Goal: Task Accomplishment & Management: Use online tool/utility

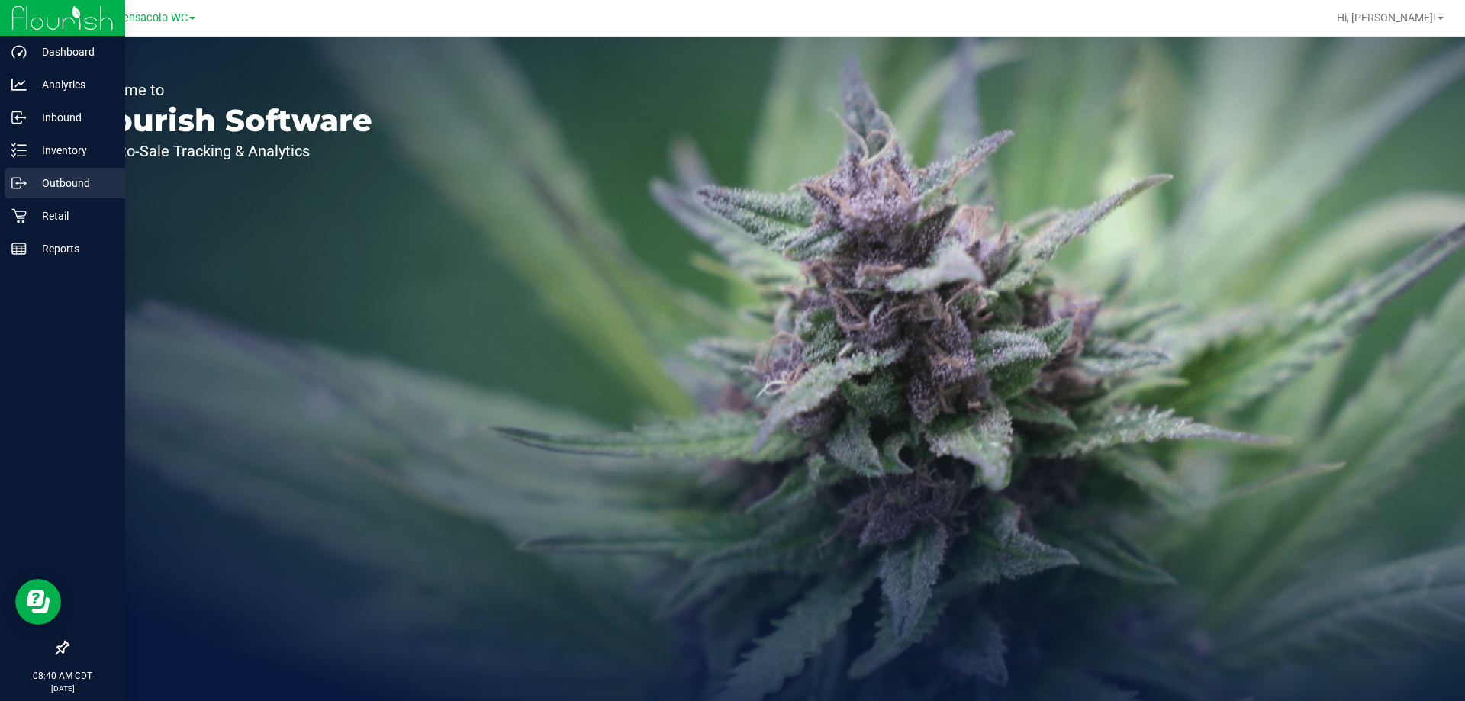
click at [14, 200] on link "Outbound" at bounding box center [62, 184] width 125 height 33
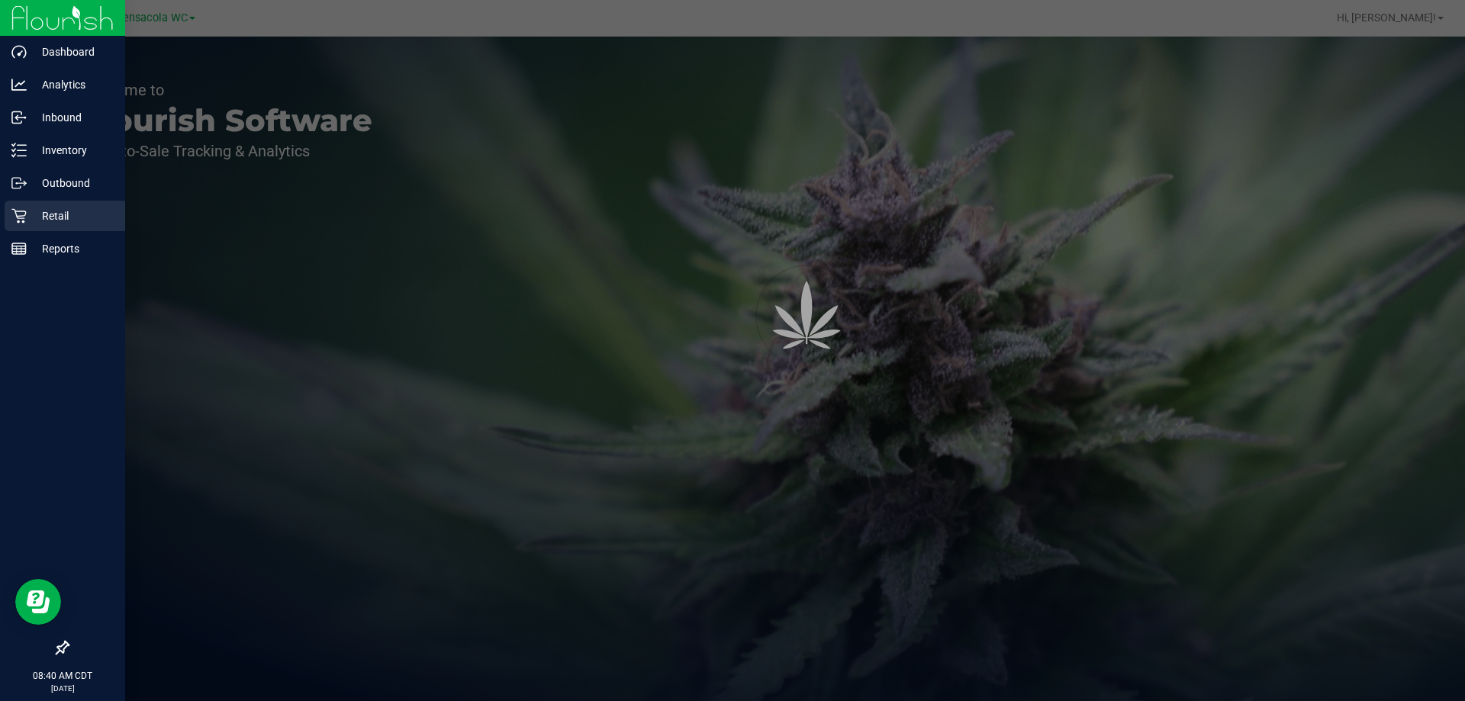
click at [26, 216] on icon at bounding box center [18, 215] width 15 height 15
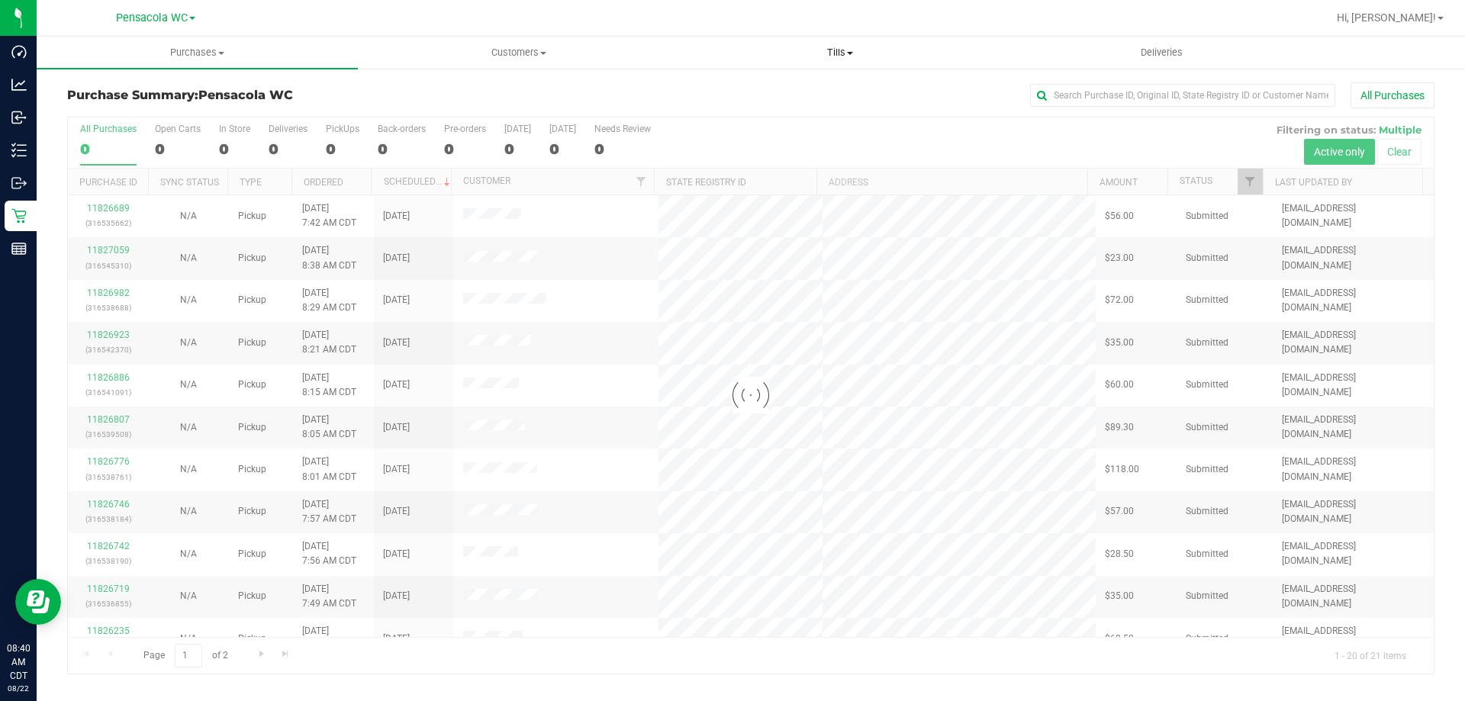
click at [843, 50] on span "Tills" at bounding box center [840, 53] width 320 height 14
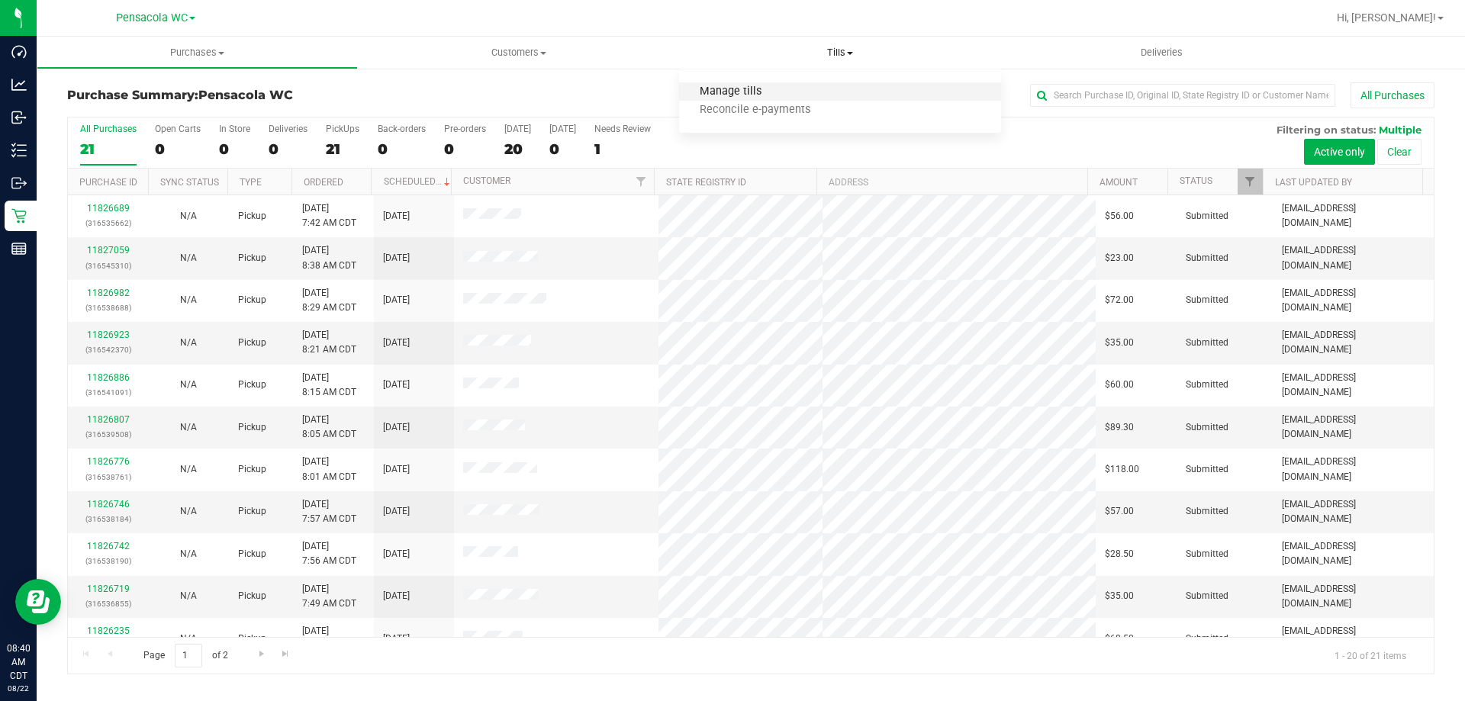
click at [780, 94] on span "Manage tills" at bounding box center [730, 91] width 103 height 13
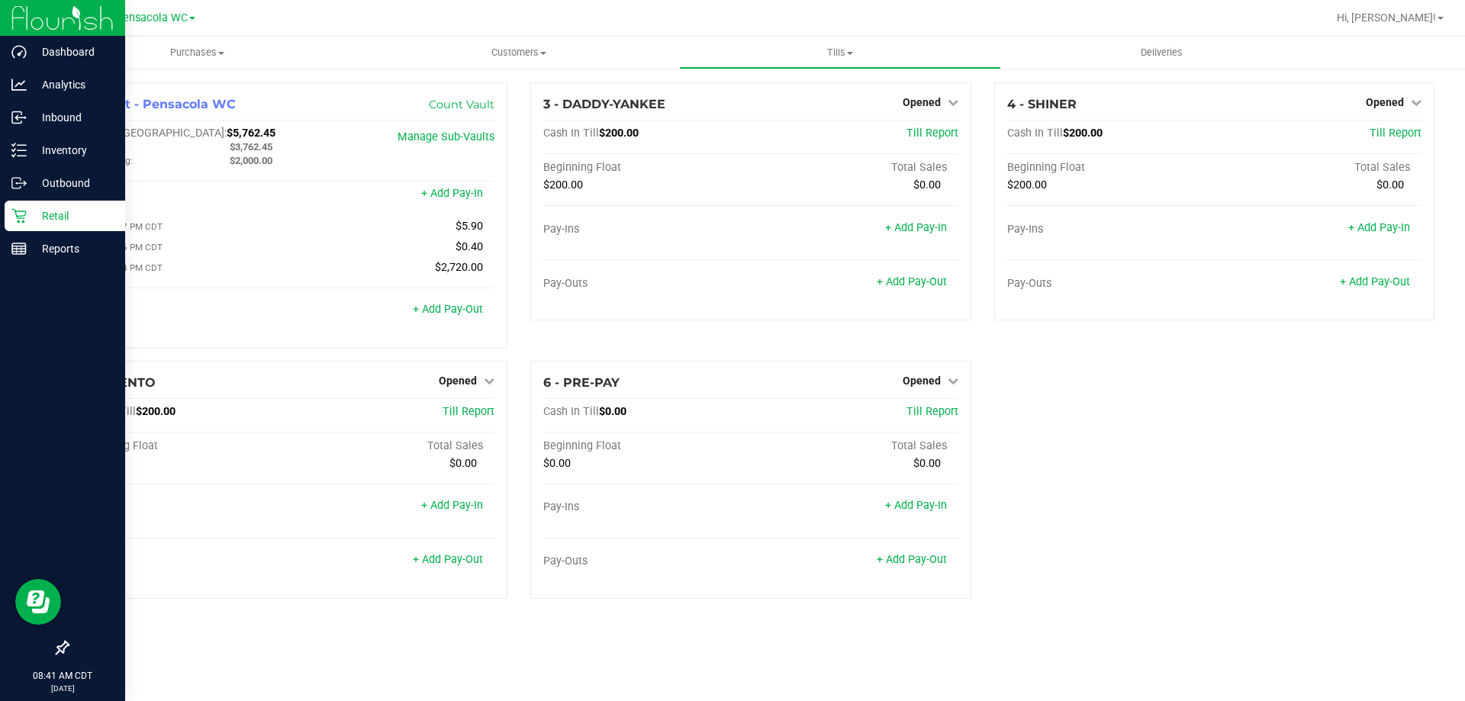
click at [43, 209] on p "Retail" at bounding box center [73, 216] width 92 height 18
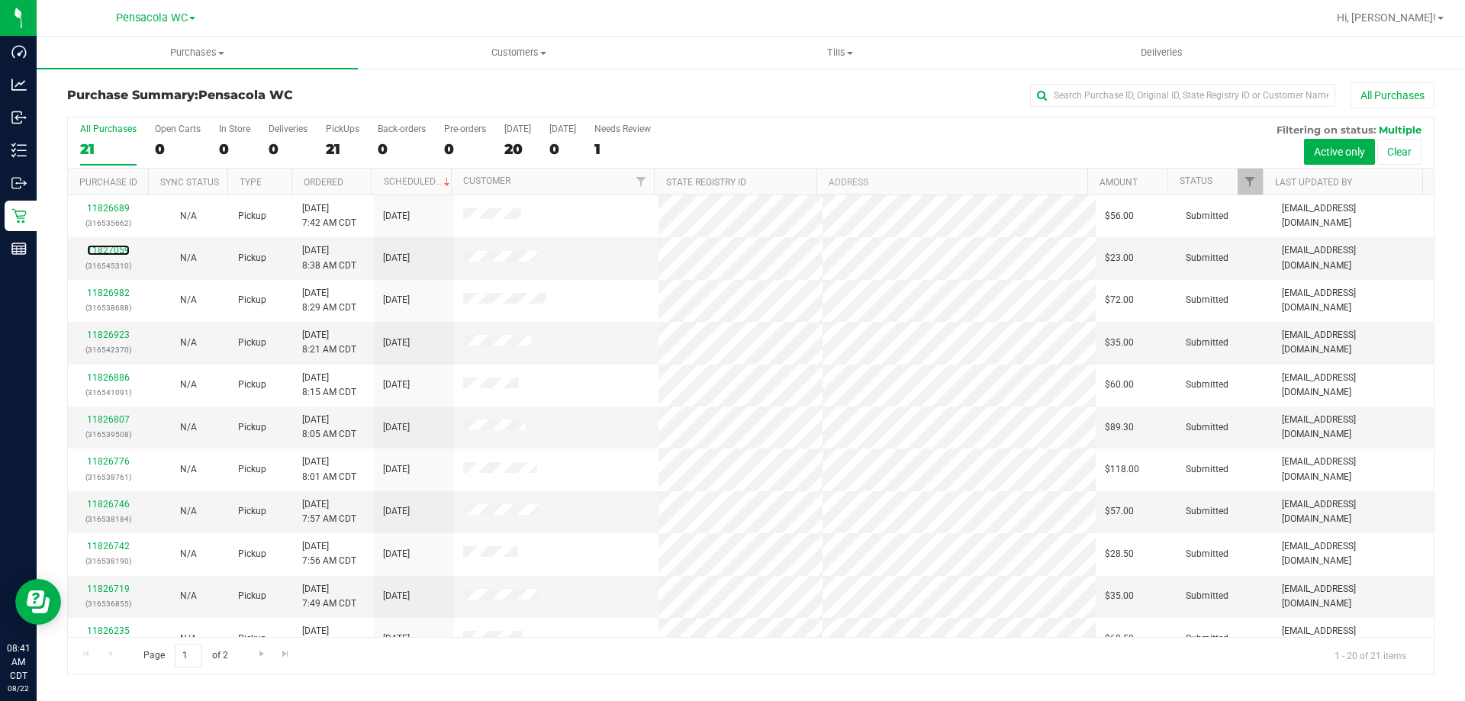
click at [119, 249] on link "11827059" at bounding box center [108, 250] width 43 height 11
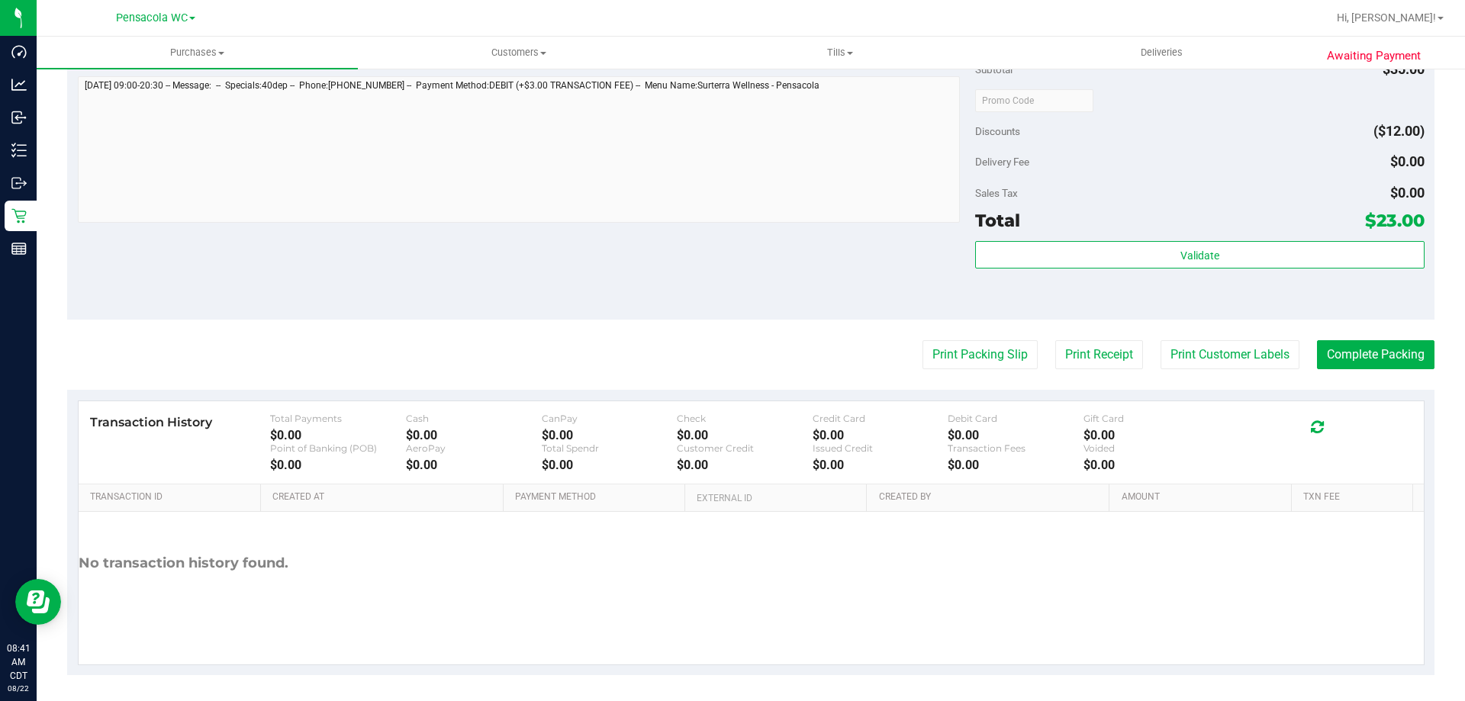
scroll to position [562, 0]
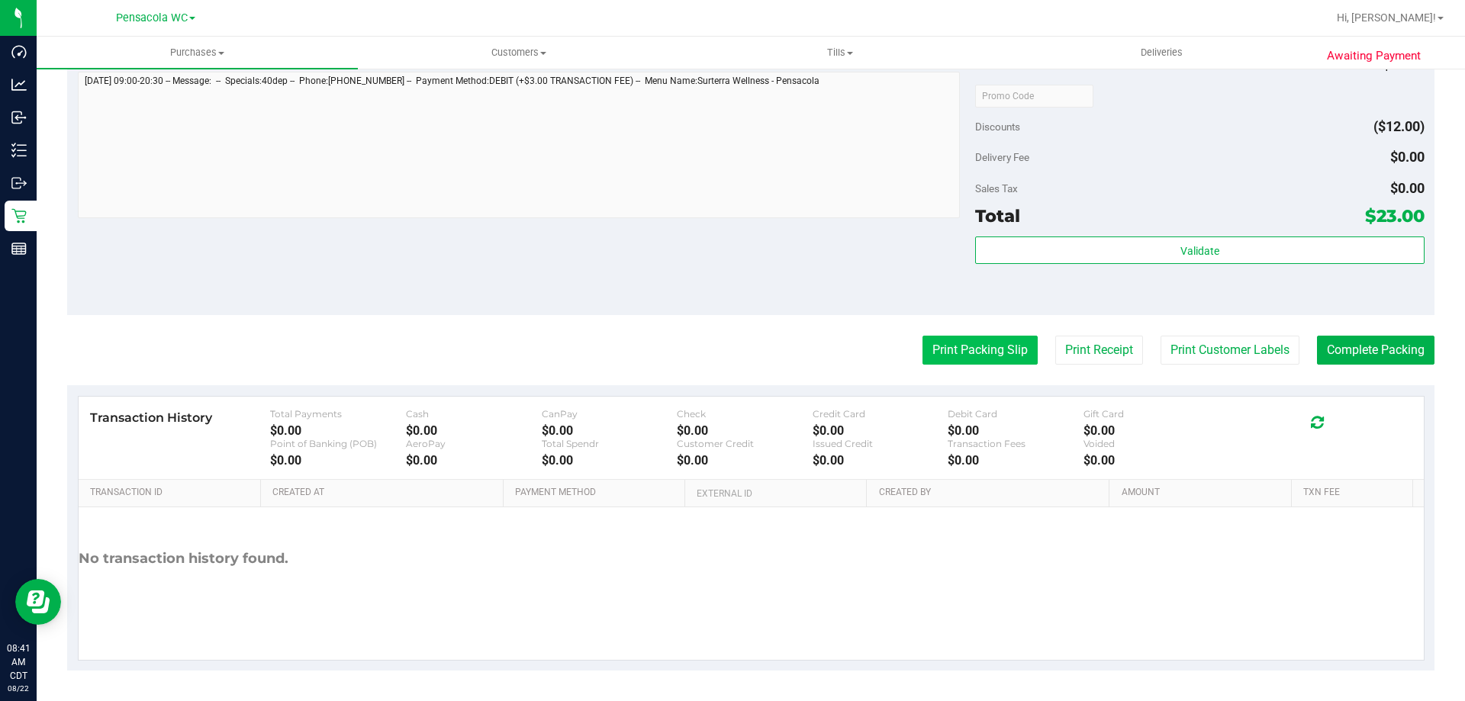
click at [978, 337] on button "Print Packing Slip" at bounding box center [980, 350] width 115 height 29
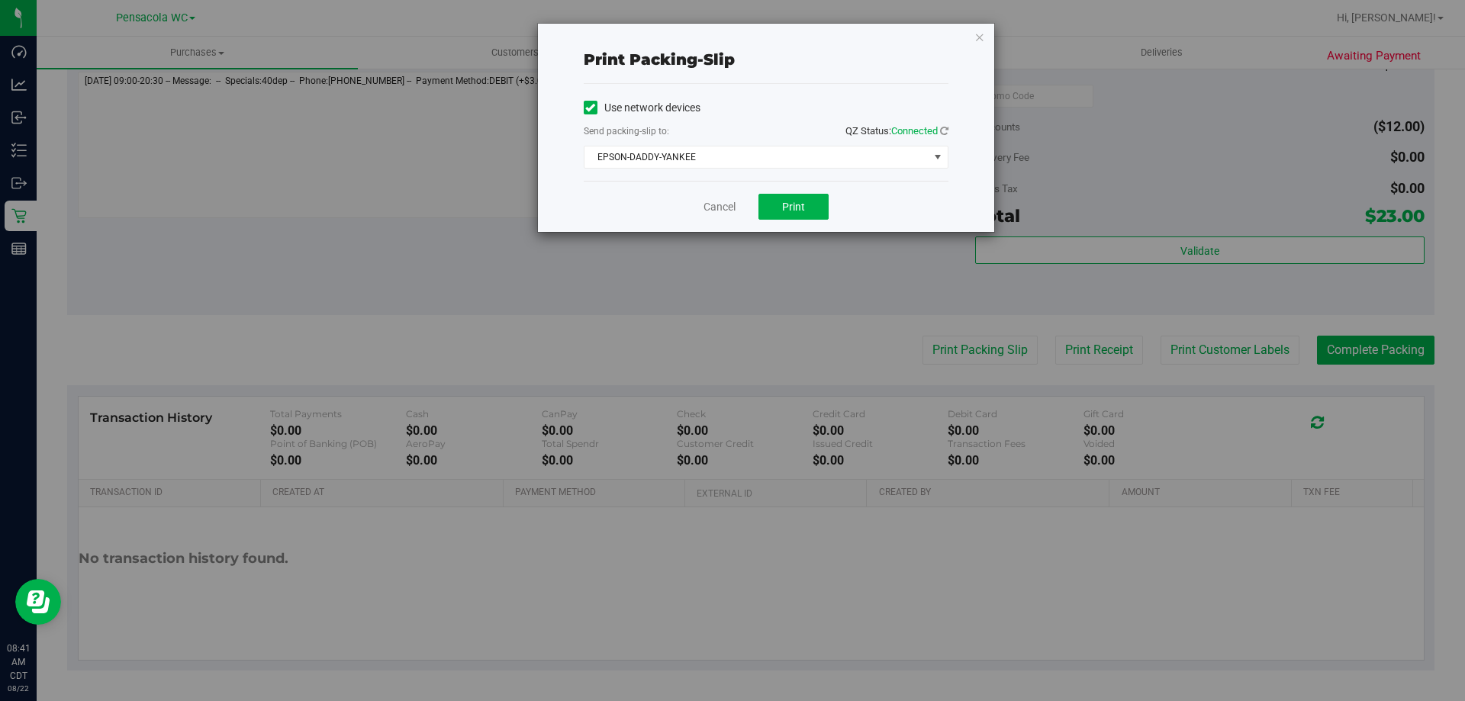
click at [709, 140] on div "Send packing-slip to: QZ Status: Connected" at bounding box center [766, 132] width 365 height 19
click at [730, 166] on span "EPSON-DADDY-YANKEE" at bounding box center [757, 157] width 344 height 21
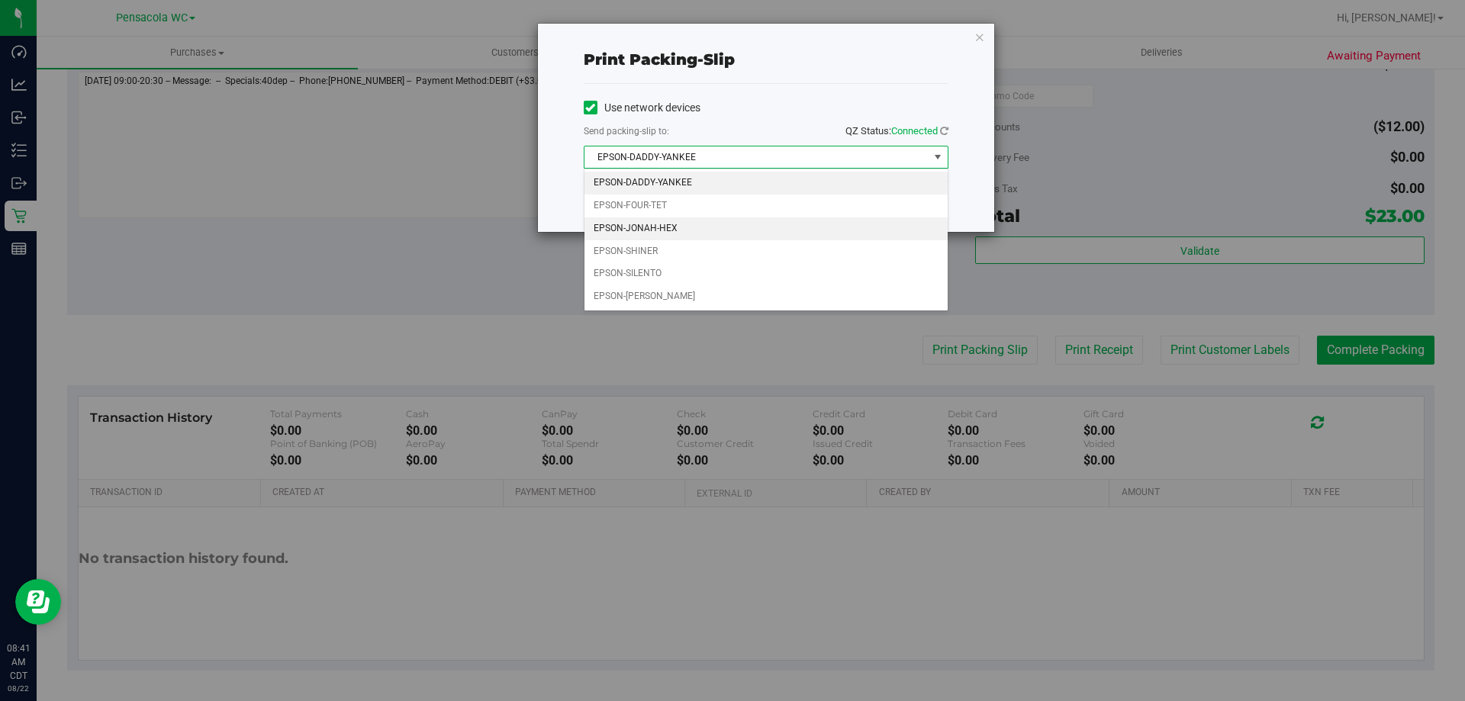
click at [681, 226] on li "EPSON-JONAH-HEX" at bounding box center [766, 228] width 363 height 23
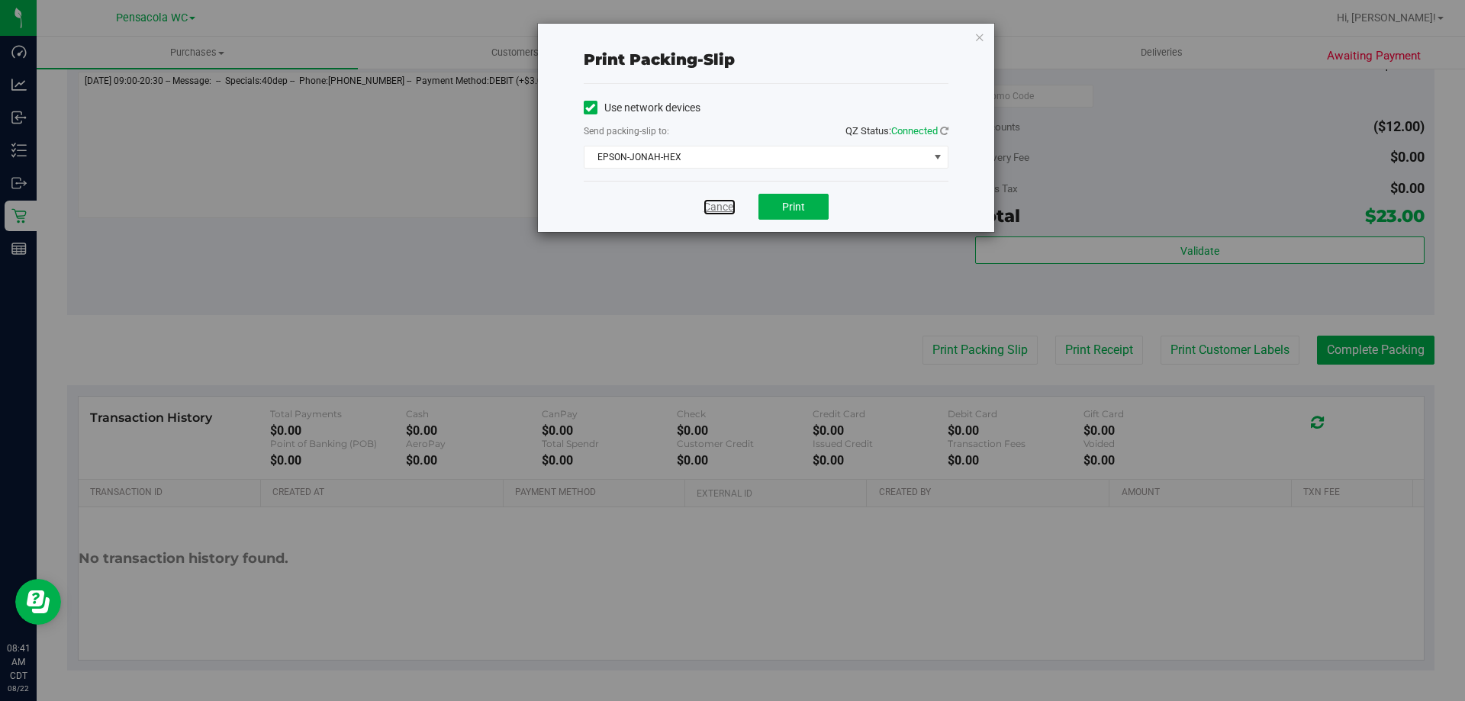
drag, startPoint x: 711, startPoint y: 209, endPoint x: 754, endPoint y: 228, distance: 46.8
click at [711, 210] on link "Cancel" at bounding box center [720, 207] width 32 height 16
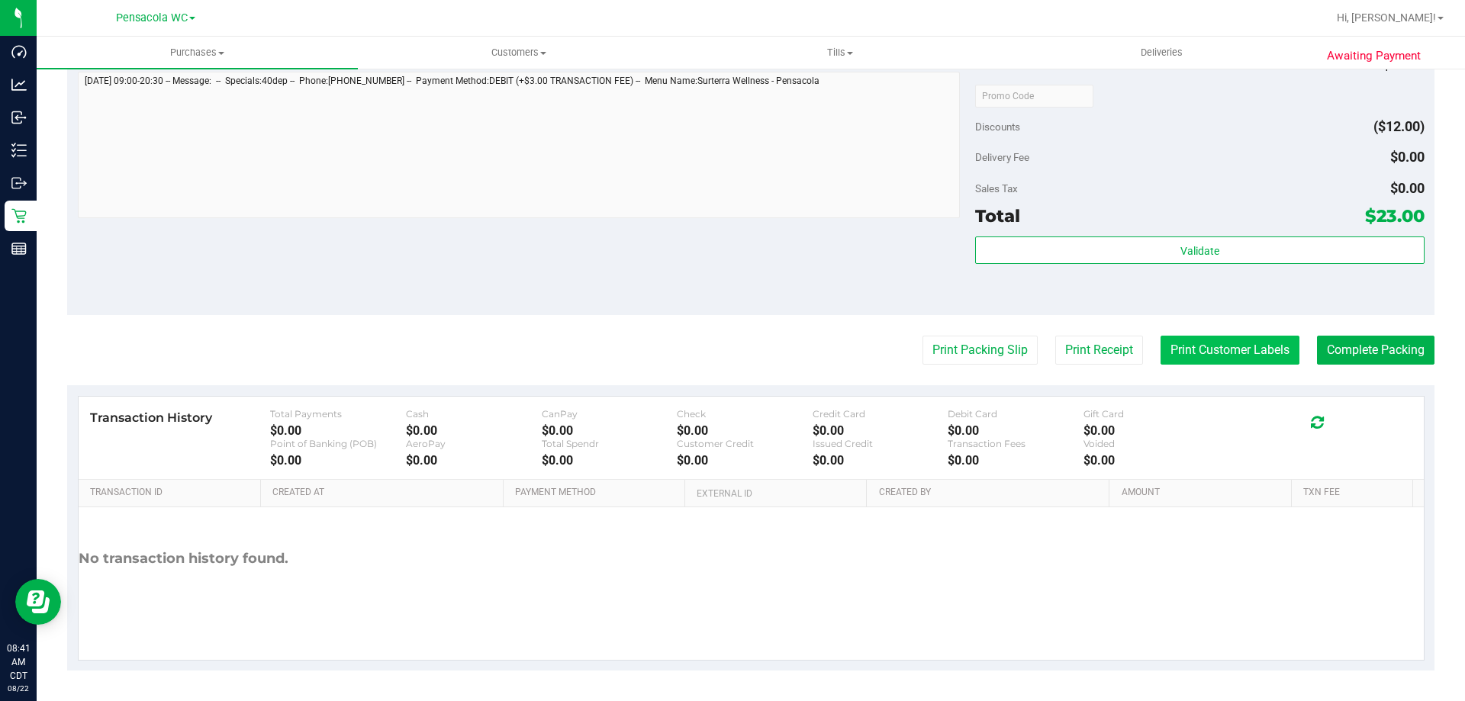
click at [1226, 343] on button "Print Customer Labels" at bounding box center [1230, 350] width 139 height 29
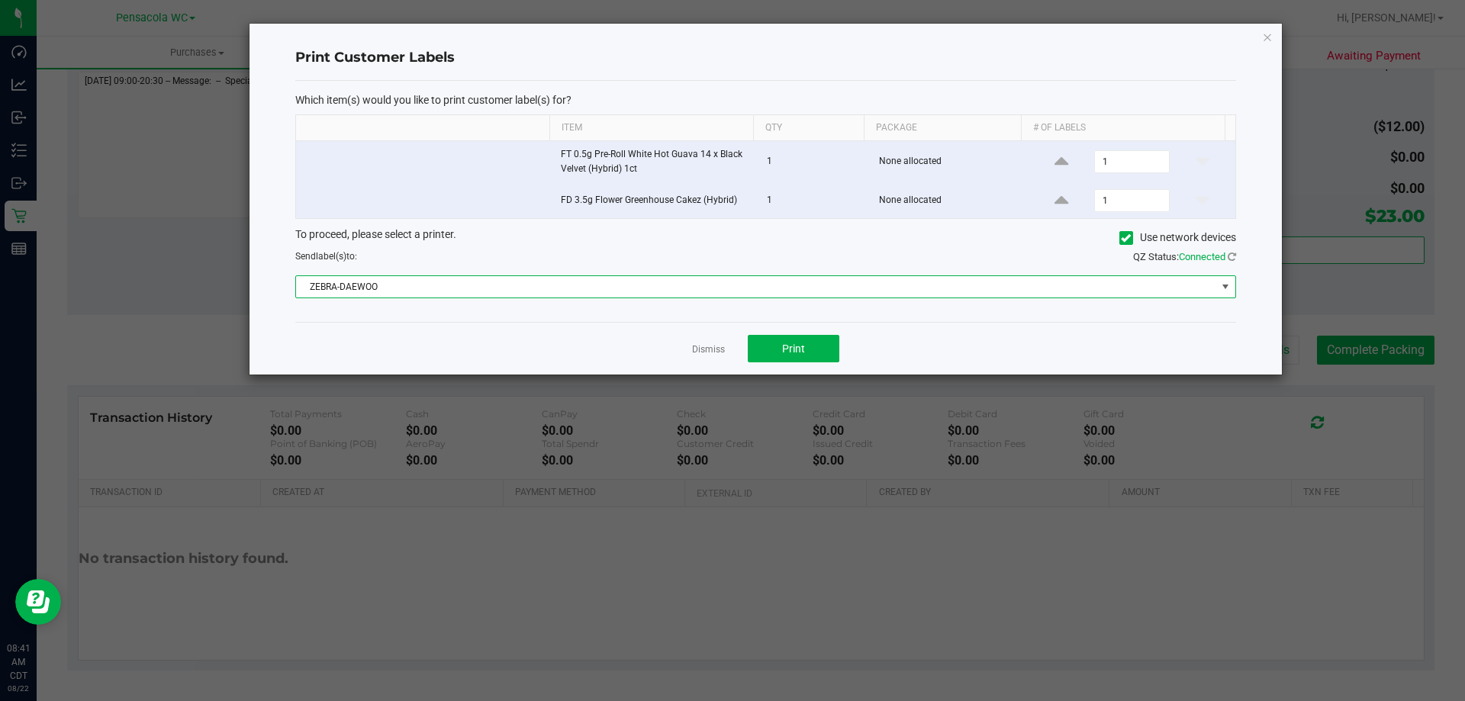
click at [523, 285] on span "ZEBRA-DAEWOO" at bounding box center [756, 286] width 920 height 21
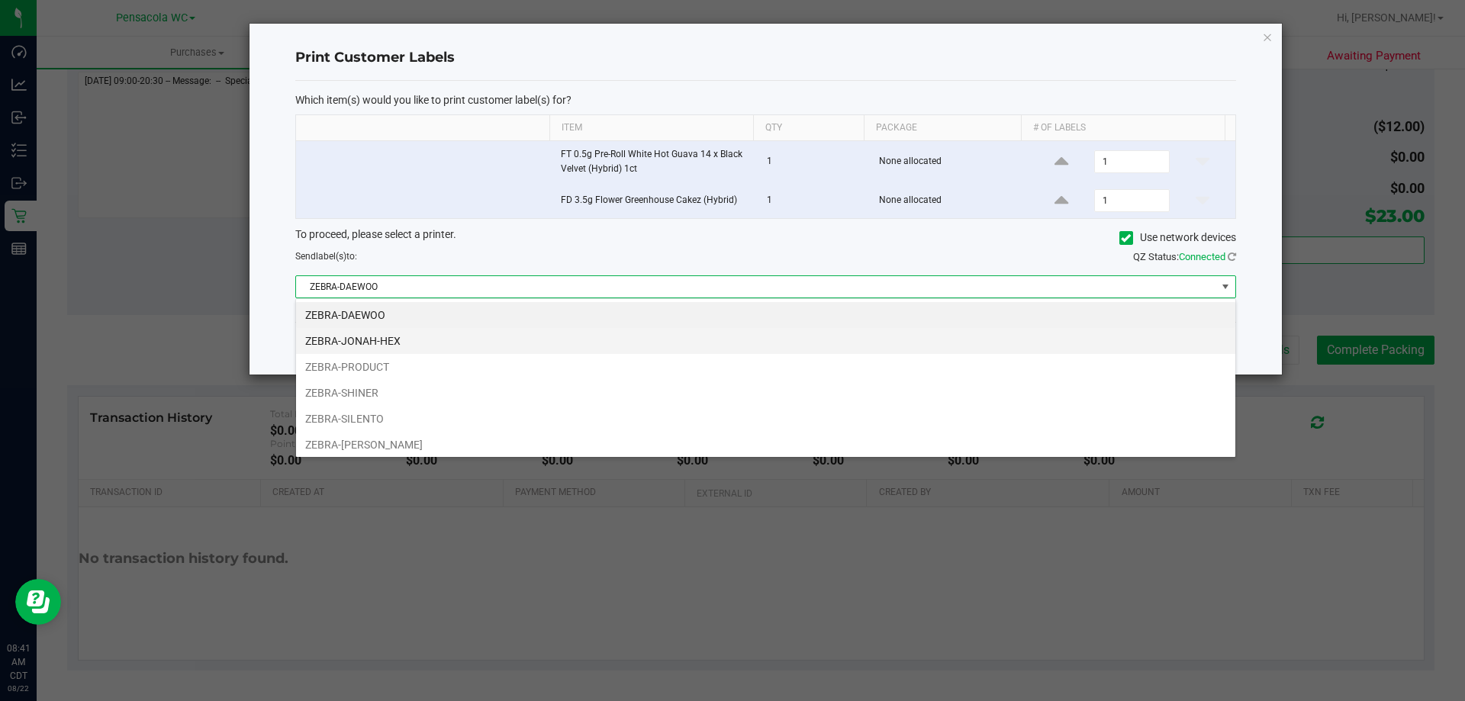
scroll to position [23, 940]
click at [427, 338] on li "ZEBRA-JONAH-HEX" at bounding box center [765, 341] width 939 height 26
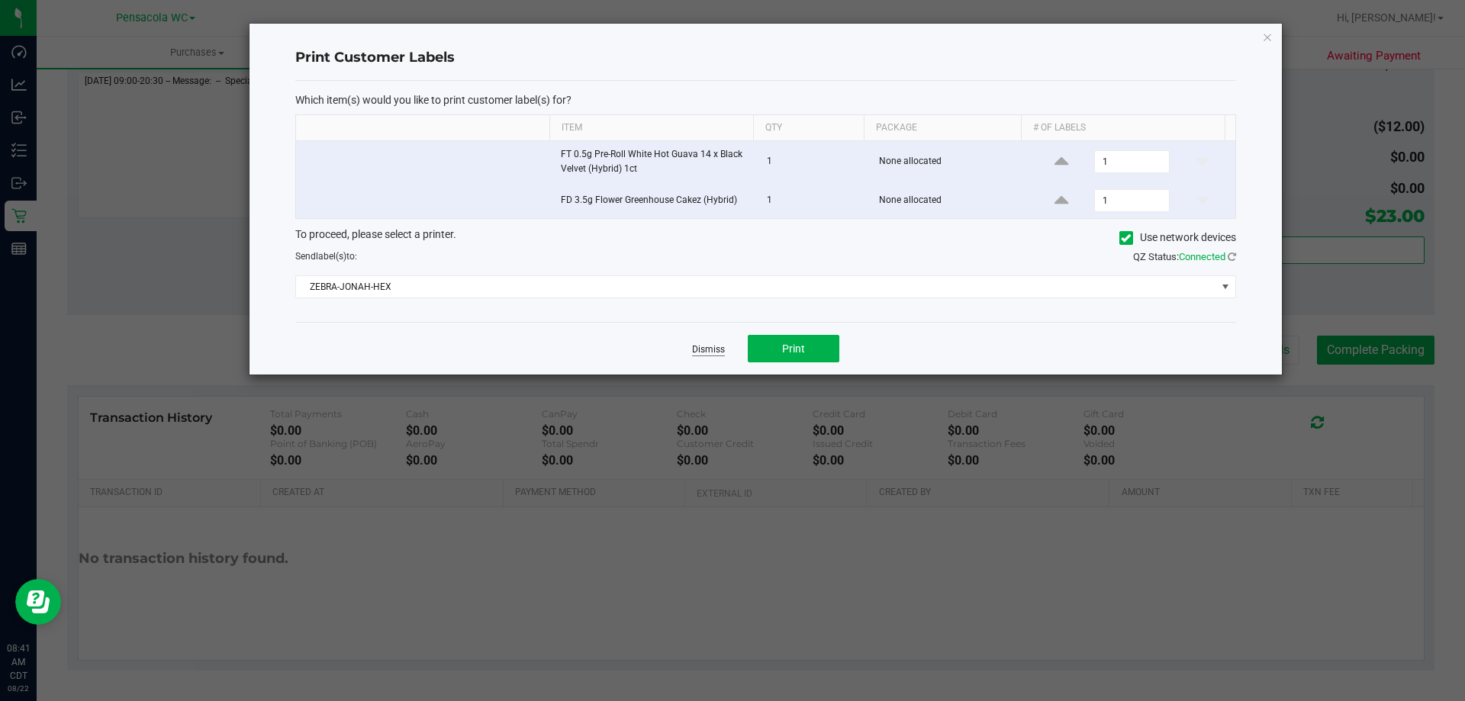
click at [697, 344] on link "Dismiss" at bounding box center [708, 349] width 33 height 13
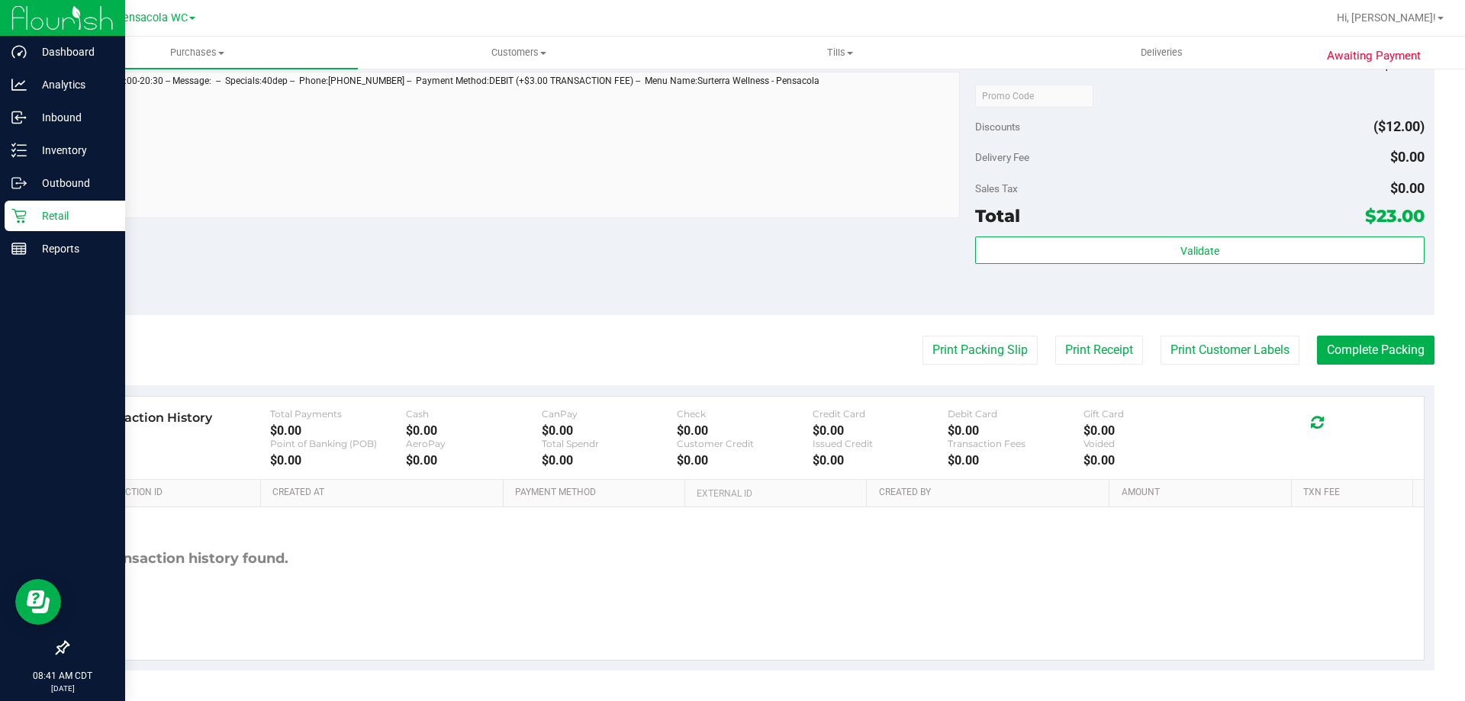
click at [60, 217] on p "Retail" at bounding box center [73, 216] width 92 height 18
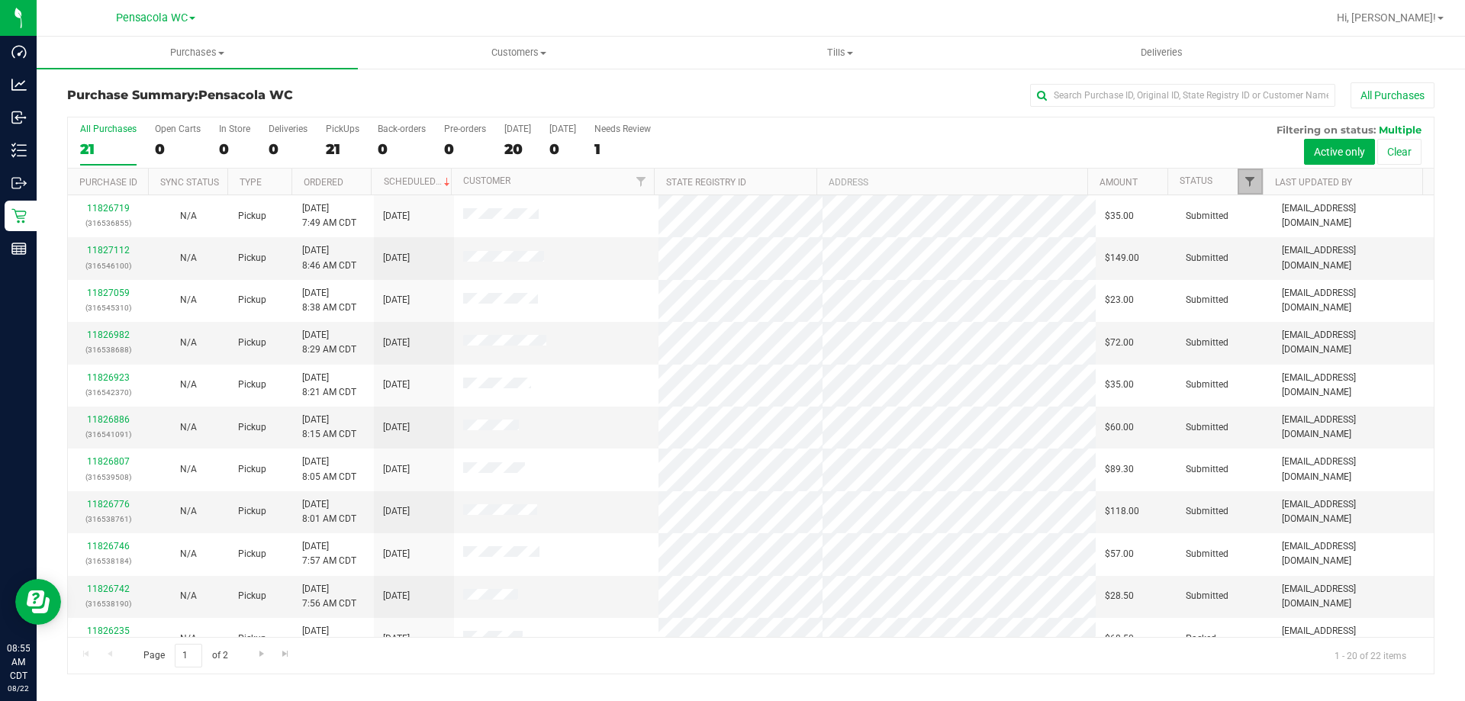
click at [1254, 181] on span "Filter" at bounding box center [1250, 182] width 12 height 12
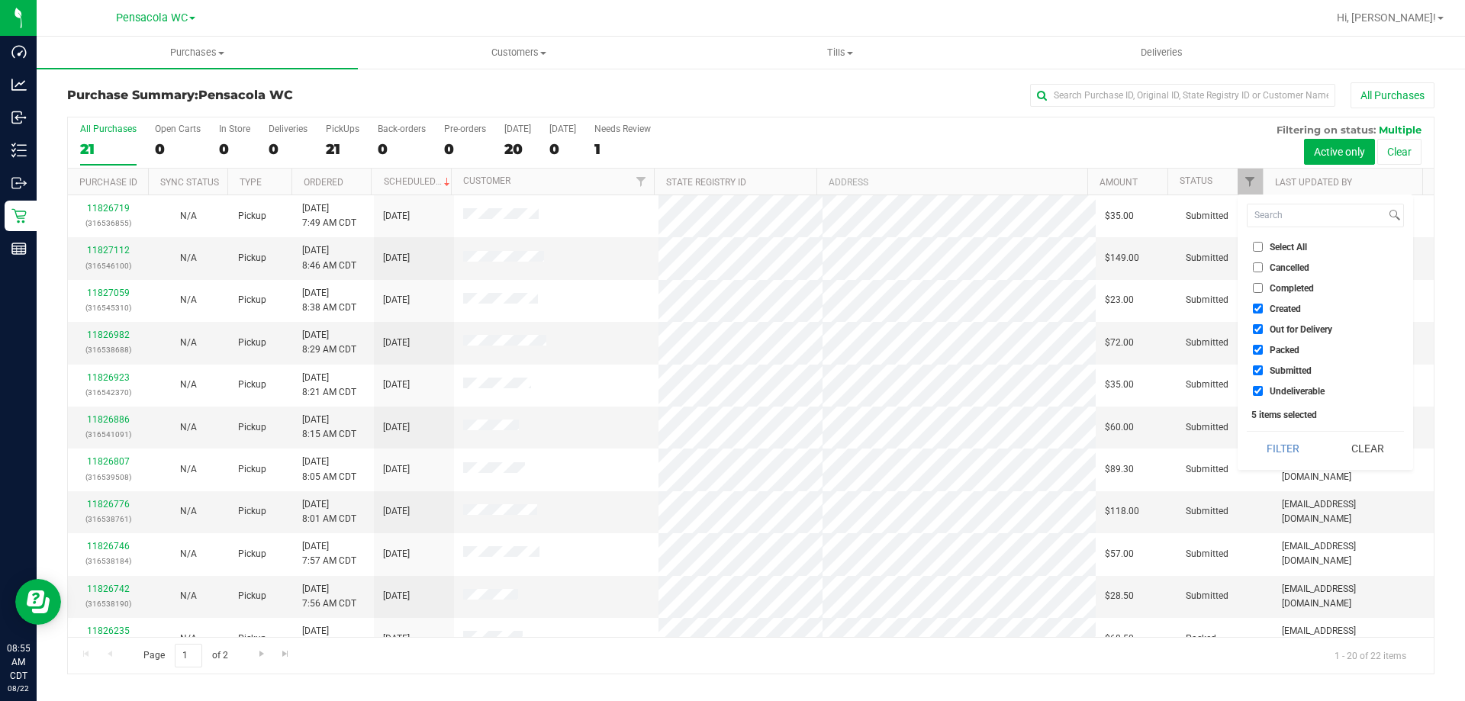
click at [1261, 250] on input "Select All" at bounding box center [1258, 247] width 10 height 10
checkbox input "true"
click at [1261, 250] on input "Select All" at bounding box center [1258, 247] width 10 height 10
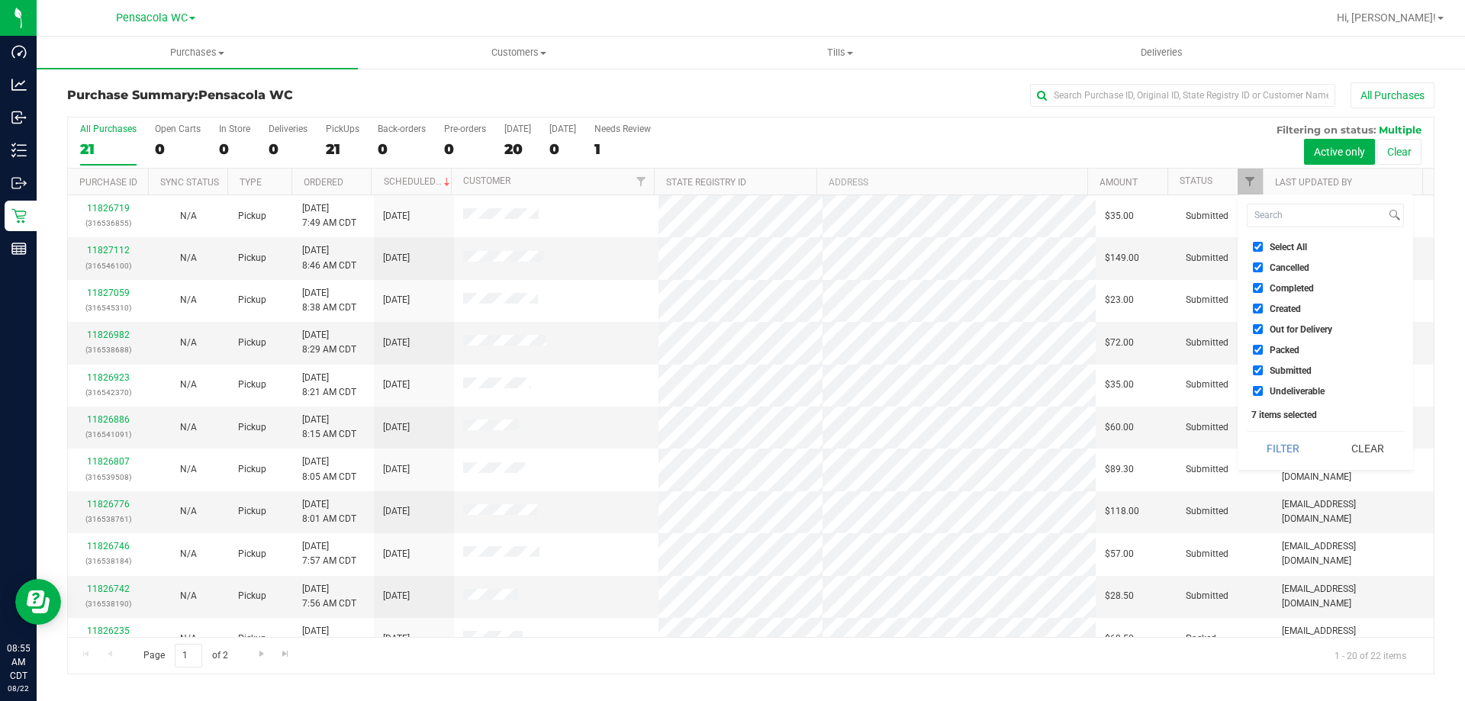
checkbox input "false"
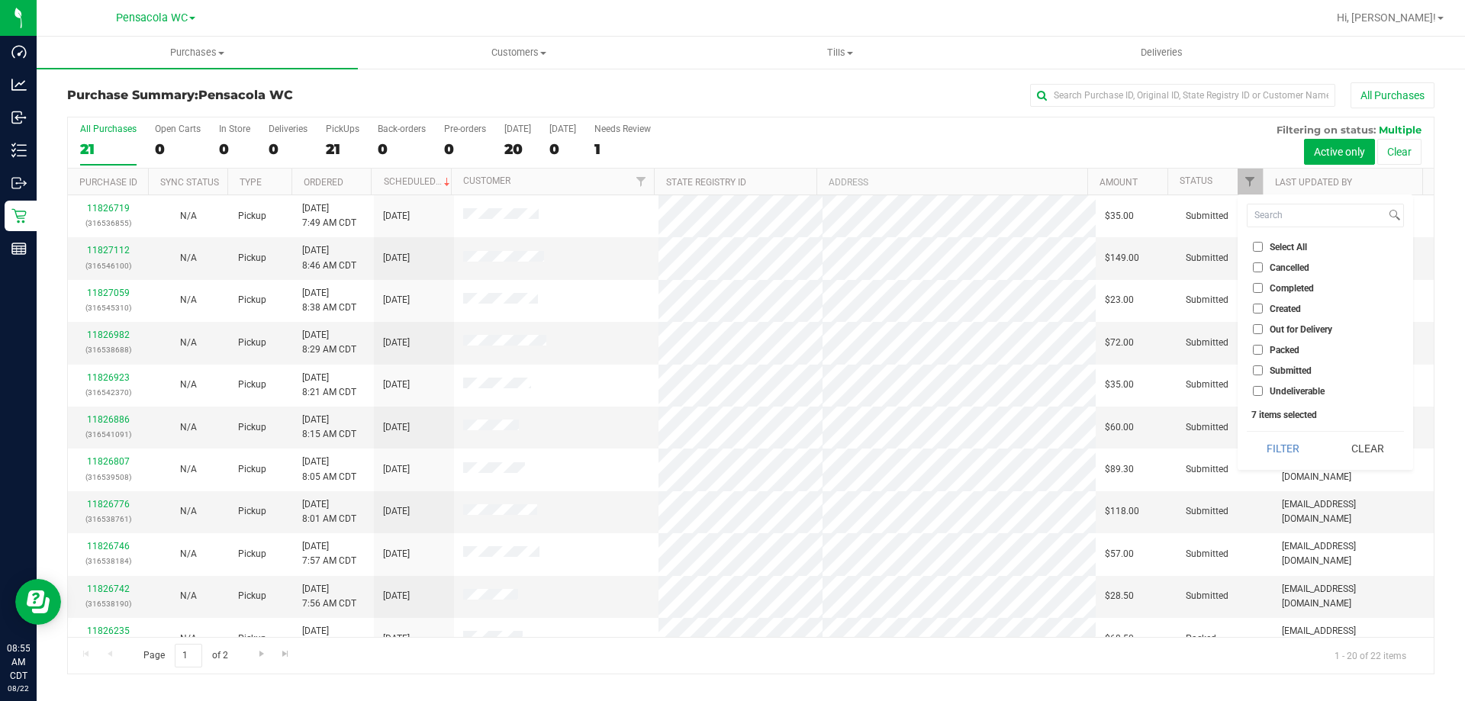
checkbox input "false"
click at [1272, 370] on span "Submitted" at bounding box center [1291, 370] width 42 height 9
click at [1263, 370] on input "Submitted" at bounding box center [1258, 371] width 10 height 10
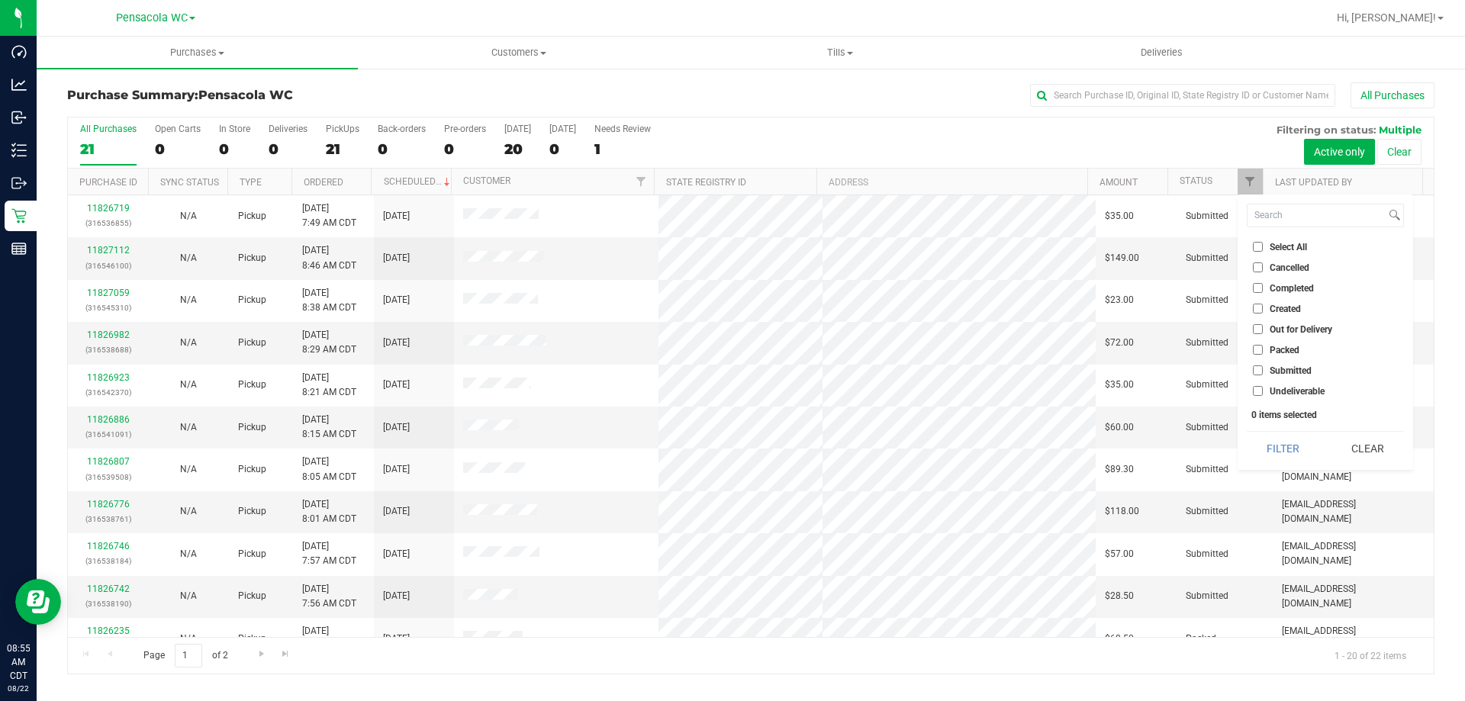
checkbox input "true"
click at [1282, 459] on button "Filter" at bounding box center [1283, 449] width 73 height 34
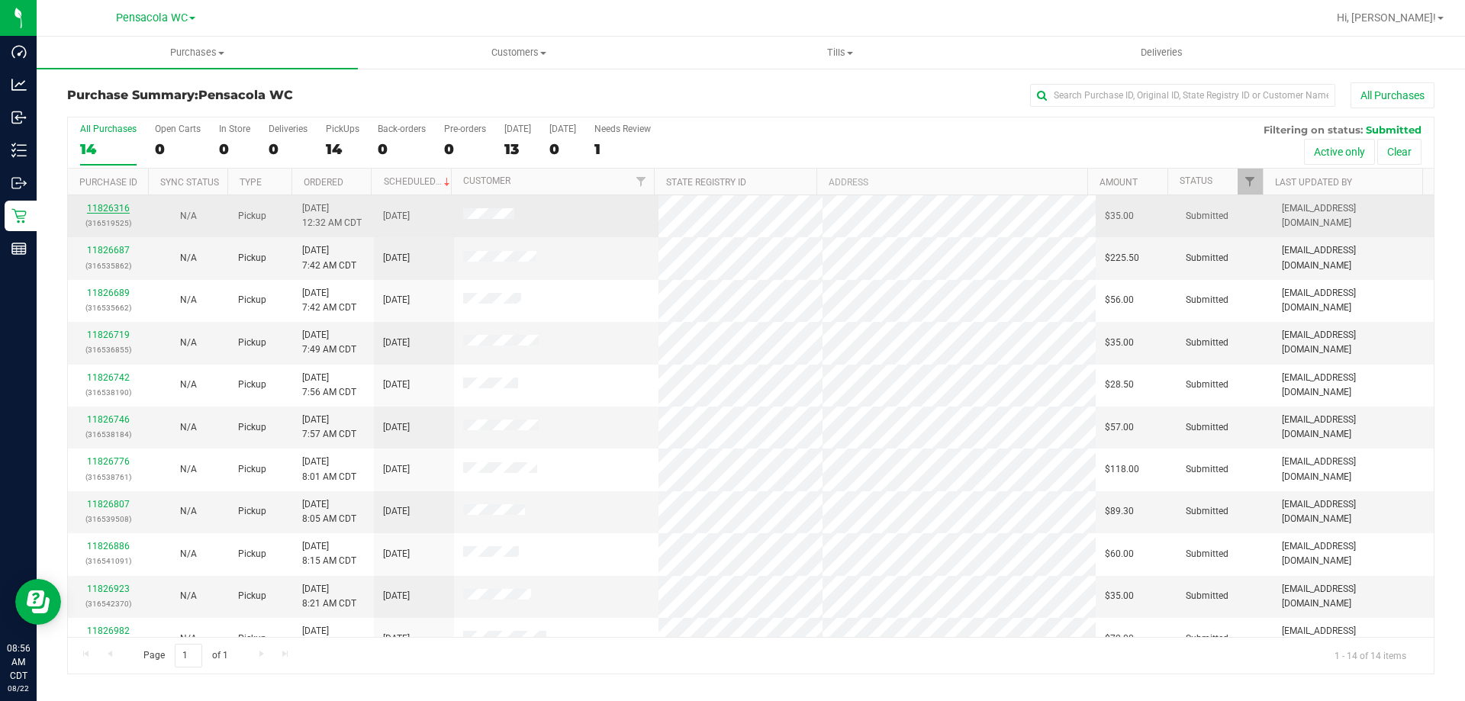
click at [111, 212] on link "11826316" at bounding box center [108, 208] width 43 height 11
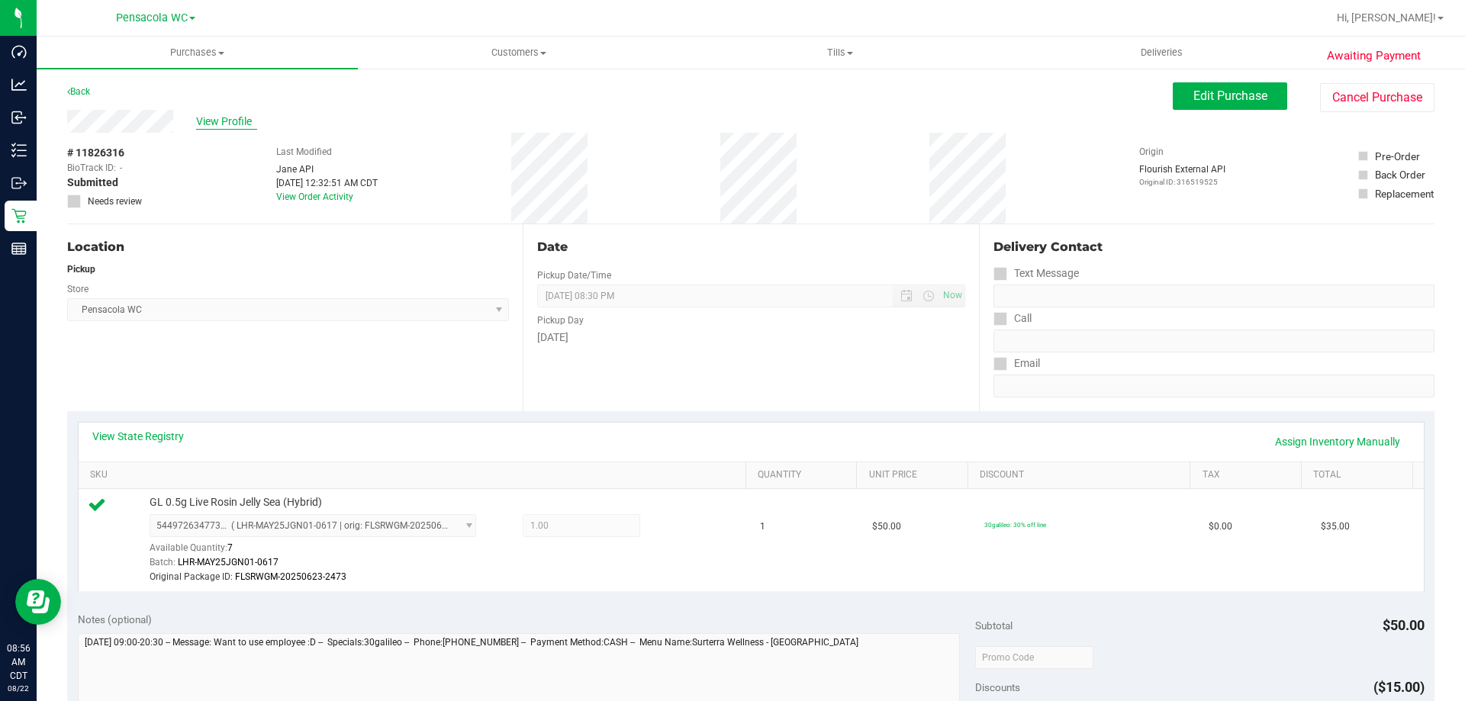
click at [240, 128] on span "View Profile" at bounding box center [226, 122] width 61 height 16
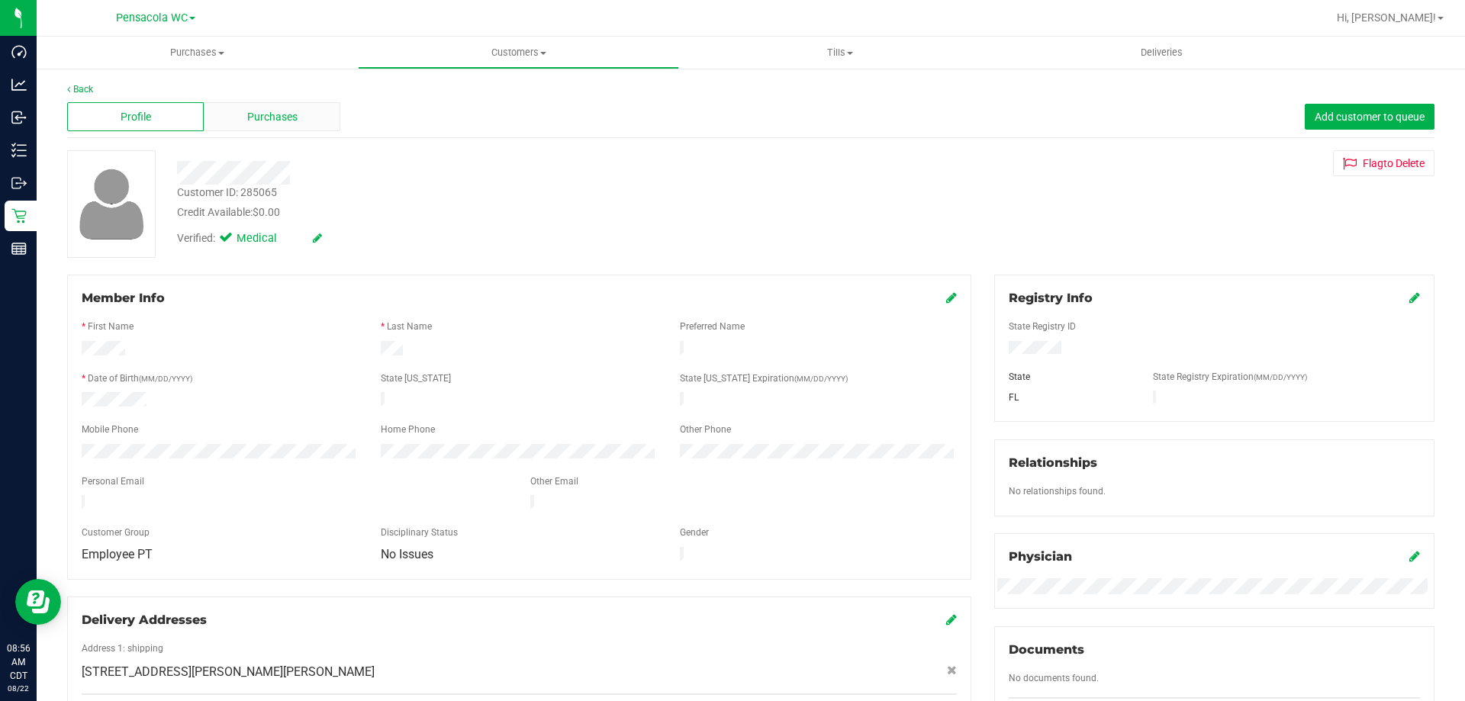
click at [304, 116] on div "Purchases" at bounding box center [272, 116] width 137 height 29
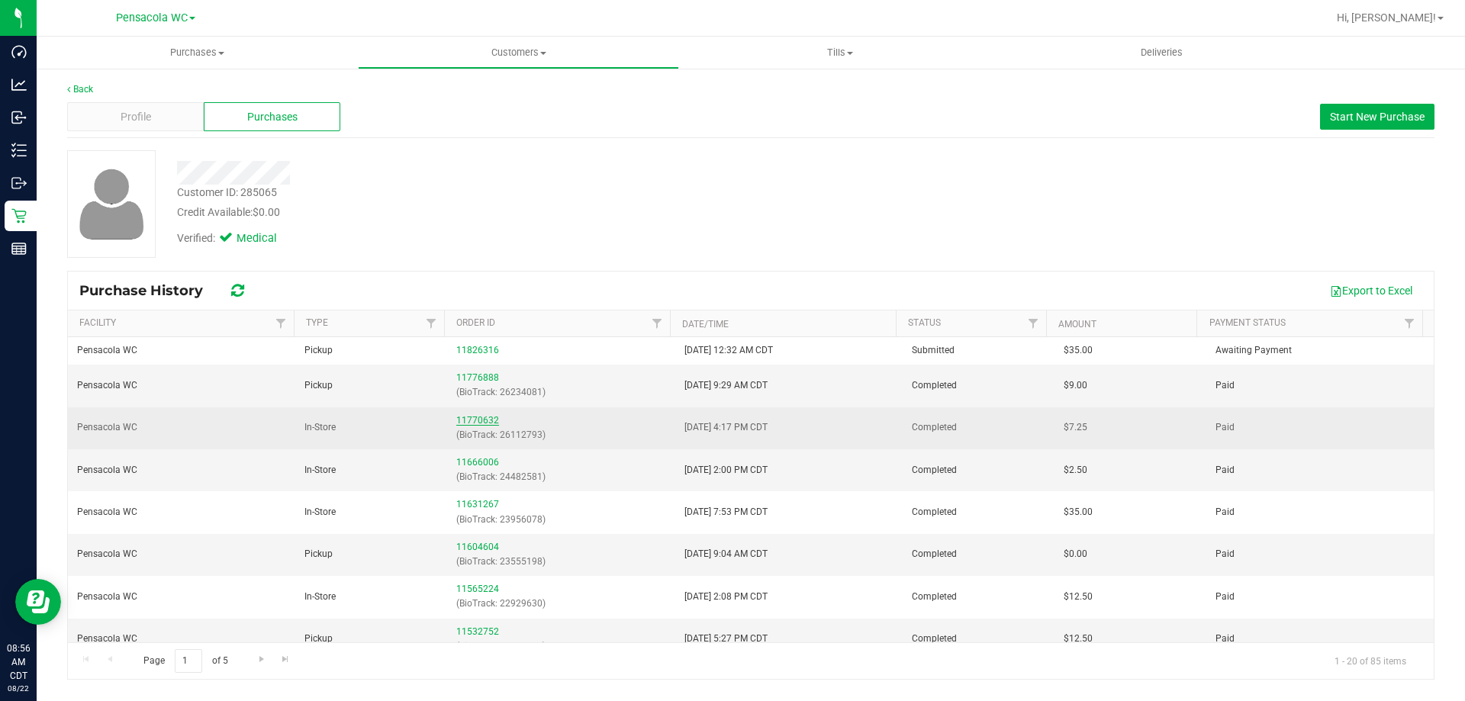
click at [484, 417] on link "11770632" at bounding box center [477, 420] width 43 height 11
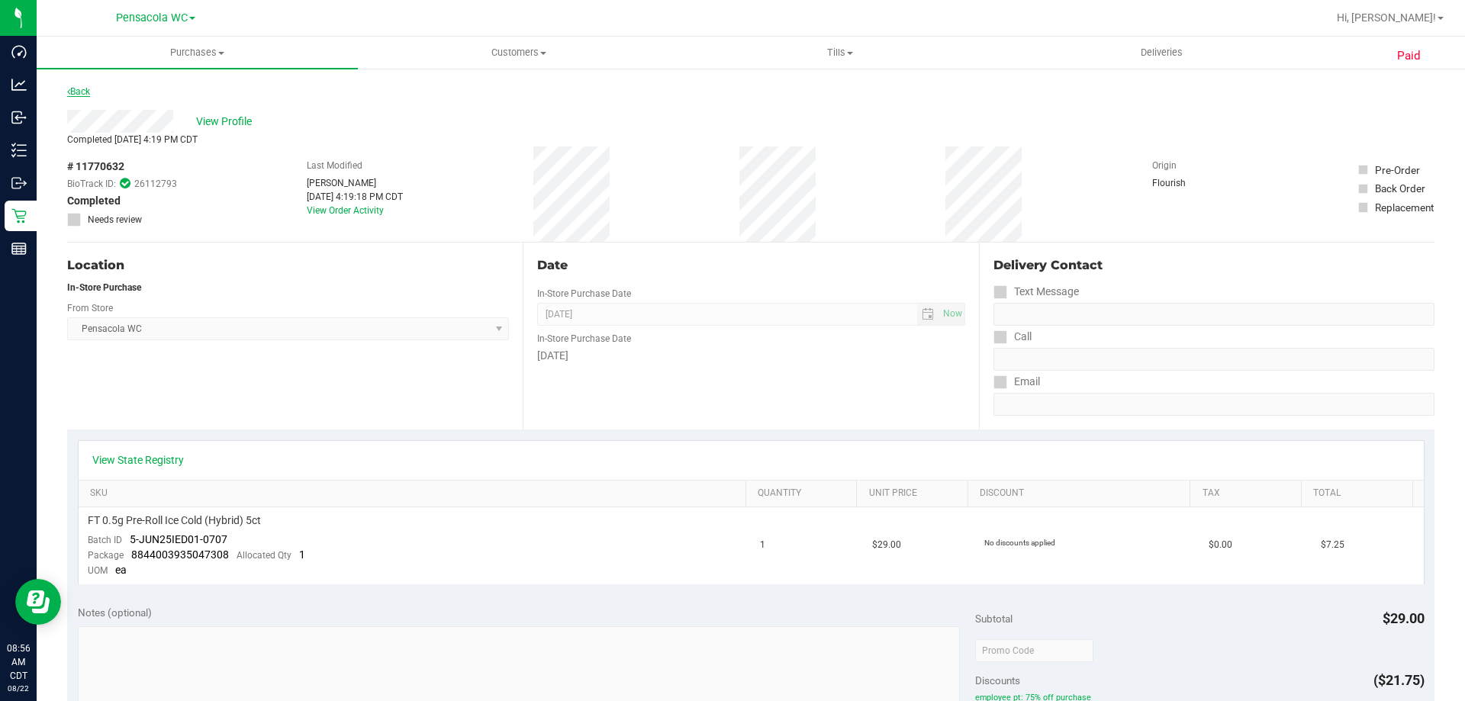
click at [87, 95] on link "Back" at bounding box center [78, 91] width 23 height 11
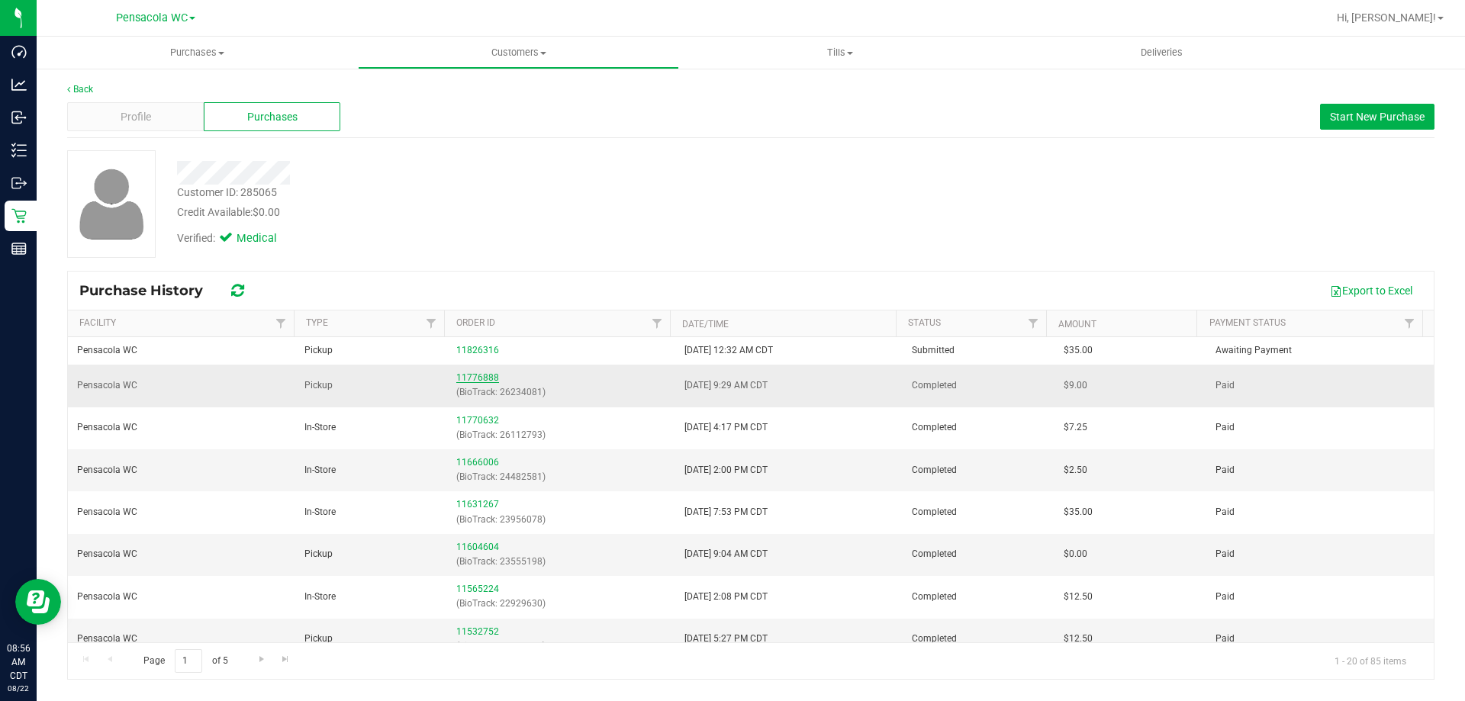
click at [478, 374] on link "11776888" at bounding box center [477, 377] width 43 height 11
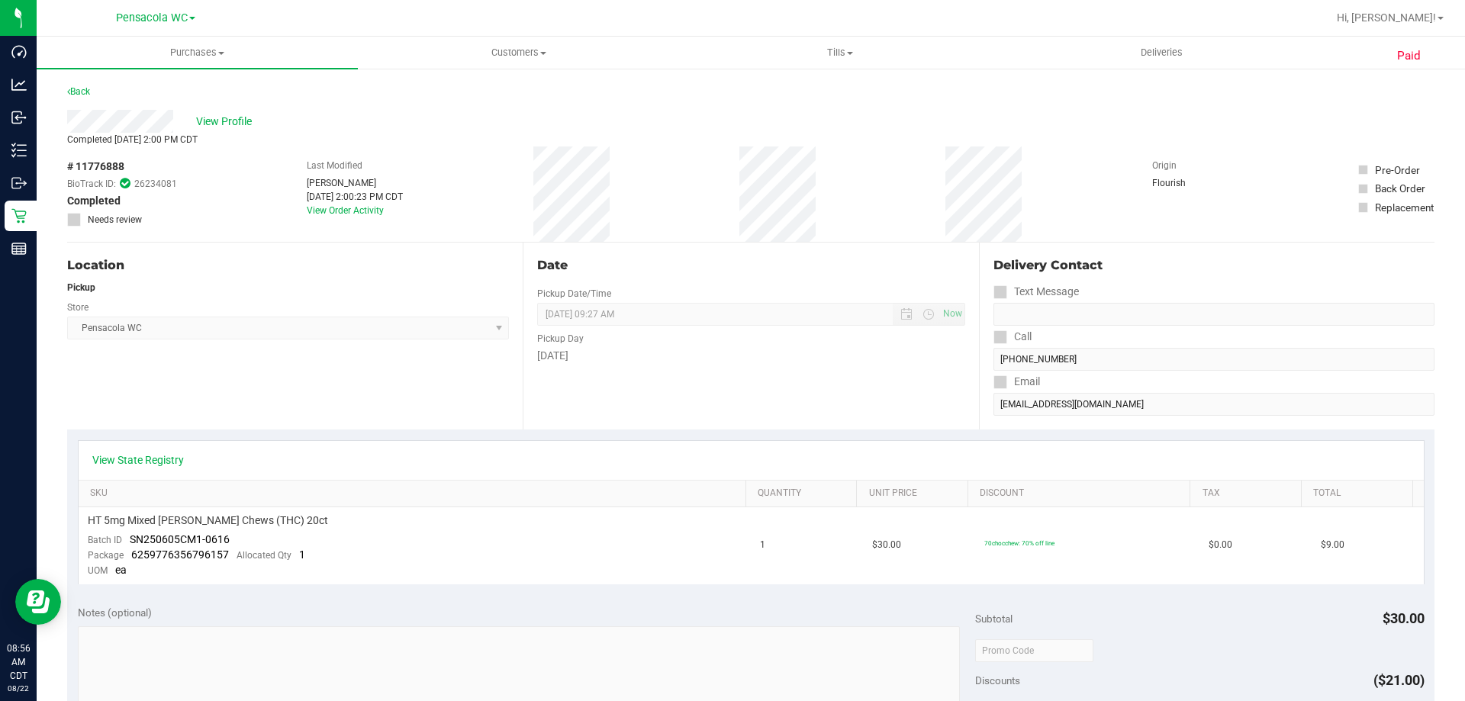
click at [85, 85] on div "Back" at bounding box center [78, 91] width 23 height 18
click at [82, 91] on link "Back" at bounding box center [78, 91] width 23 height 11
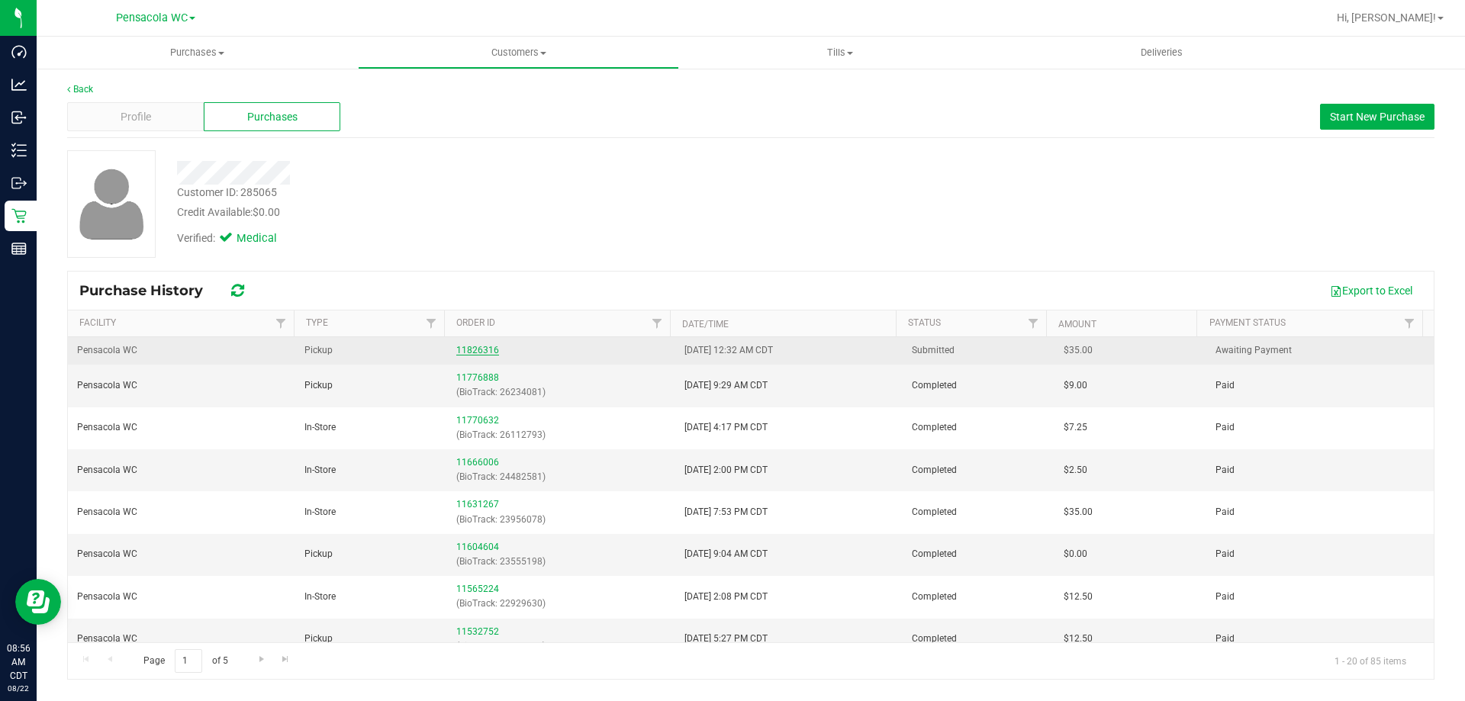
click at [482, 352] on link "11826316" at bounding box center [477, 350] width 43 height 11
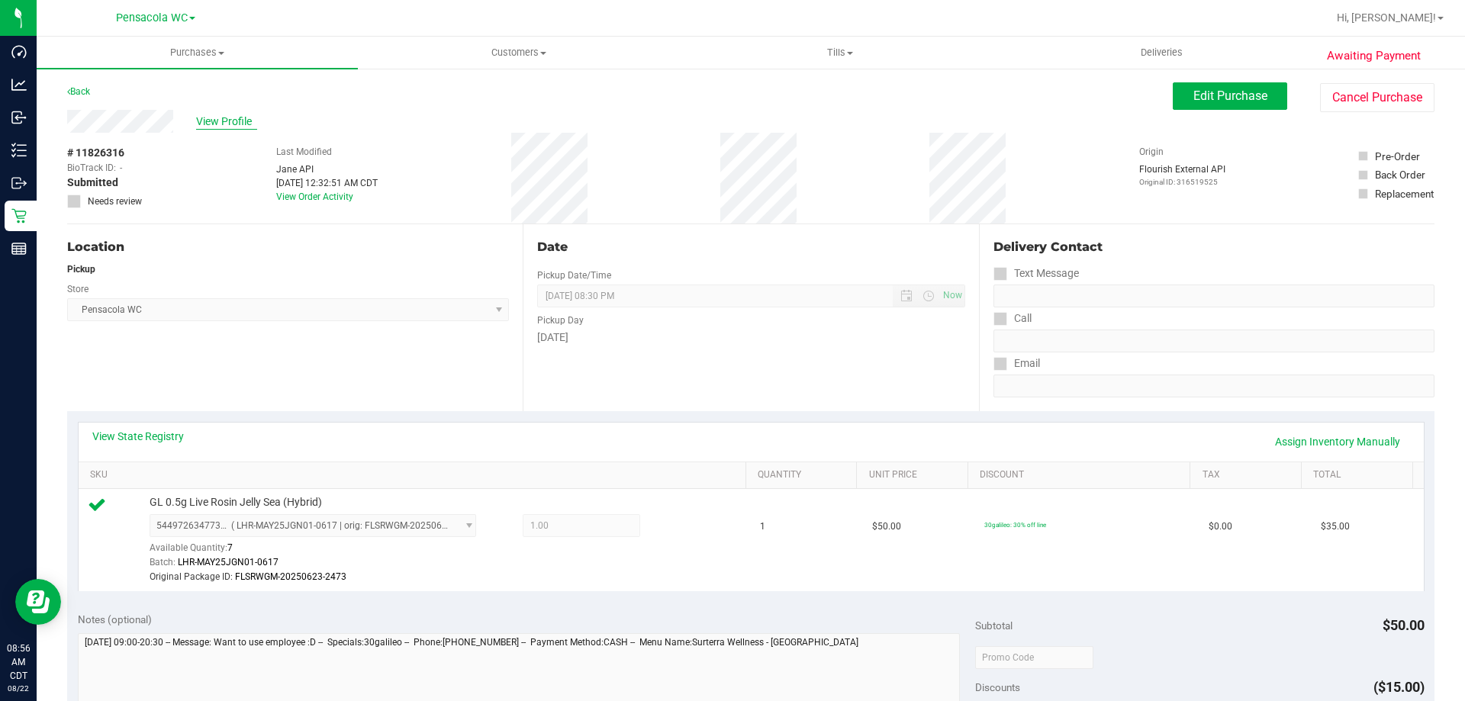
click at [228, 126] on span "View Profile" at bounding box center [226, 122] width 61 height 16
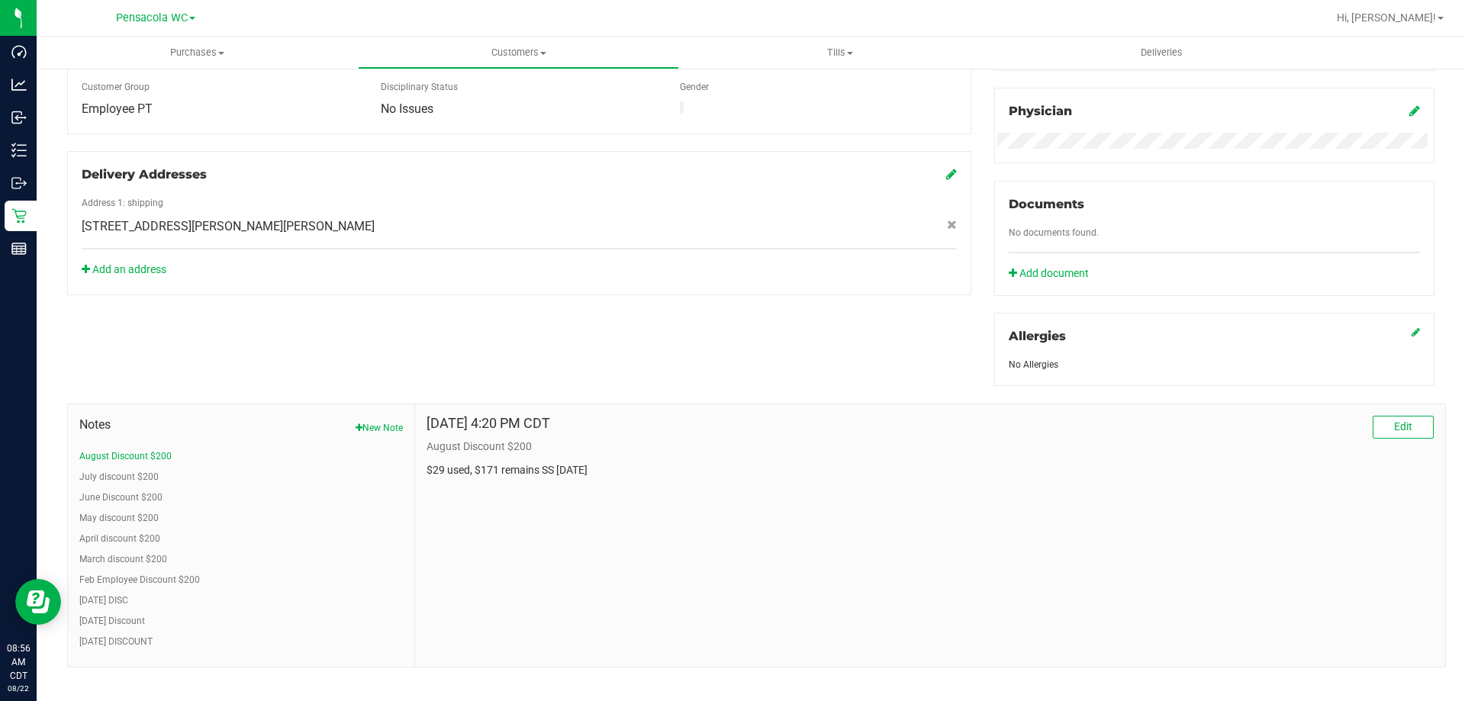
scroll to position [460, 0]
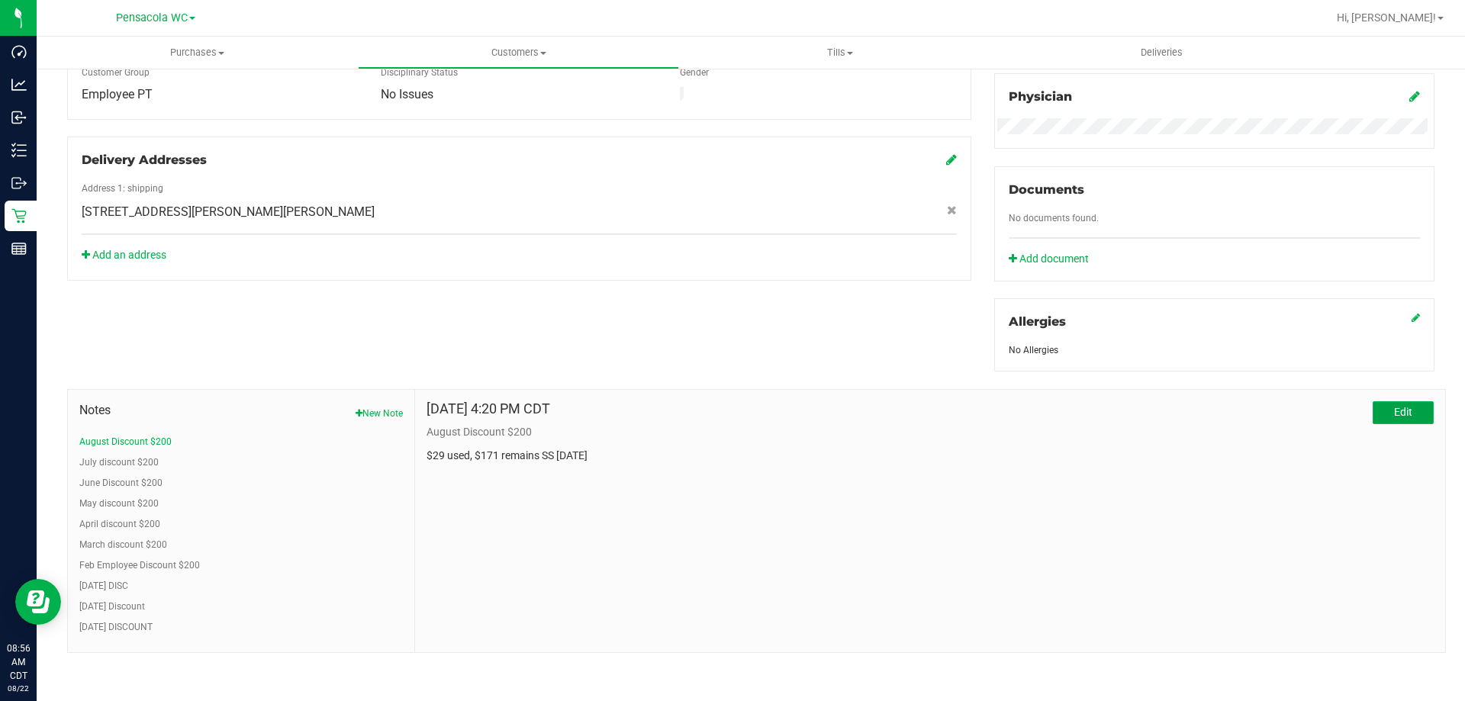
click at [1392, 418] on button "Edit" at bounding box center [1403, 412] width 61 height 23
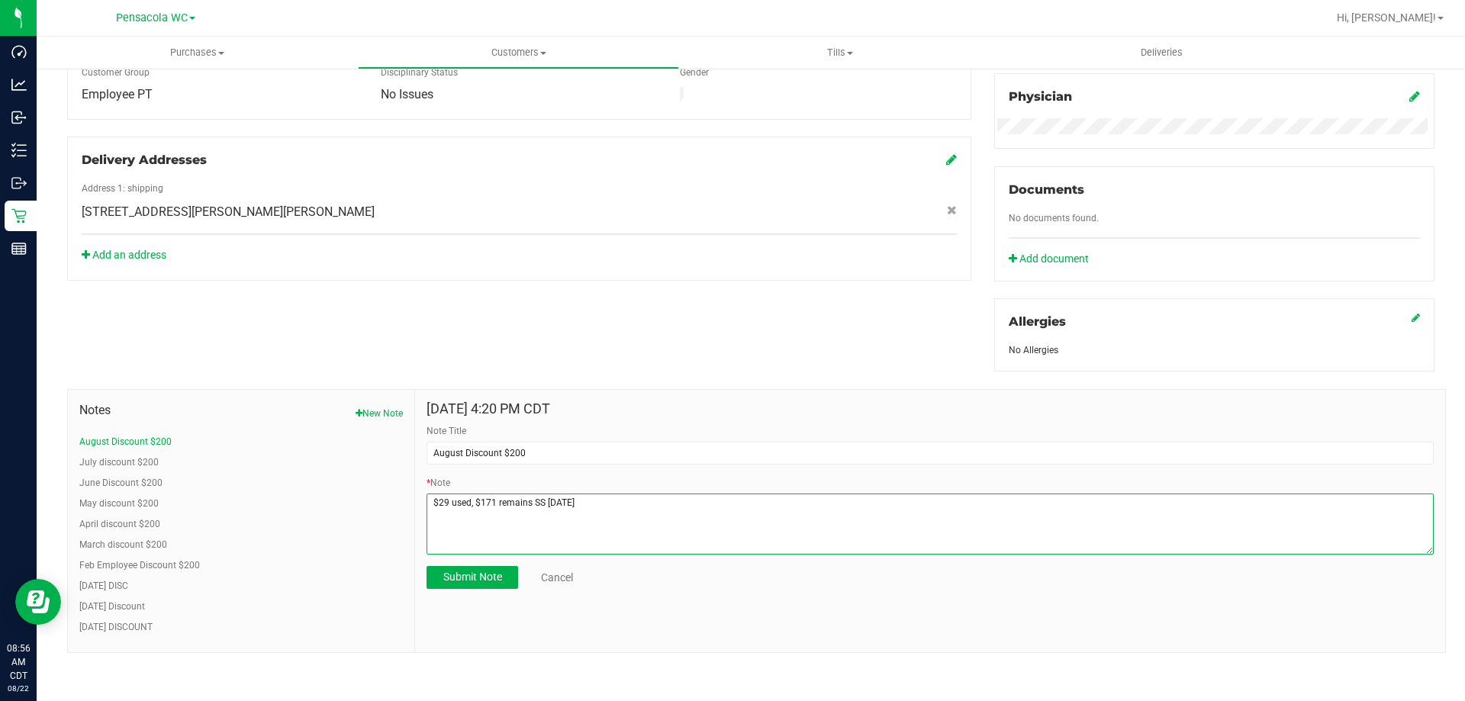
click at [607, 504] on textarea "* Note" at bounding box center [930, 524] width 1007 height 61
type textarea "$29 used, $171 remains SS [DATE] 8/22 $50 used, $121 remains. kc"
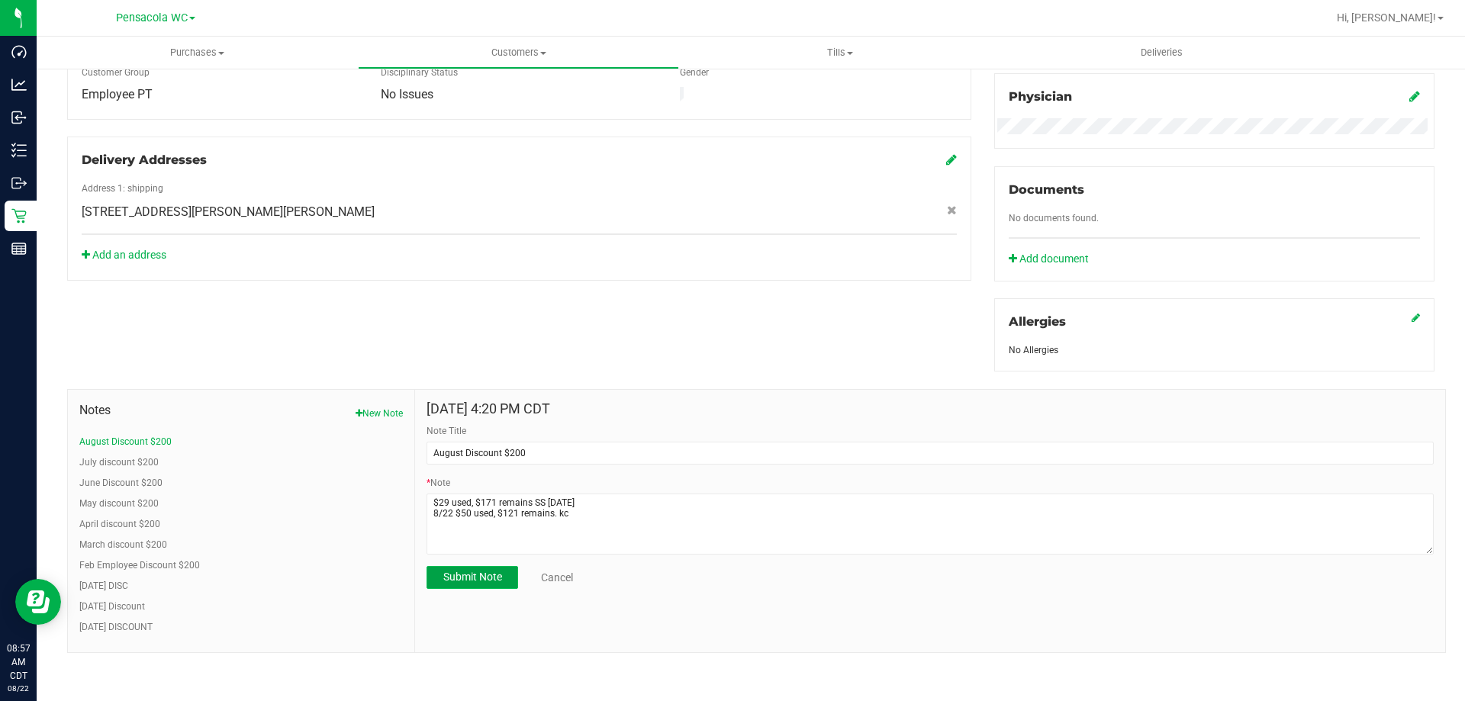
click at [471, 585] on button "Submit Note" at bounding box center [473, 577] width 92 height 23
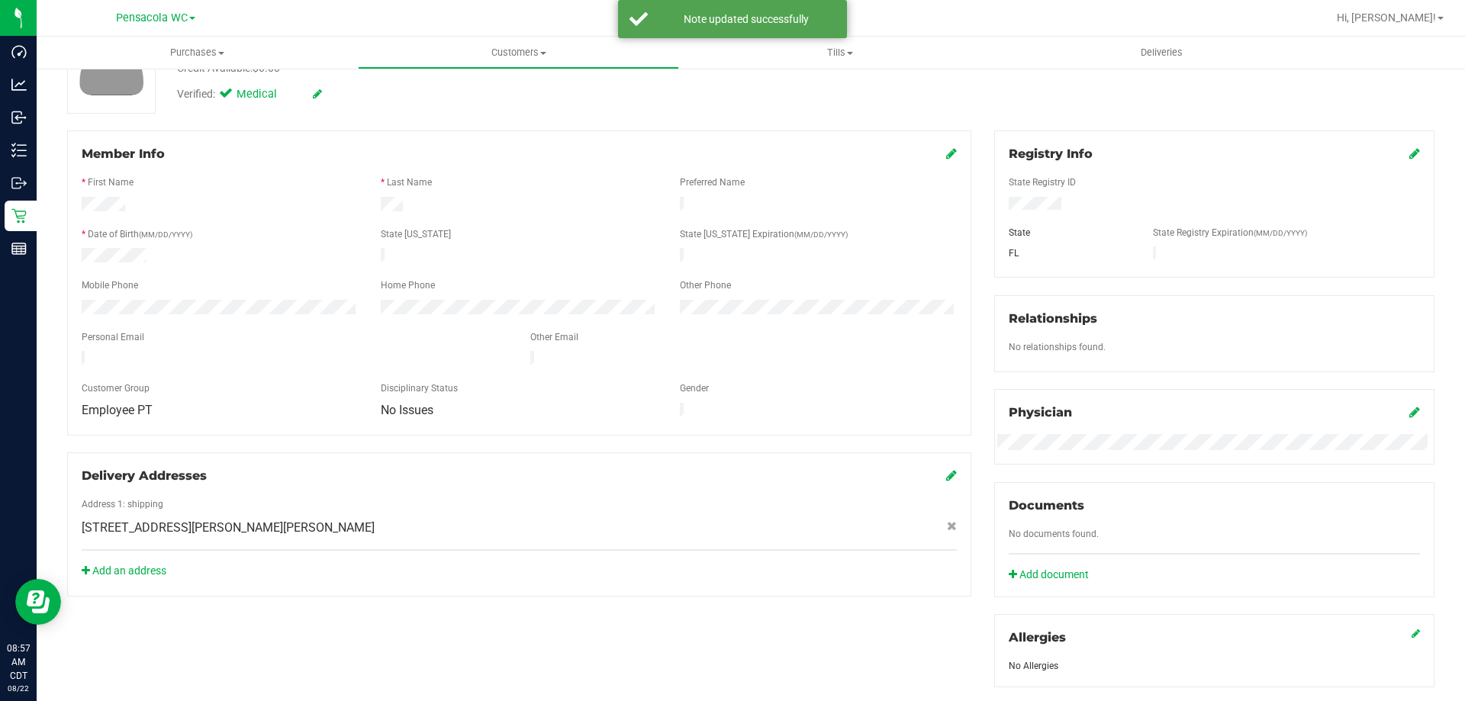
scroll to position [0, 0]
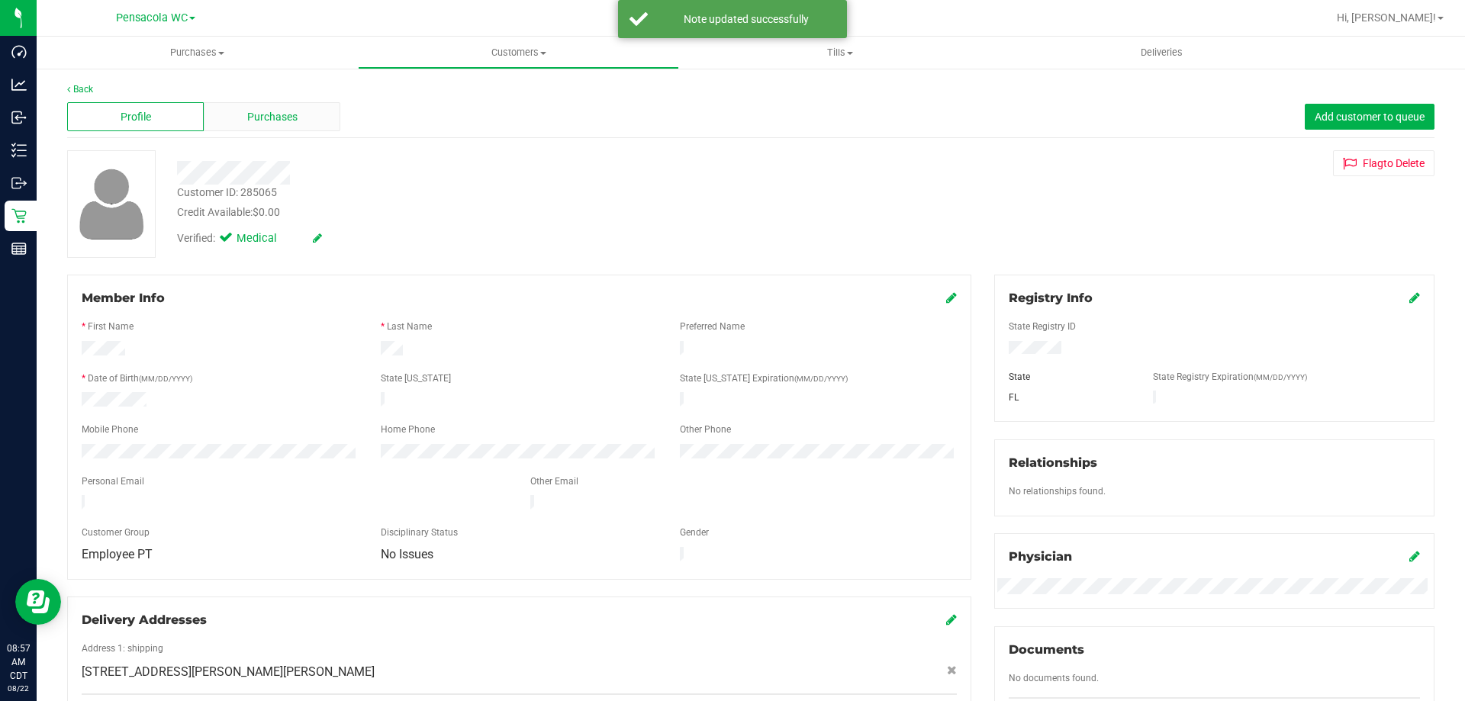
click at [265, 115] on span "Purchases" at bounding box center [272, 117] width 50 height 16
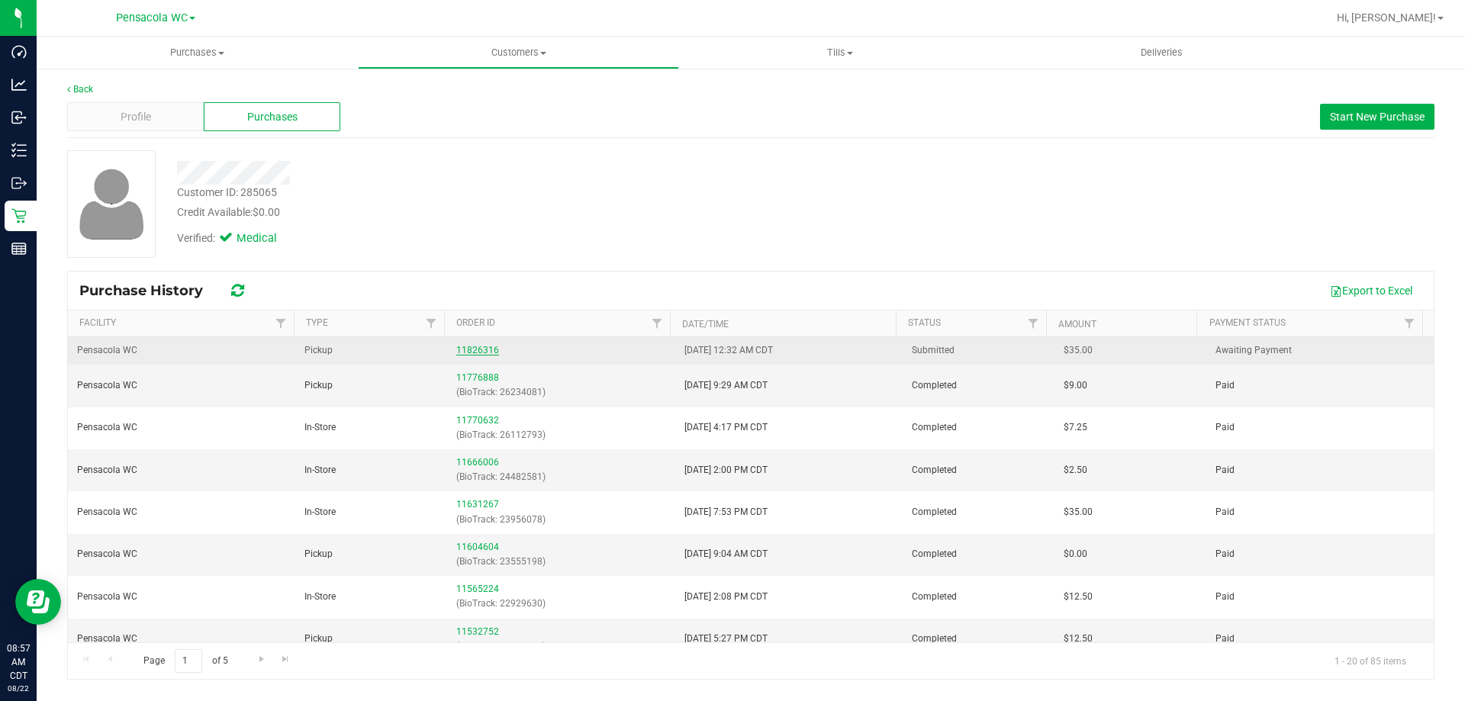
click at [487, 346] on link "11826316" at bounding box center [477, 350] width 43 height 11
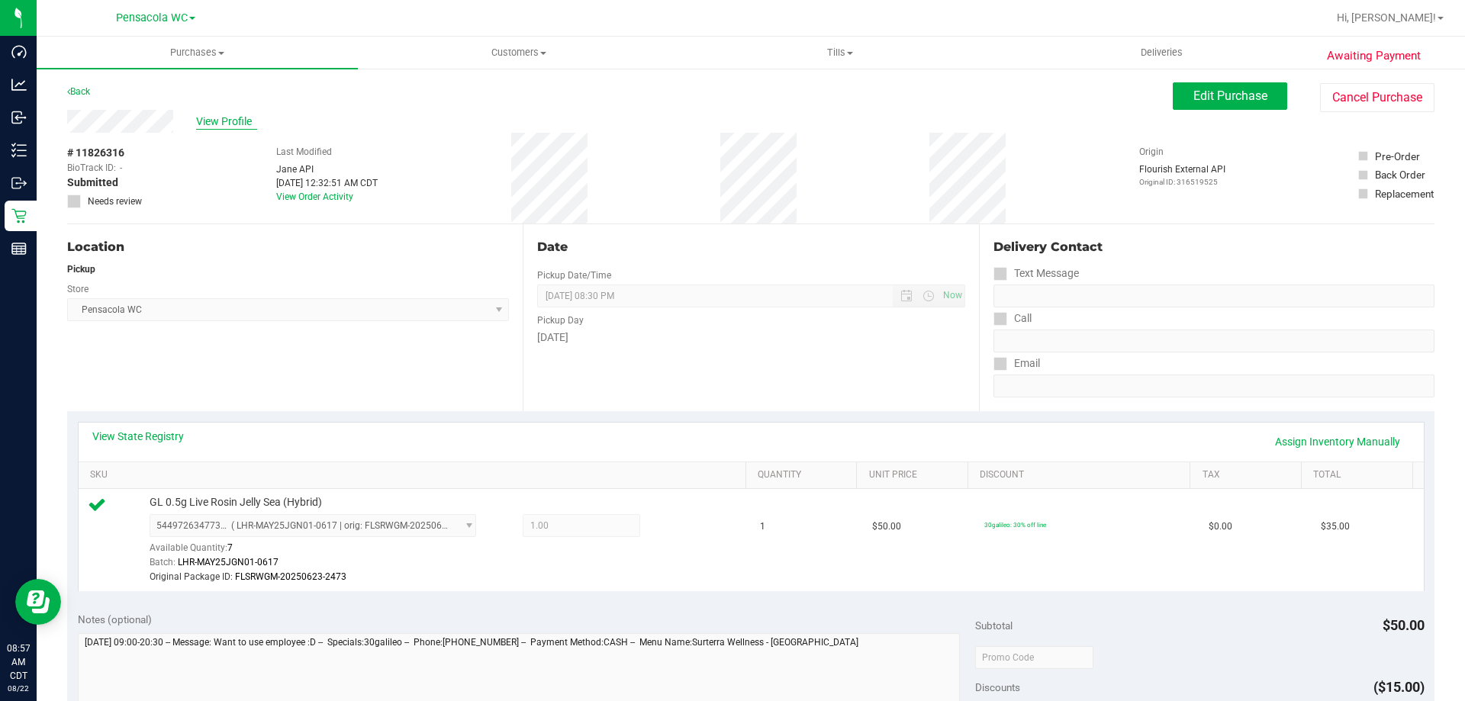
click at [218, 127] on span "View Profile" at bounding box center [226, 122] width 61 height 16
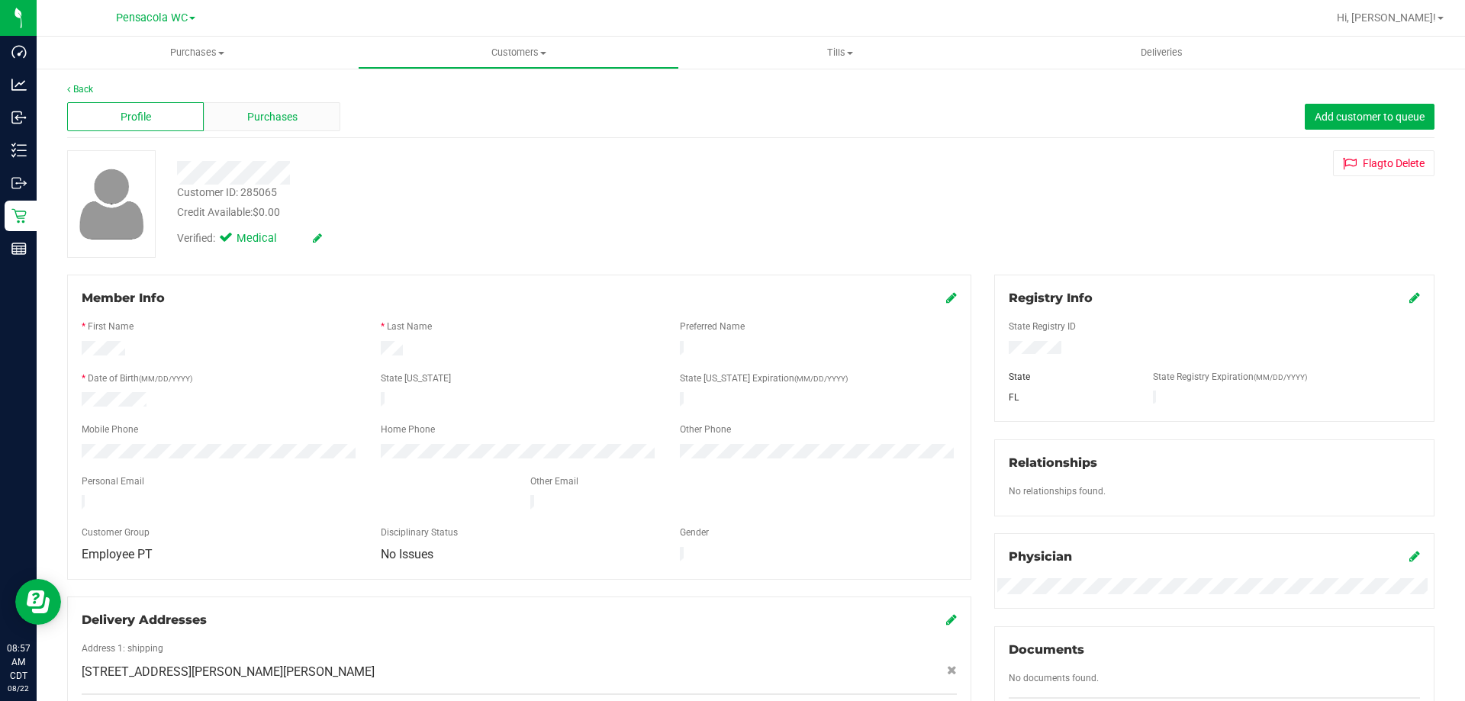
click at [257, 115] on span "Purchases" at bounding box center [272, 117] width 50 height 16
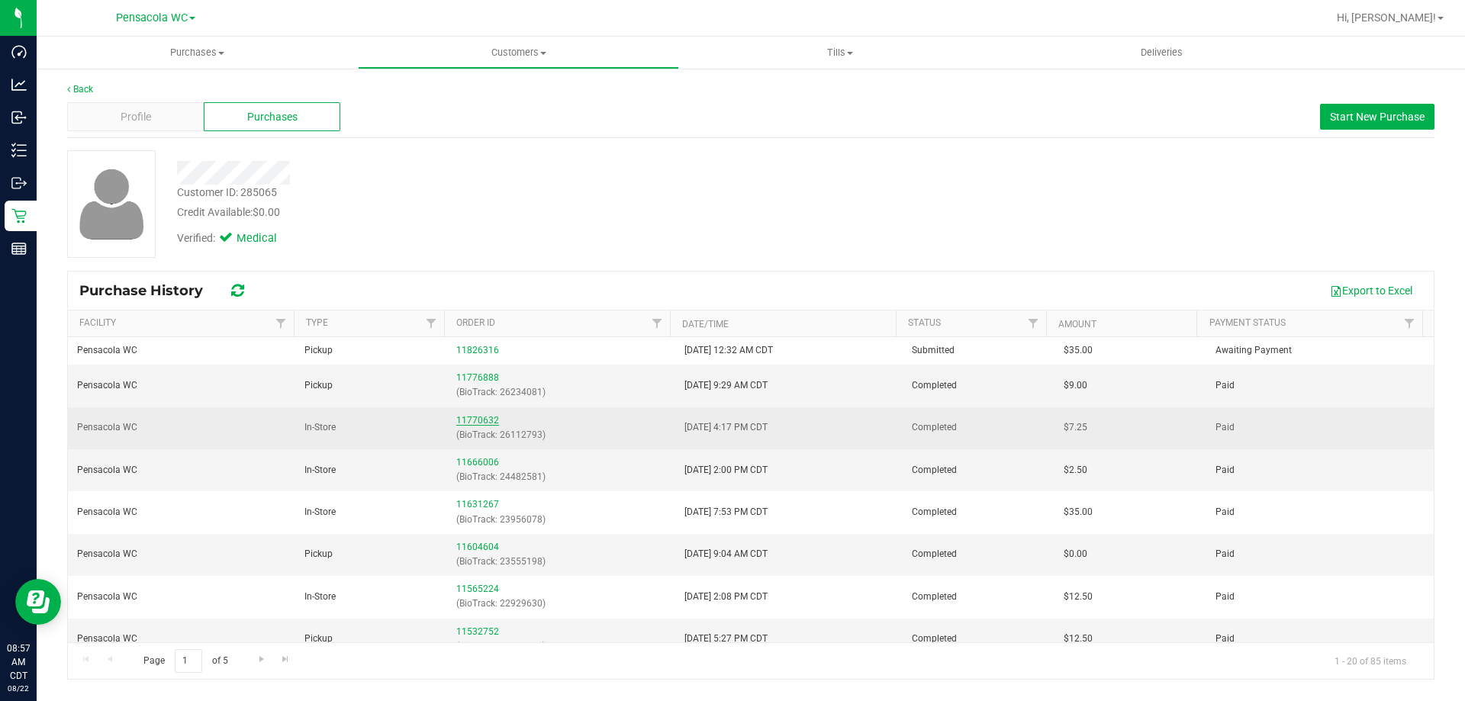
click at [478, 417] on link "11770632" at bounding box center [477, 420] width 43 height 11
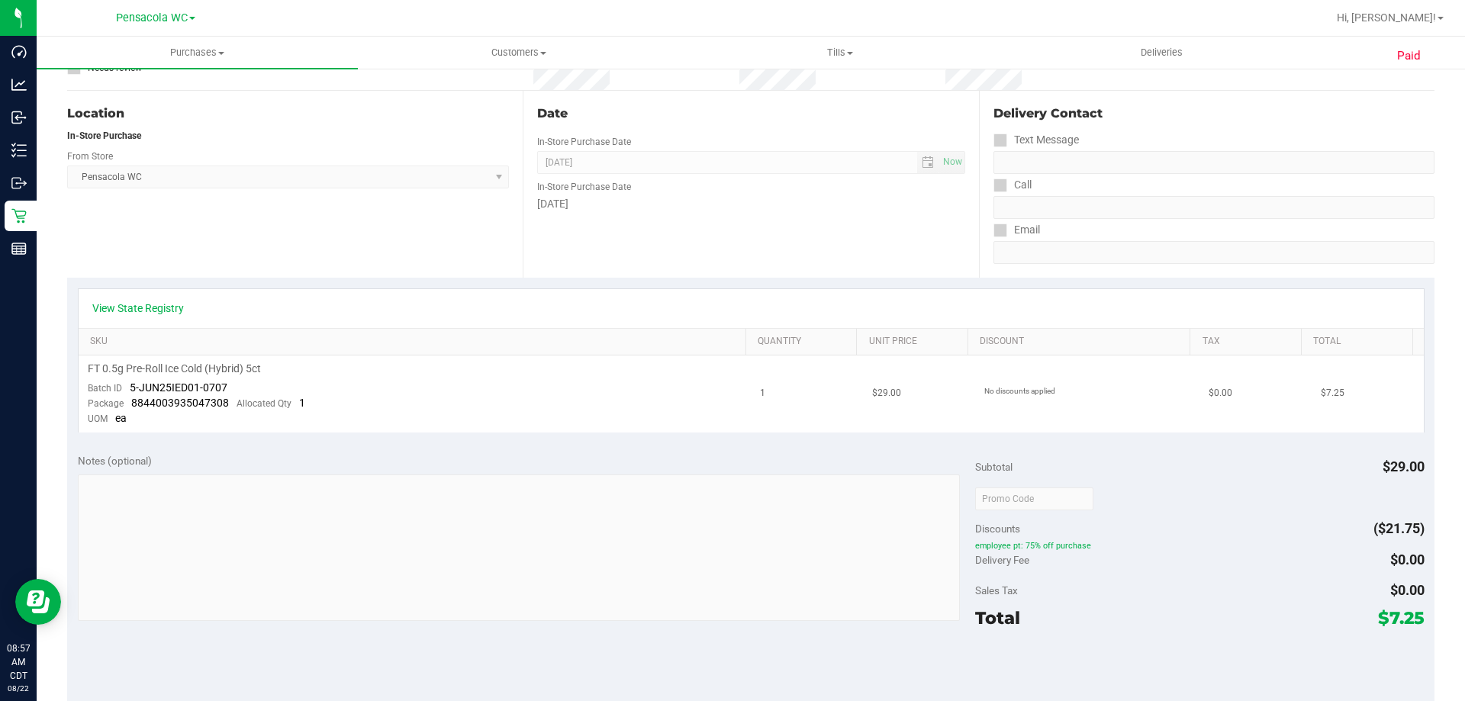
scroll to position [153, 0]
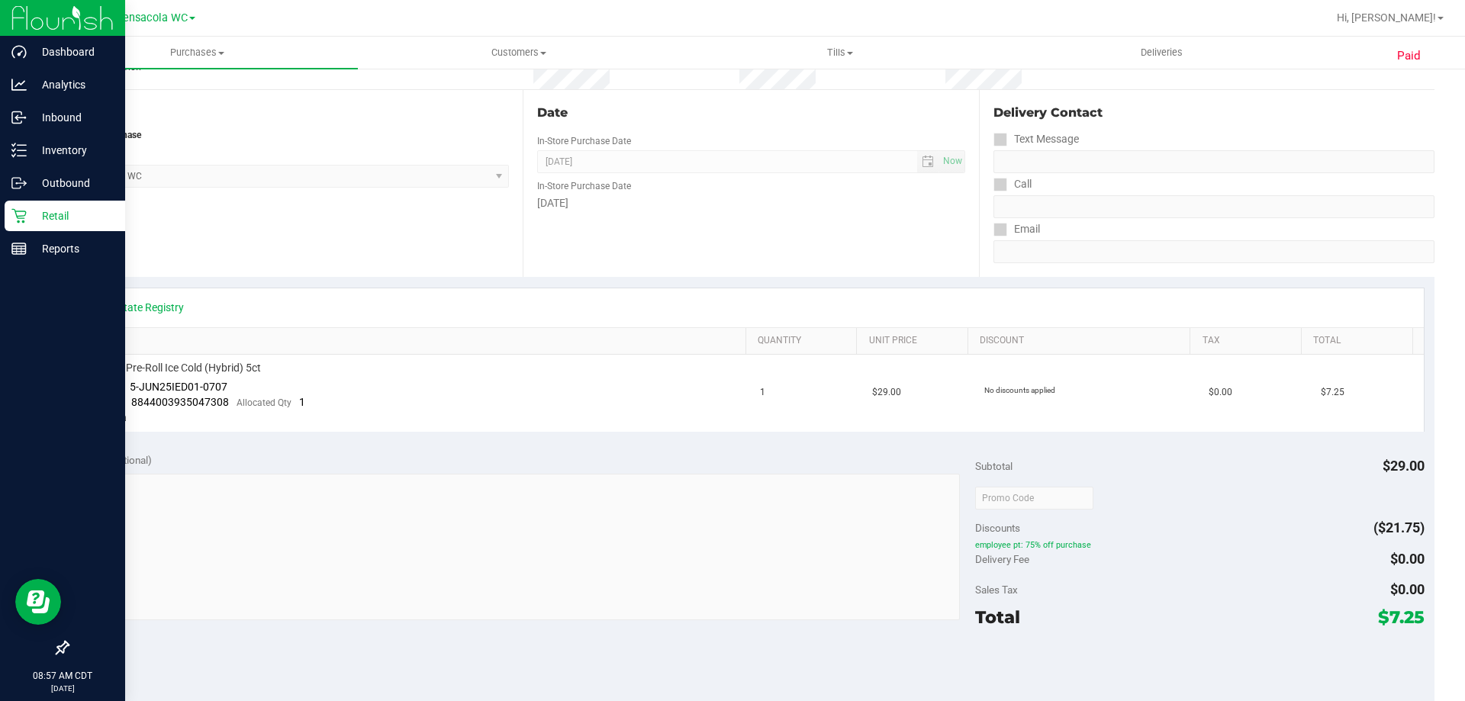
click at [17, 212] on icon at bounding box center [18, 215] width 15 height 15
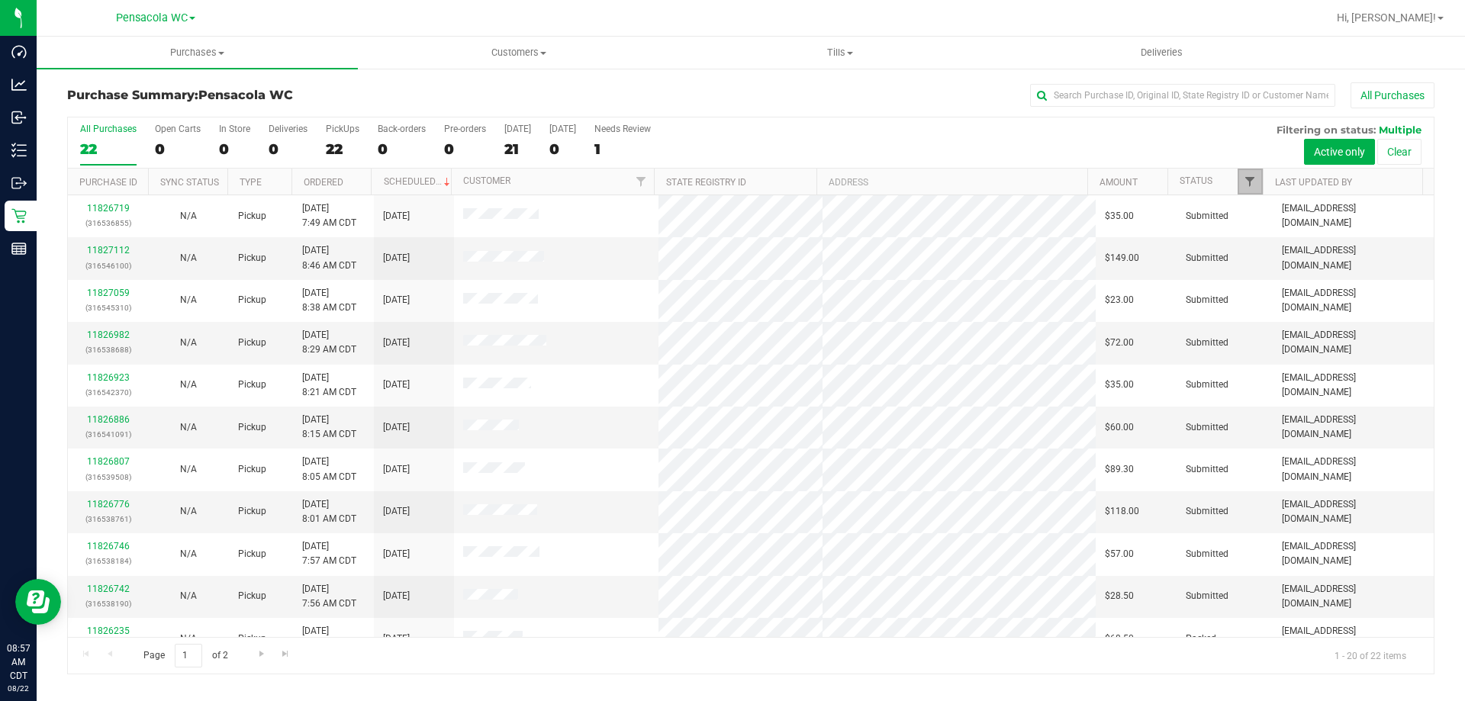
click at [1251, 186] on span "Filter" at bounding box center [1250, 182] width 12 height 12
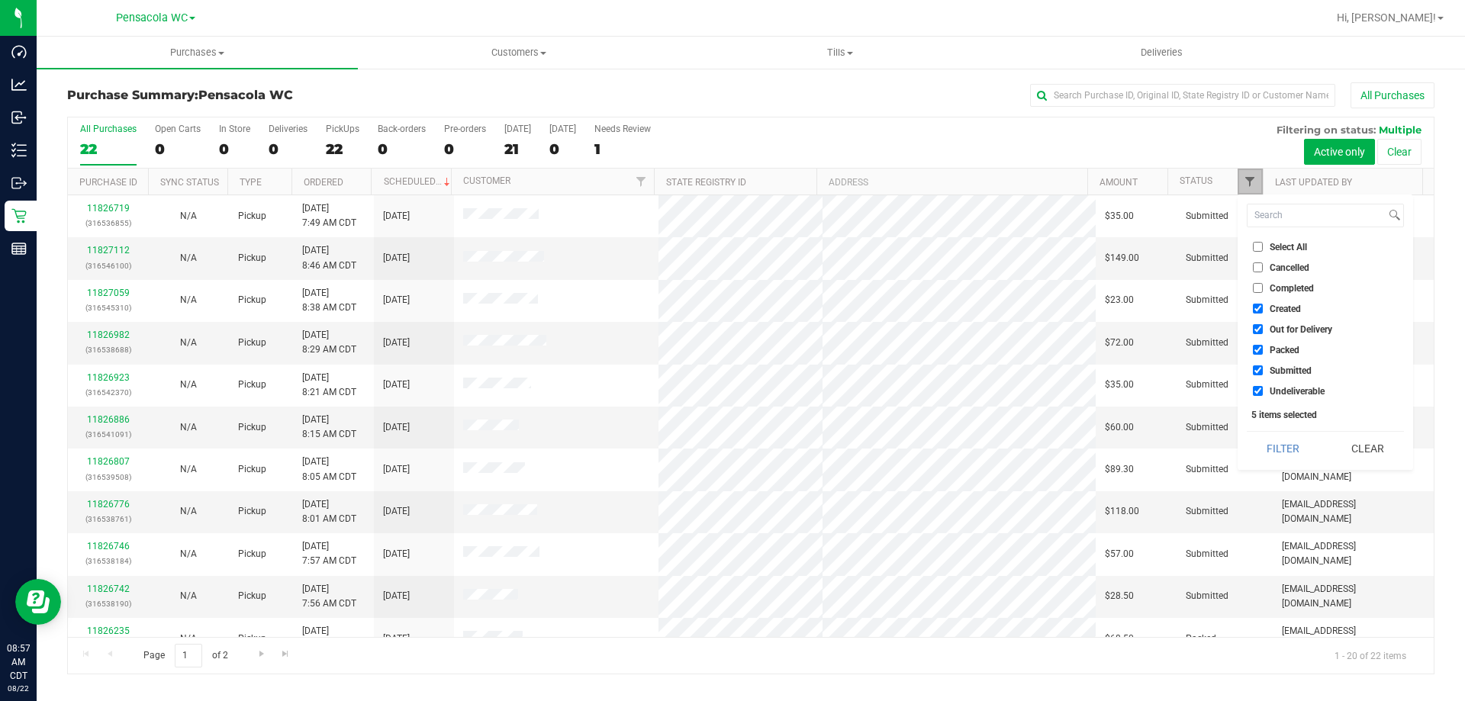
click at [1251, 186] on span "Filter" at bounding box center [1250, 182] width 12 height 12
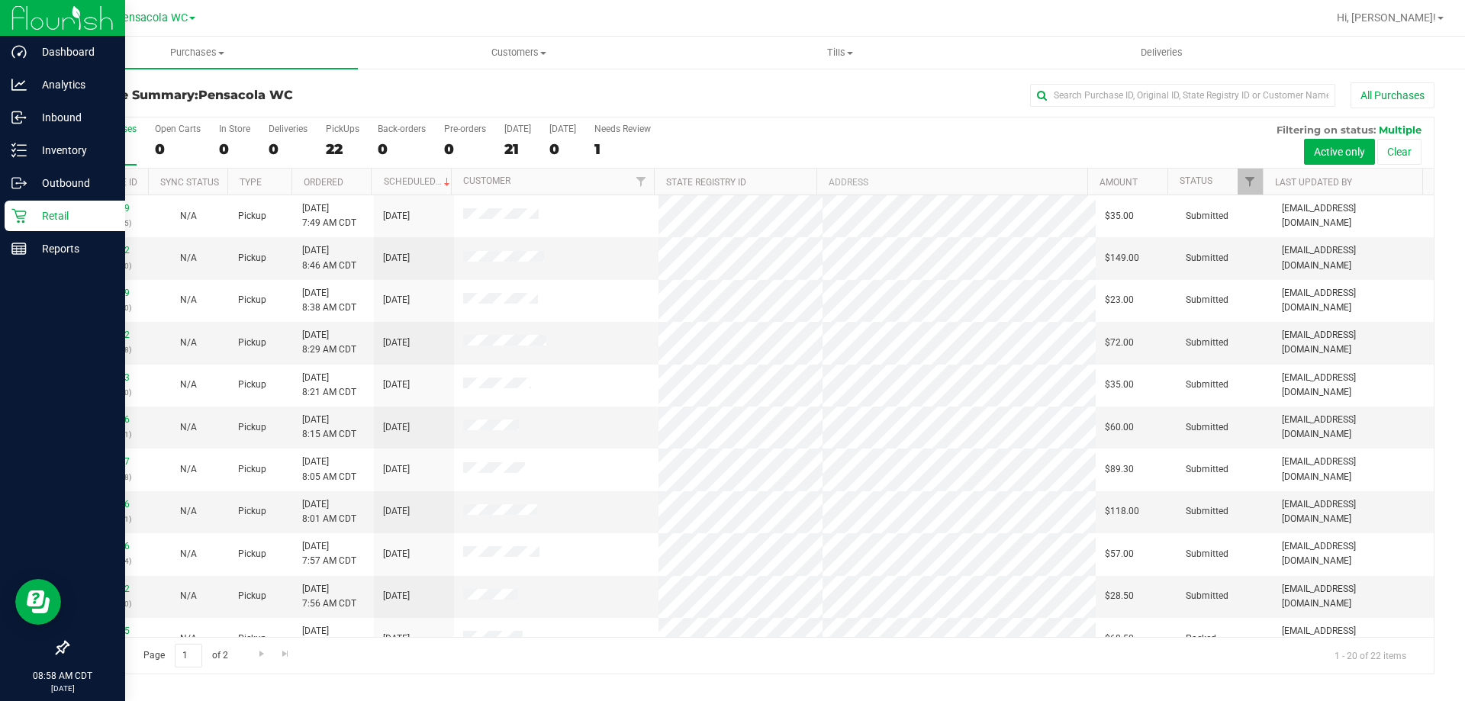
click at [56, 217] on p "Retail" at bounding box center [73, 216] width 92 height 18
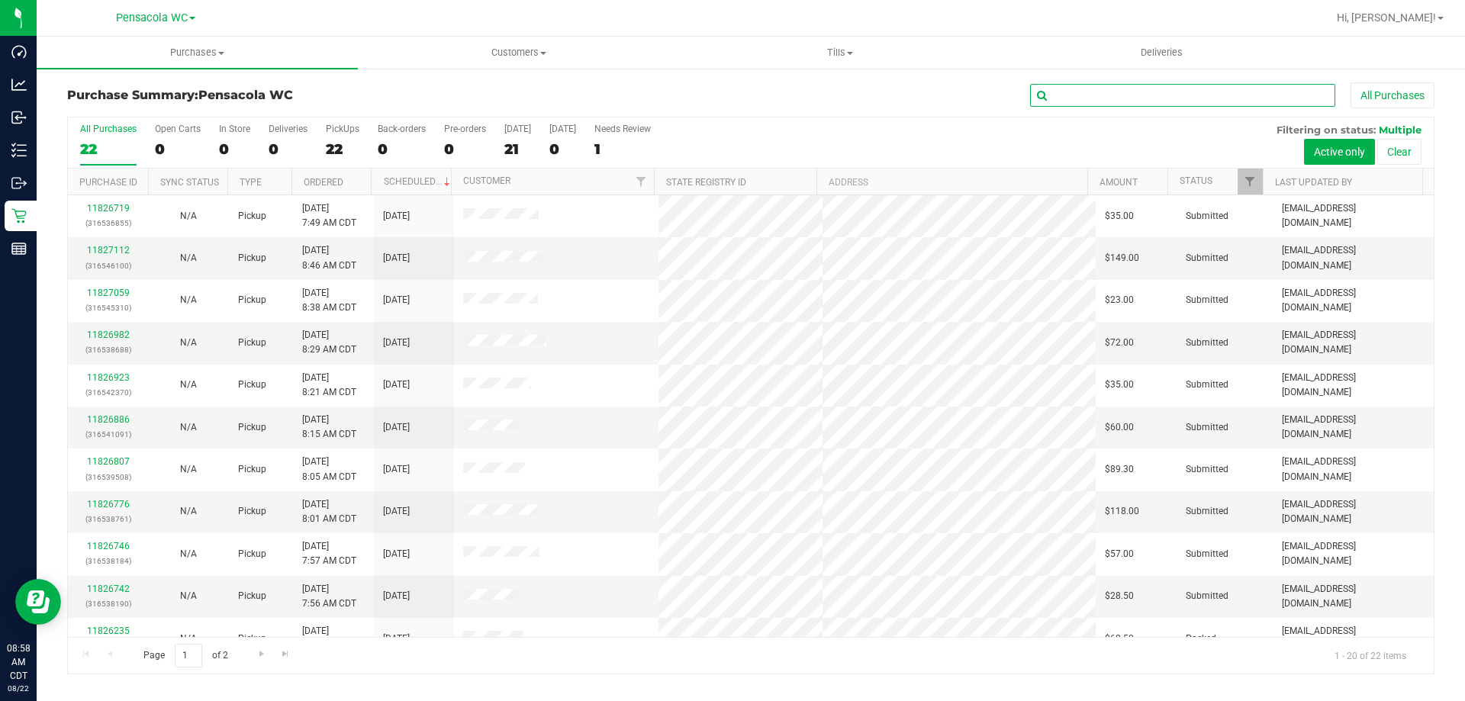
click at [1166, 94] on input "text" at bounding box center [1182, 95] width 305 height 23
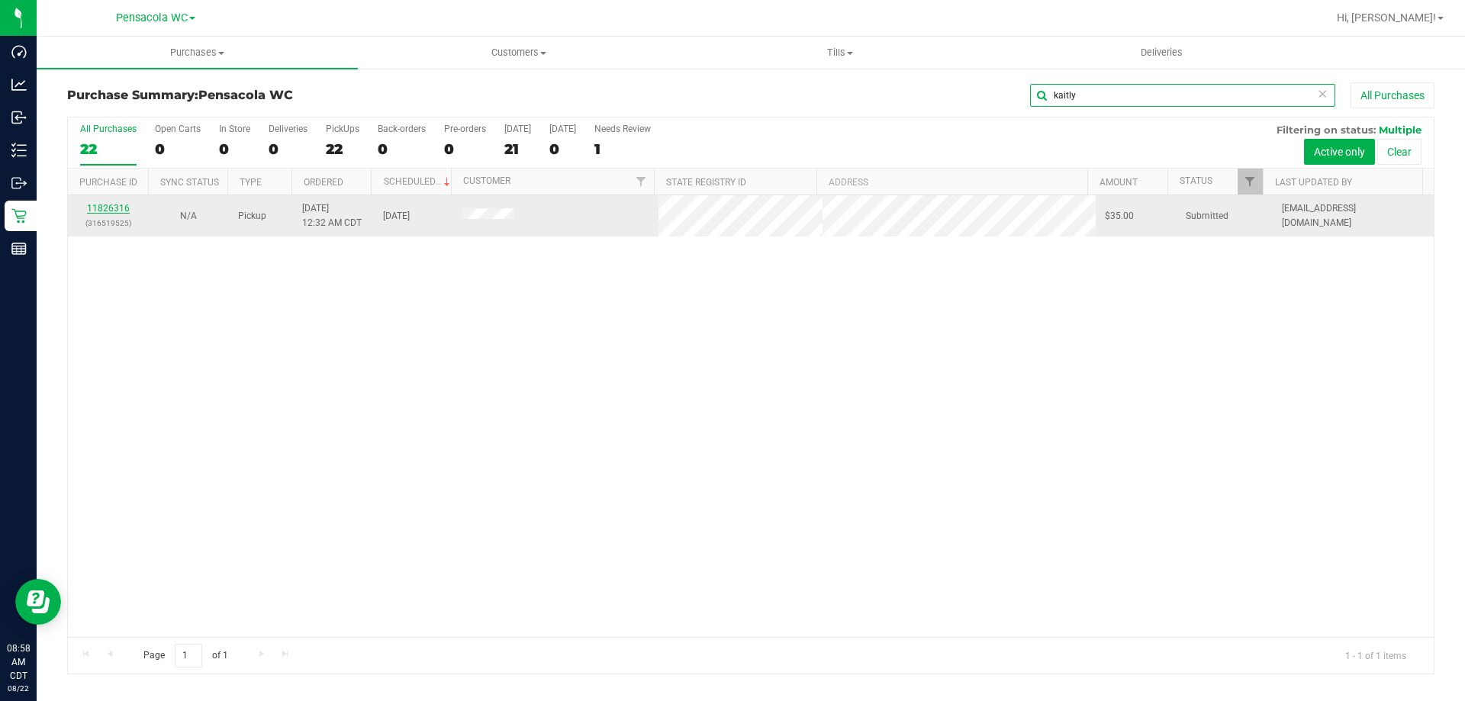
type input "kaitly"
click at [89, 207] on link "11826316" at bounding box center [108, 208] width 43 height 11
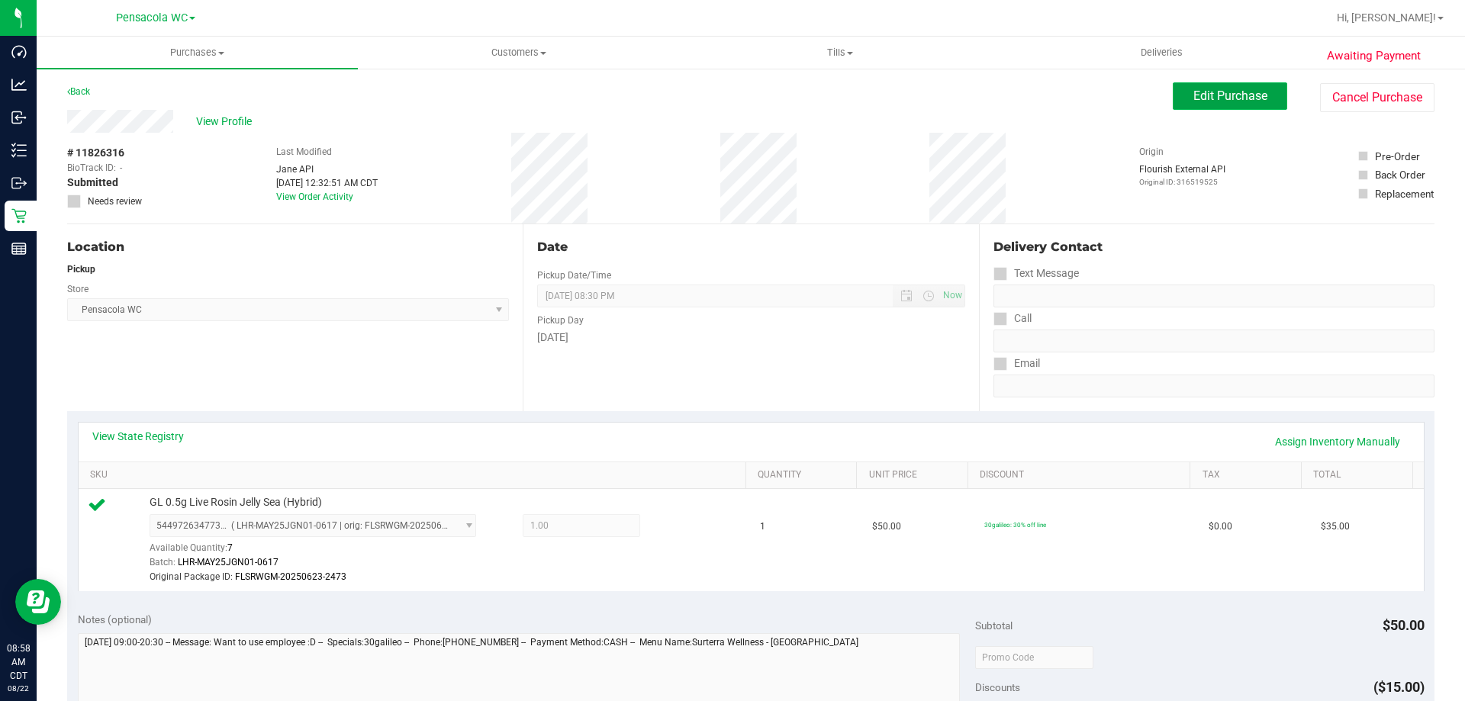
drag, startPoint x: 1229, startPoint y: 94, endPoint x: 1226, endPoint y: 107, distance: 13.5
click at [1226, 106] on button "Edit Purchase" at bounding box center [1230, 95] width 114 height 27
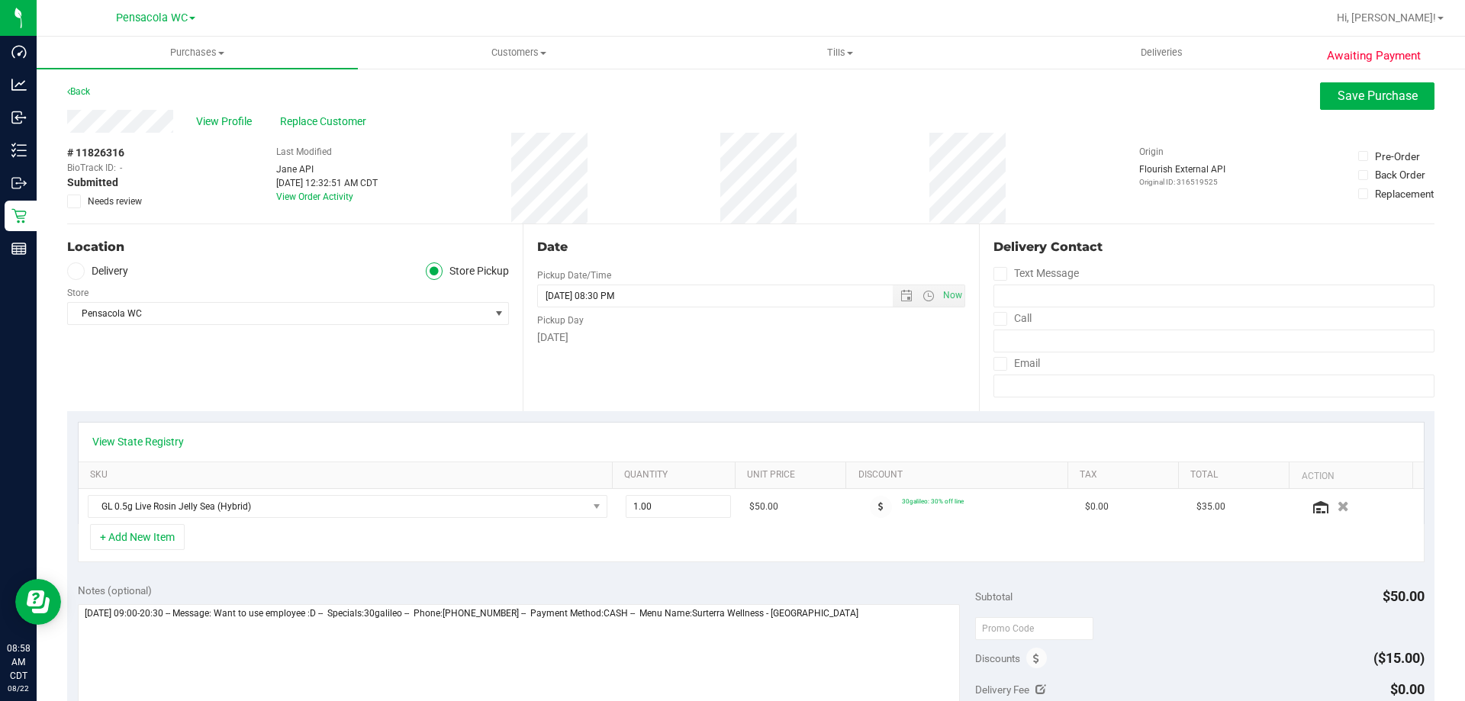
scroll to position [305, 0]
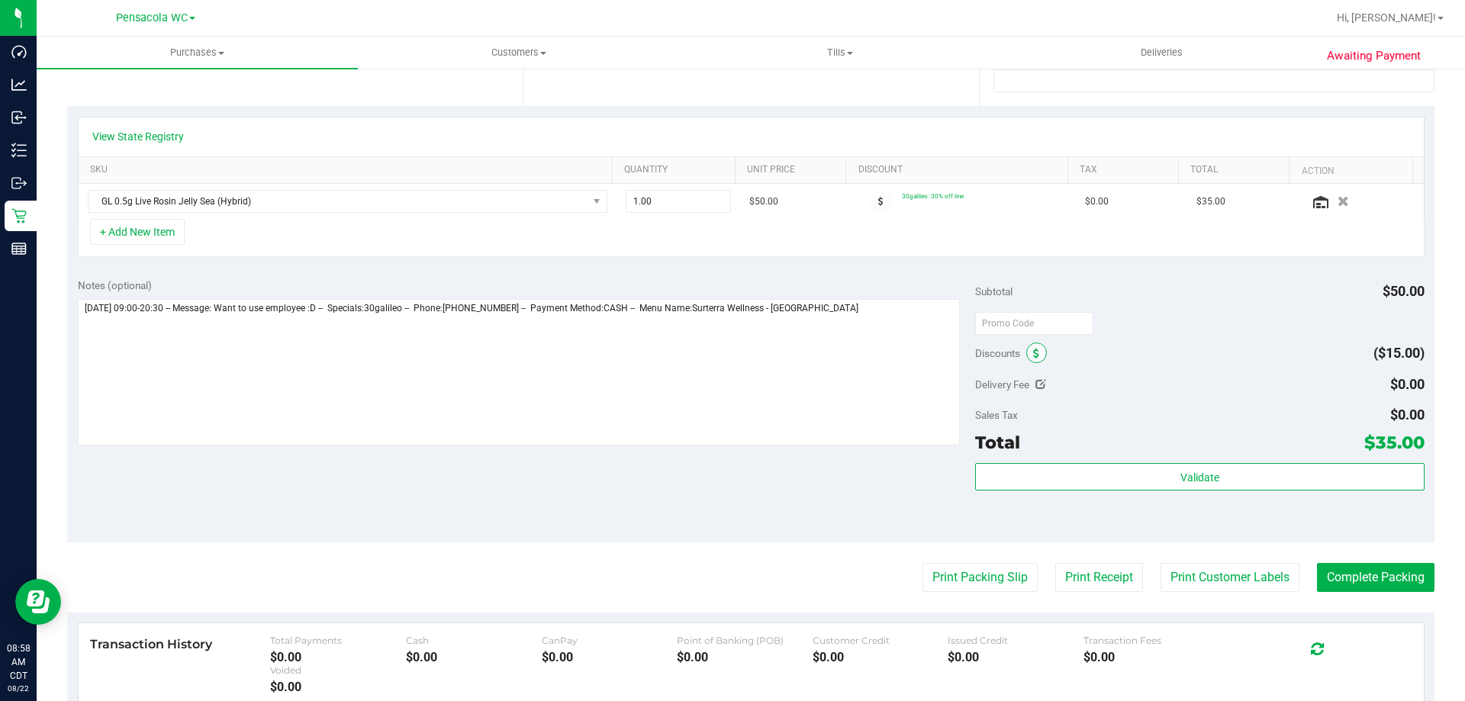
click at [1033, 355] on icon at bounding box center [1036, 354] width 6 height 11
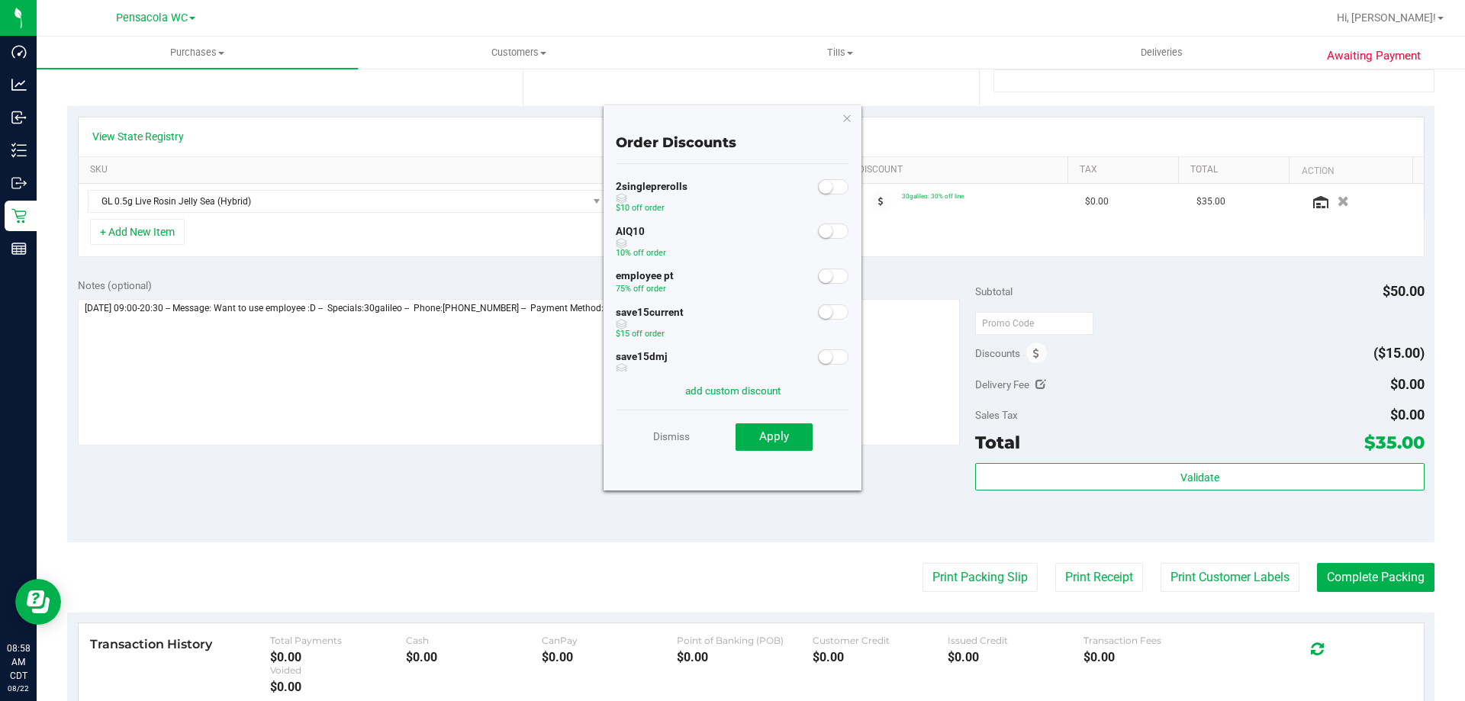
click at [819, 274] on small at bounding box center [826, 276] width 14 height 14
click at [759, 436] on button "Apply" at bounding box center [774, 437] width 77 height 27
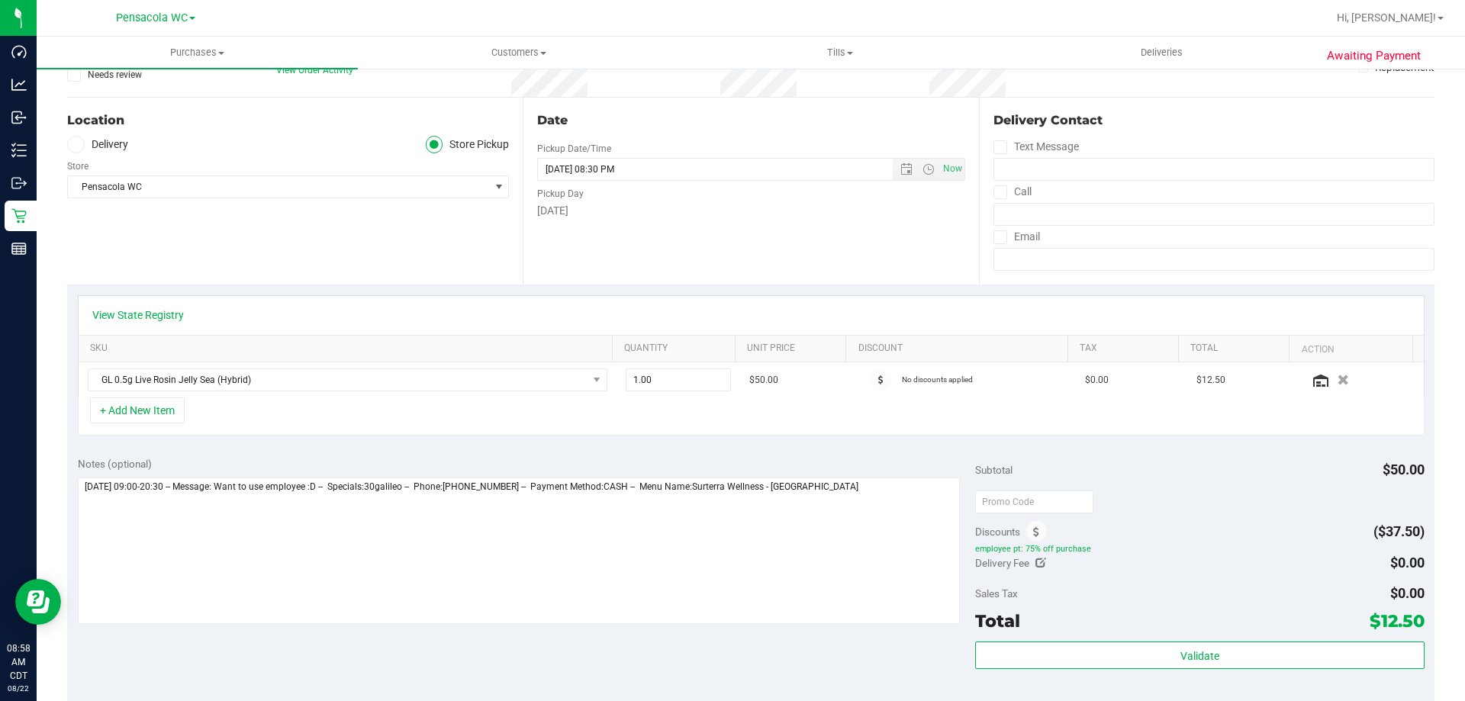
scroll to position [0, 0]
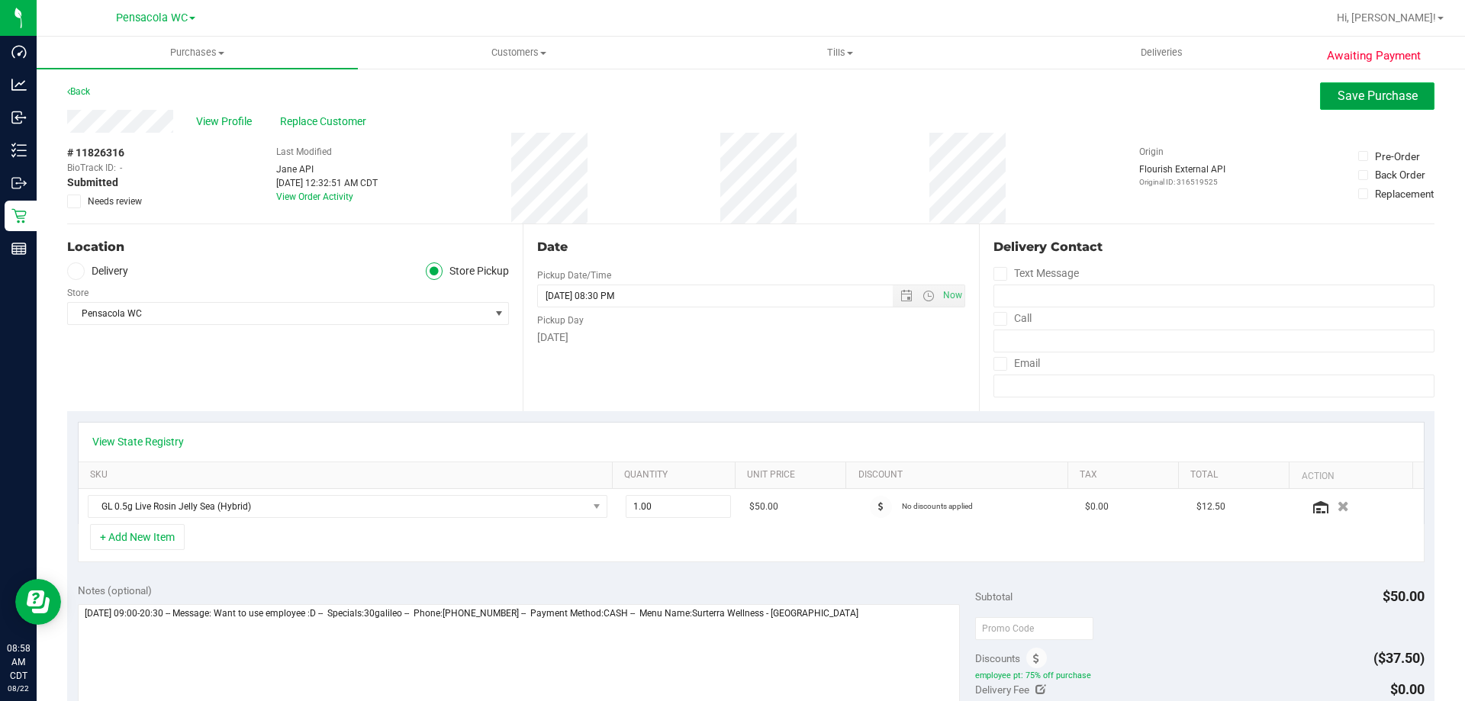
click at [1348, 103] on button "Save Purchase" at bounding box center [1377, 95] width 114 height 27
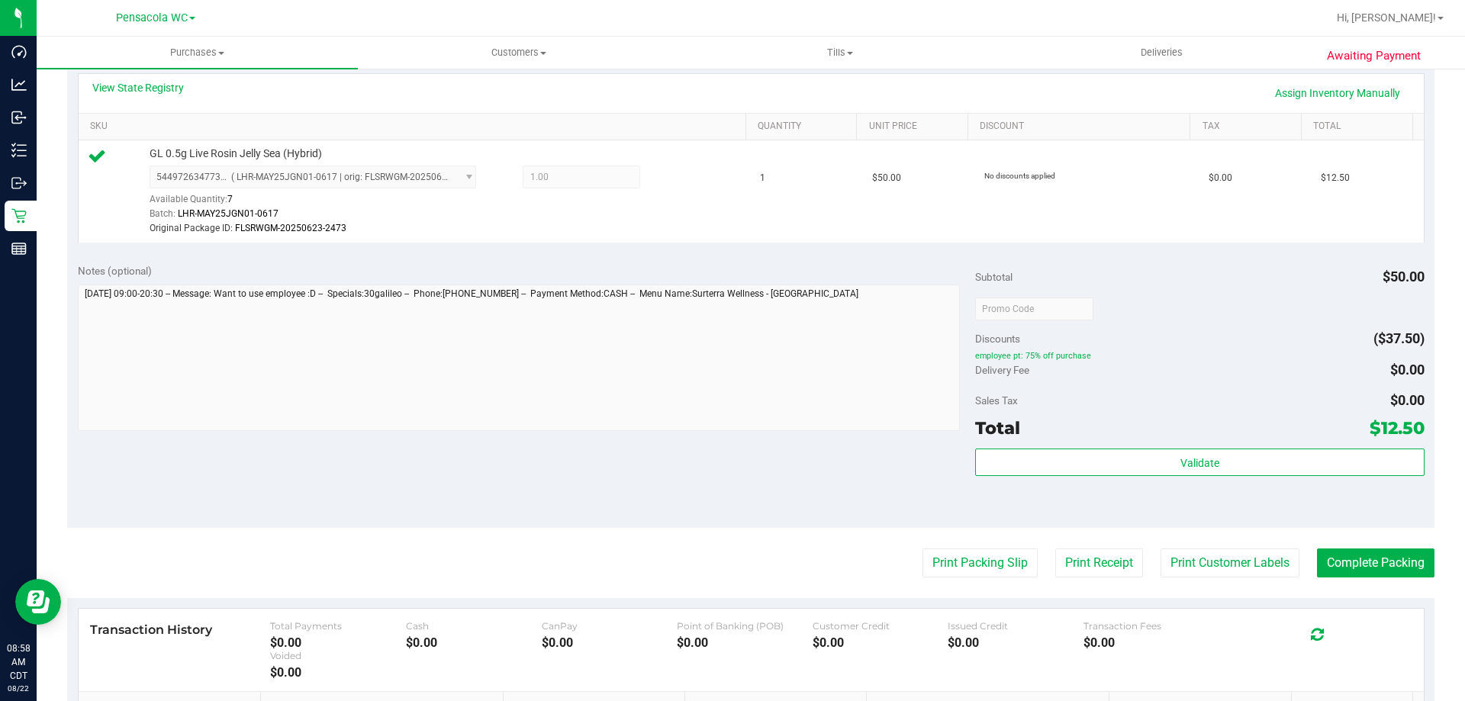
scroll to position [382, 0]
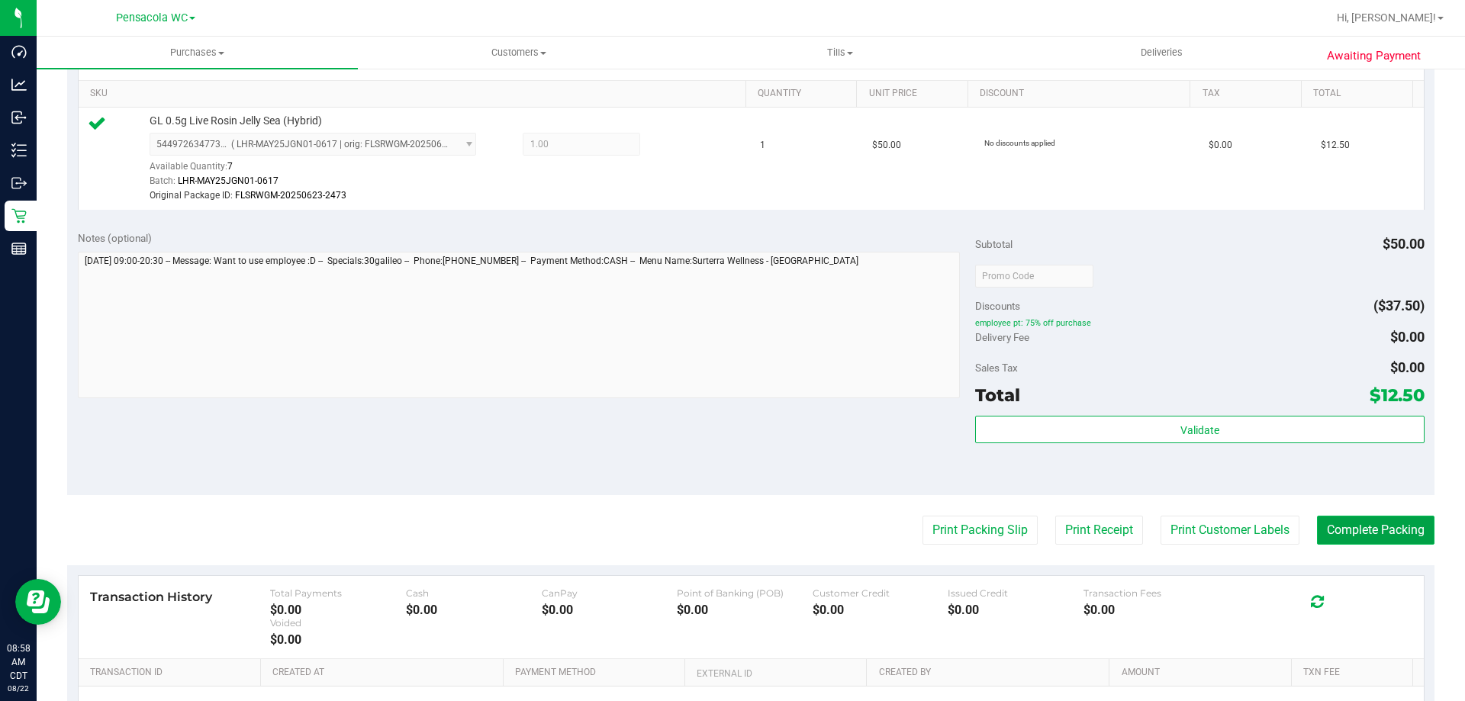
click at [1371, 531] on button "Complete Packing" at bounding box center [1376, 530] width 118 height 29
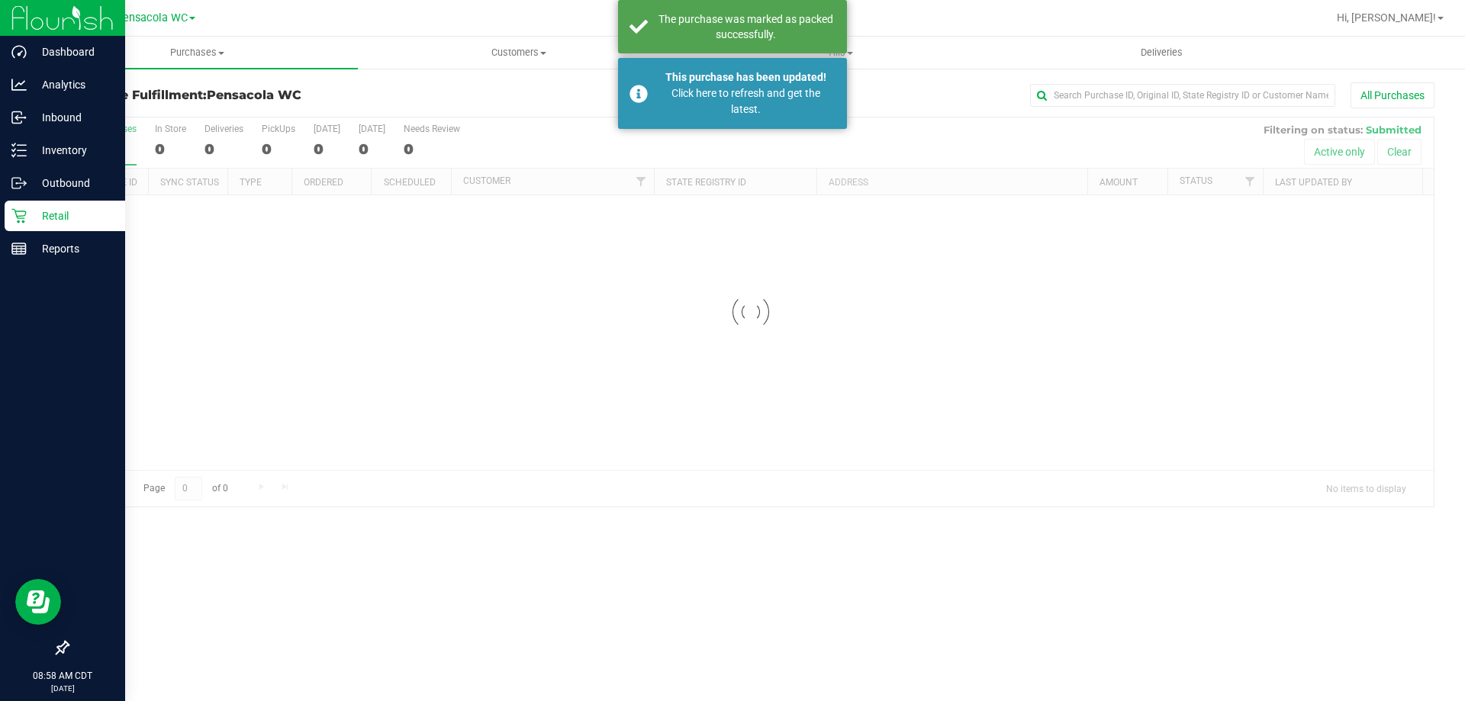
click at [10, 209] on div "Retail" at bounding box center [65, 216] width 121 height 31
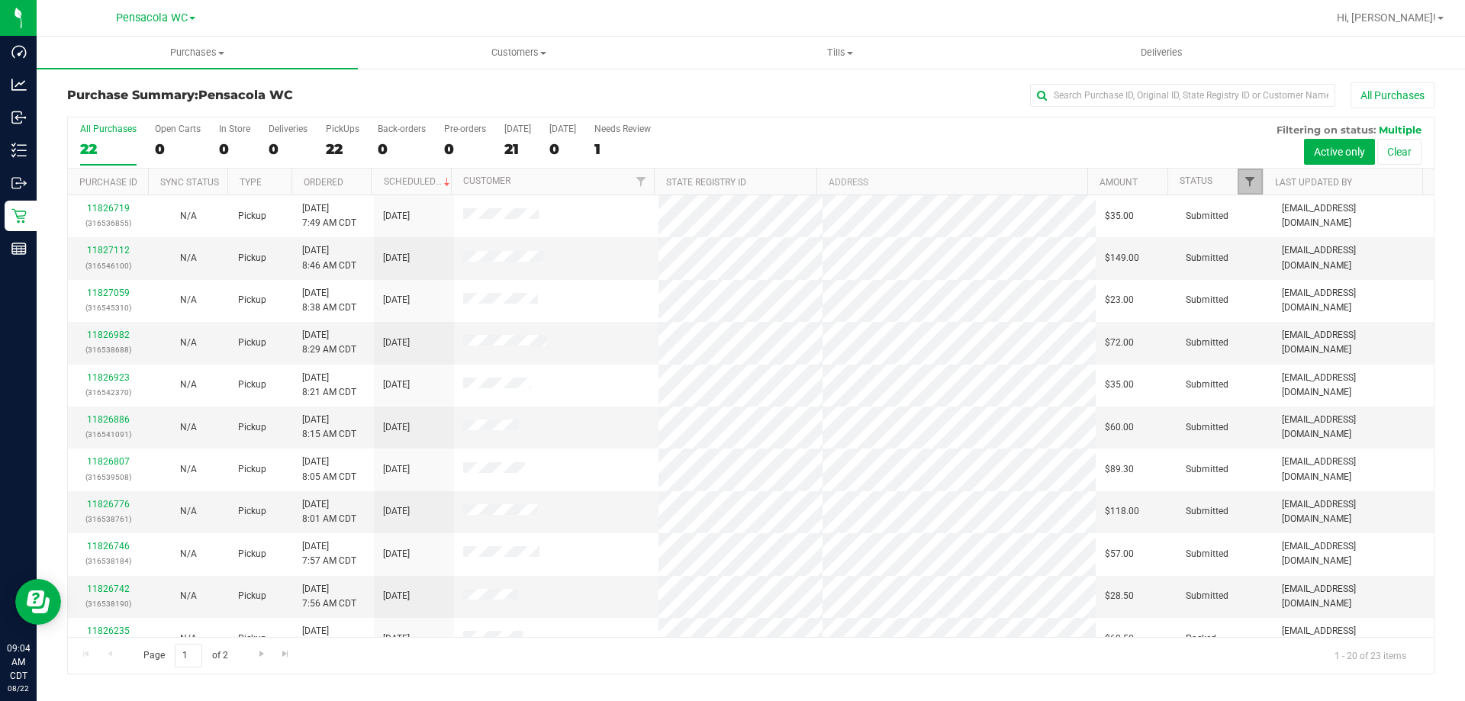
click at [1251, 181] on span "Filter" at bounding box center [1250, 182] width 12 height 12
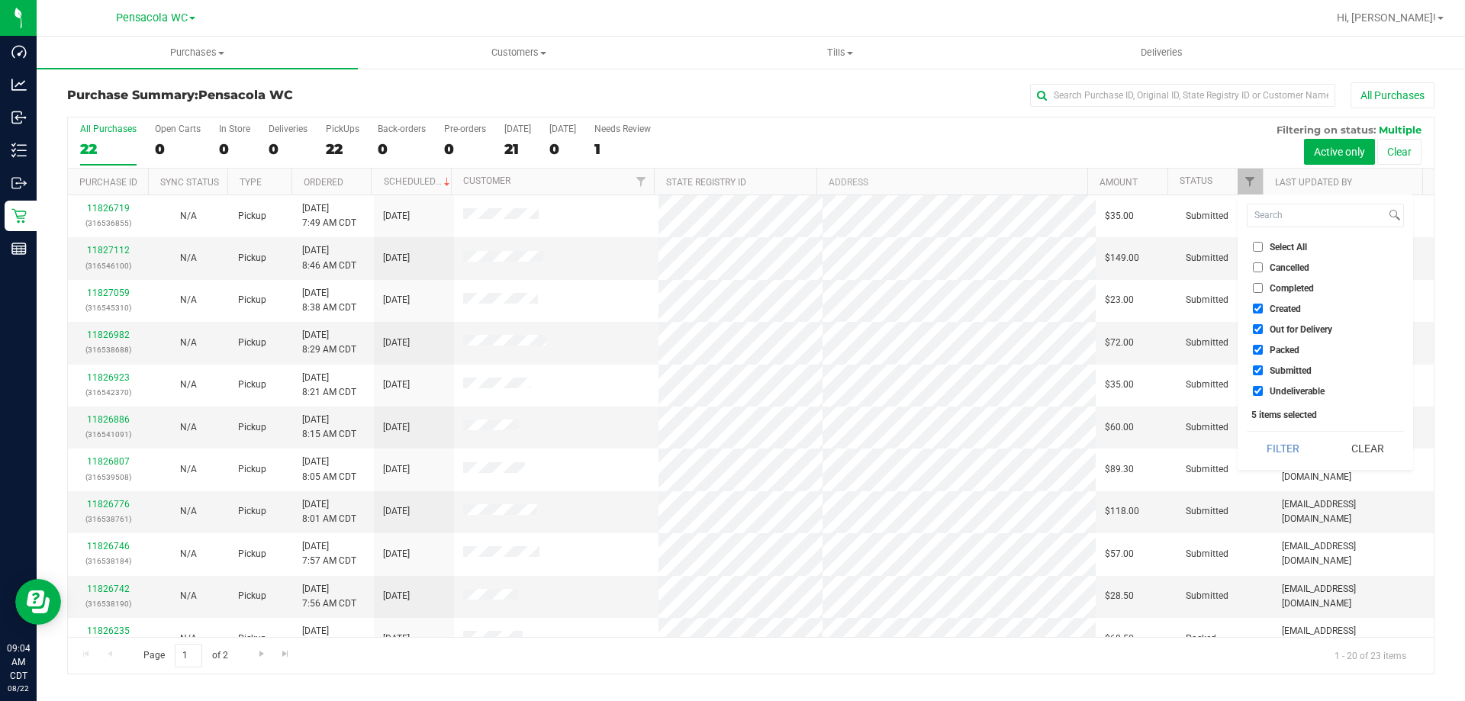
click at [1275, 247] on span "Select All" at bounding box center [1288, 247] width 37 height 9
click at [1263, 247] on input "Select All" at bounding box center [1258, 247] width 10 height 10
checkbox input "true"
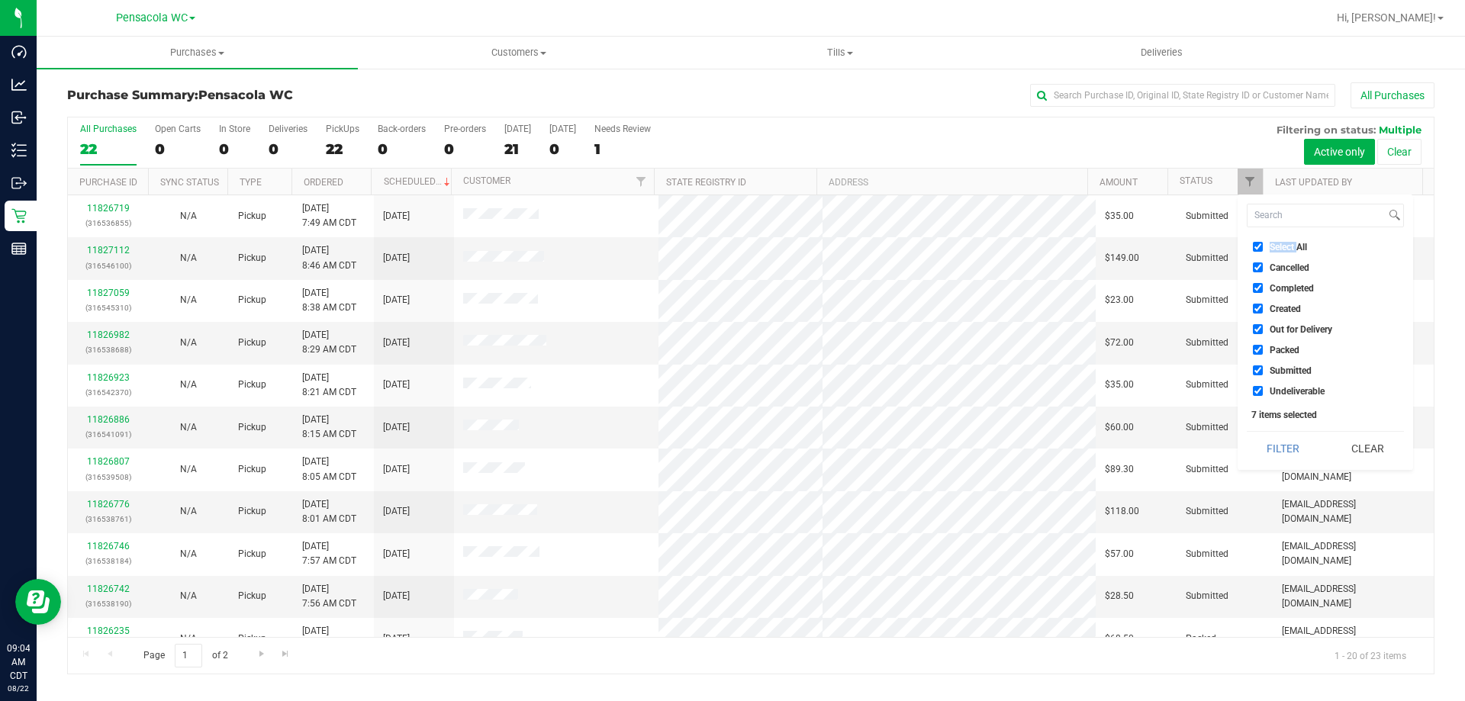
click at [1275, 247] on span "Select All" at bounding box center [1288, 247] width 37 height 9
click at [1263, 247] on input "Select All" at bounding box center [1258, 247] width 10 height 10
checkbox input "false"
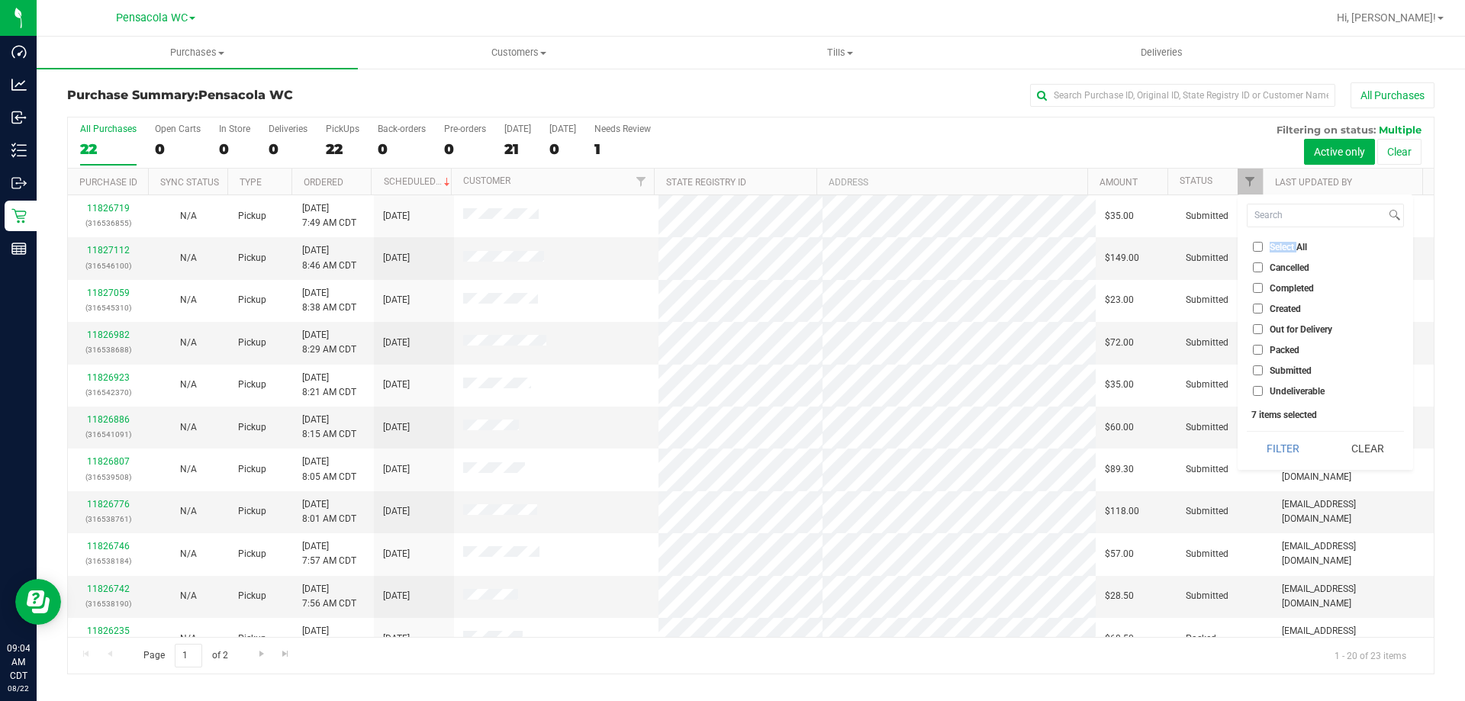
checkbox input "false"
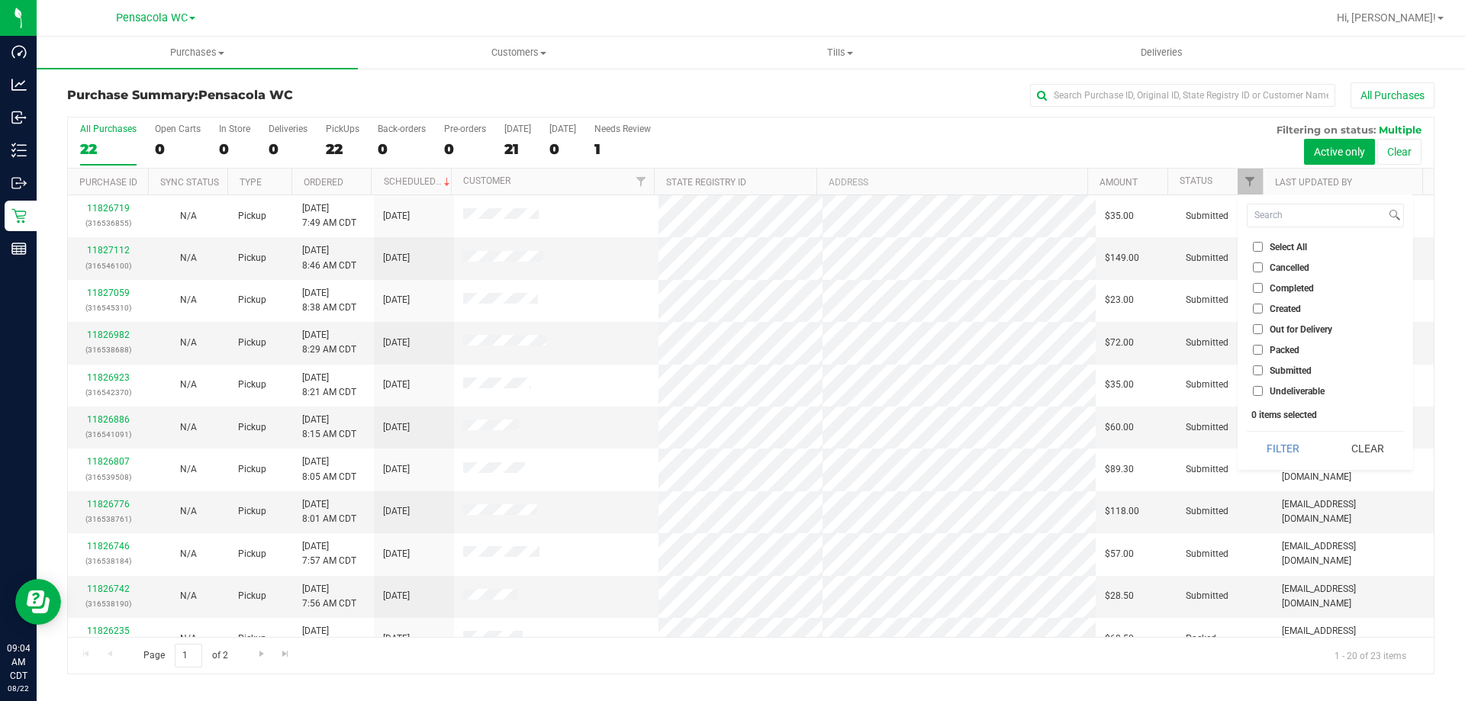
click at [1280, 371] on span "Submitted" at bounding box center [1291, 370] width 42 height 9
click at [1263, 371] on input "Submitted" at bounding box center [1258, 371] width 10 height 10
checkbox input "true"
click at [1268, 457] on button "Filter" at bounding box center [1283, 449] width 73 height 34
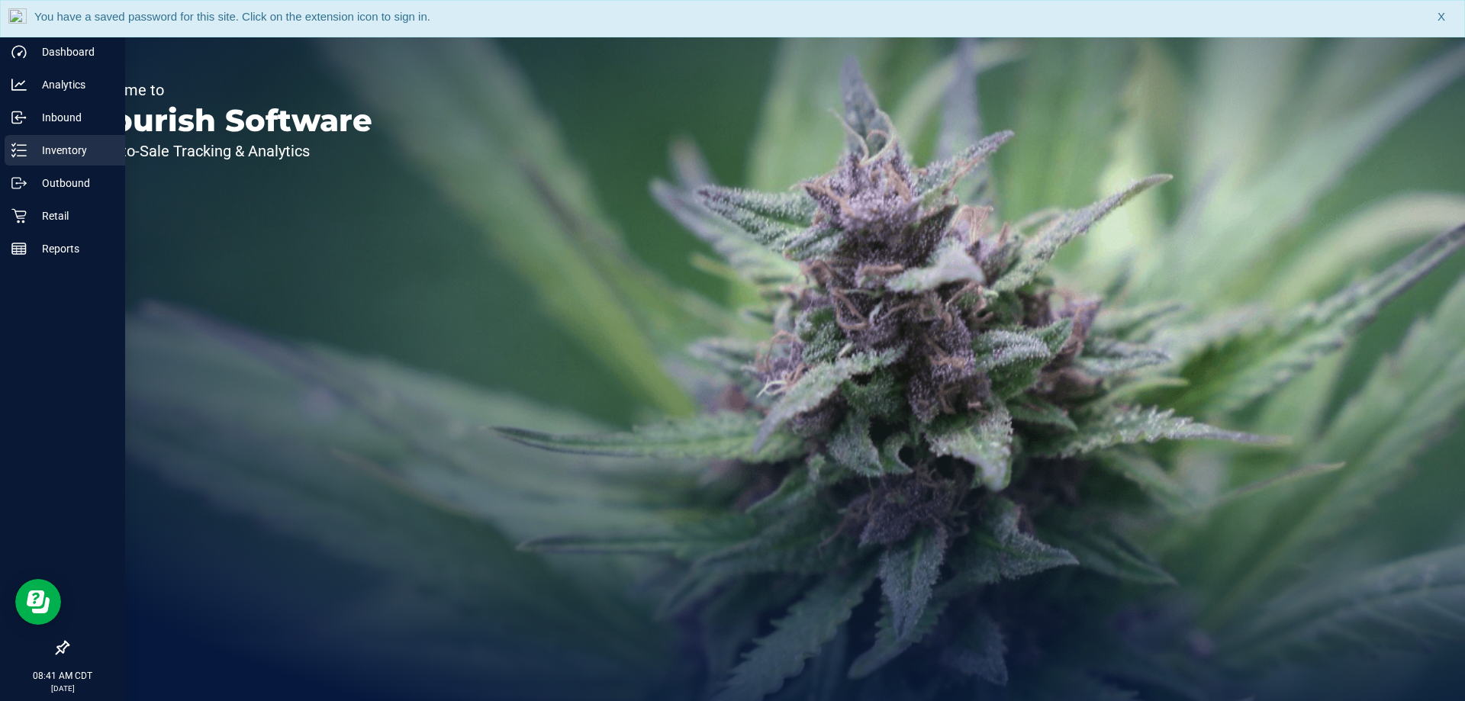
click at [20, 152] on icon at bounding box center [18, 150] width 15 height 15
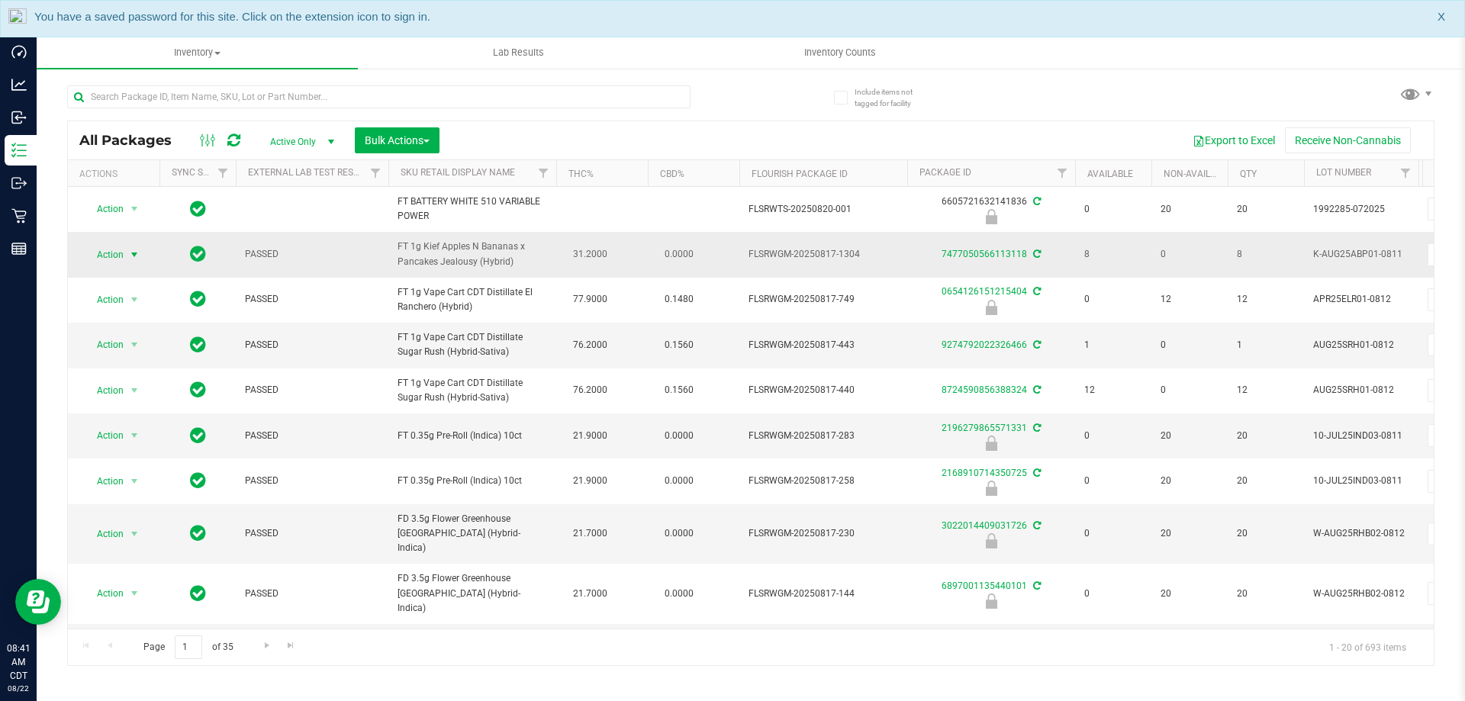
click at [111, 250] on span "Action" at bounding box center [103, 254] width 41 height 21
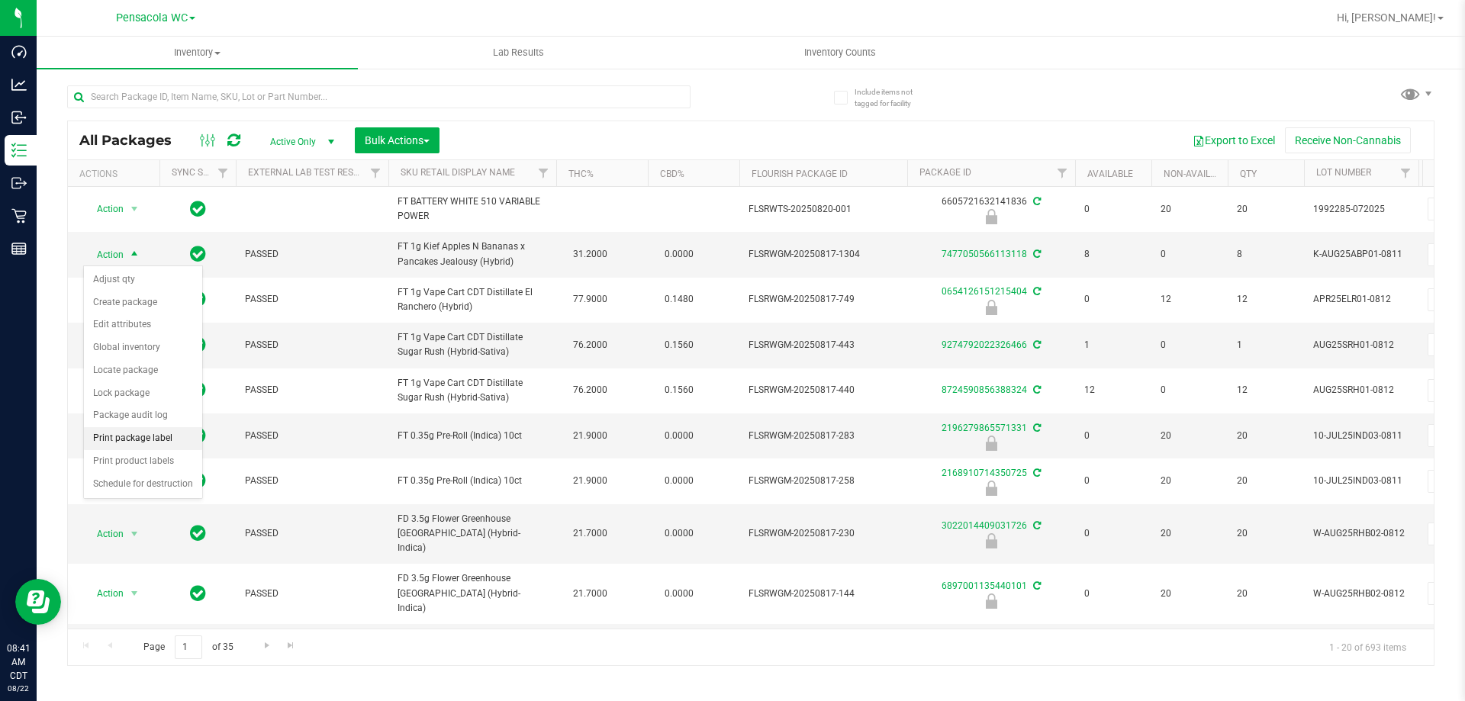
click at [142, 436] on li "Print package label" at bounding box center [143, 438] width 118 height 23
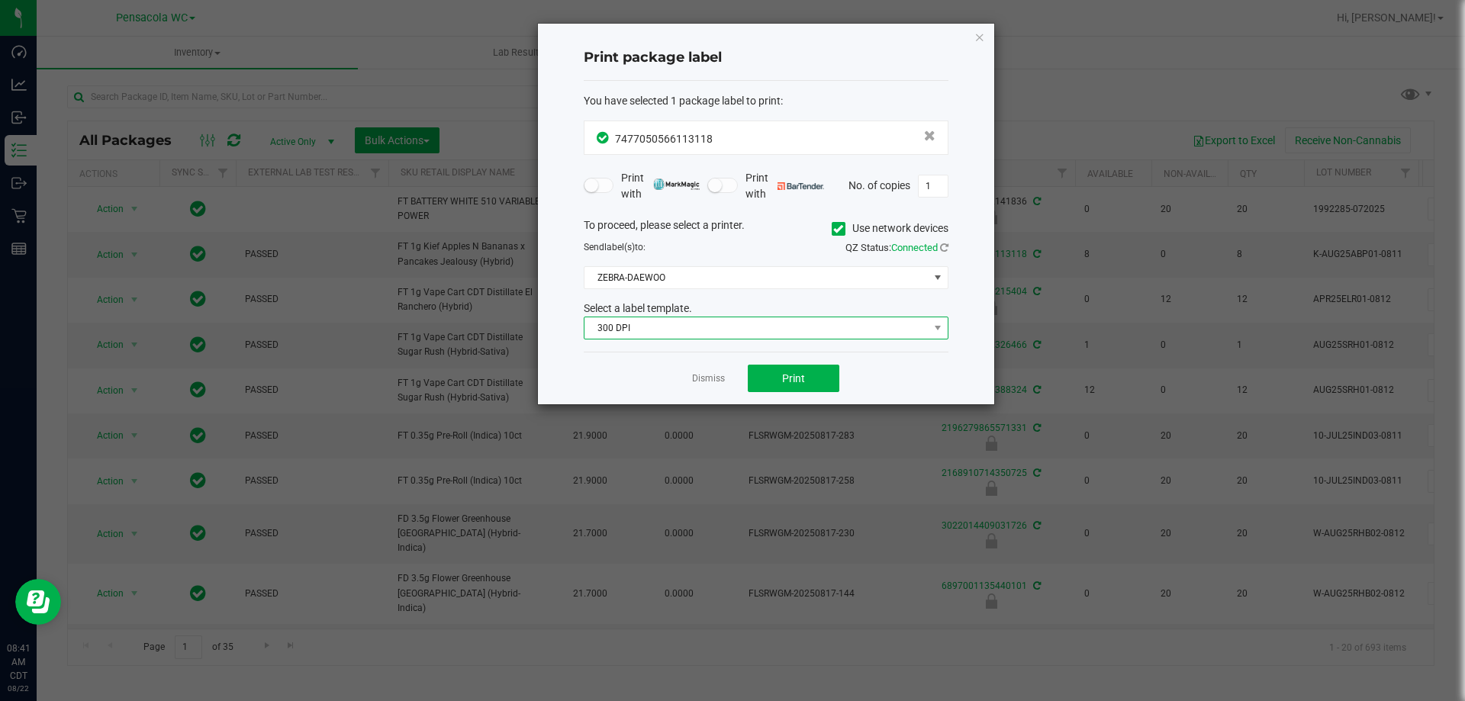
click at [722, 323] on span "300 DPI" at bounding box center [757, 327] width 344 height 21
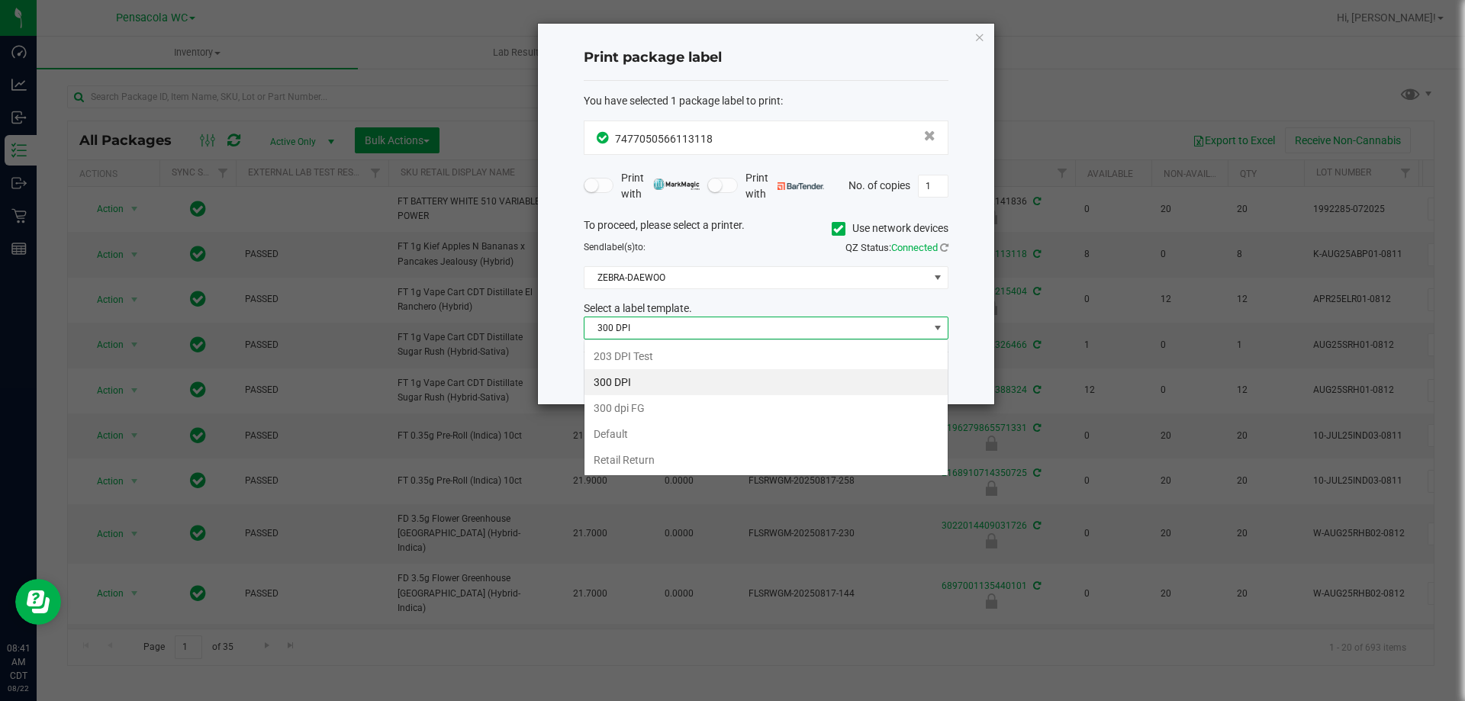
scroll to position [23, 365]
click at [616, 353] on li "203 DPI Test" at bounding box center [766, 356] width 363 height 26
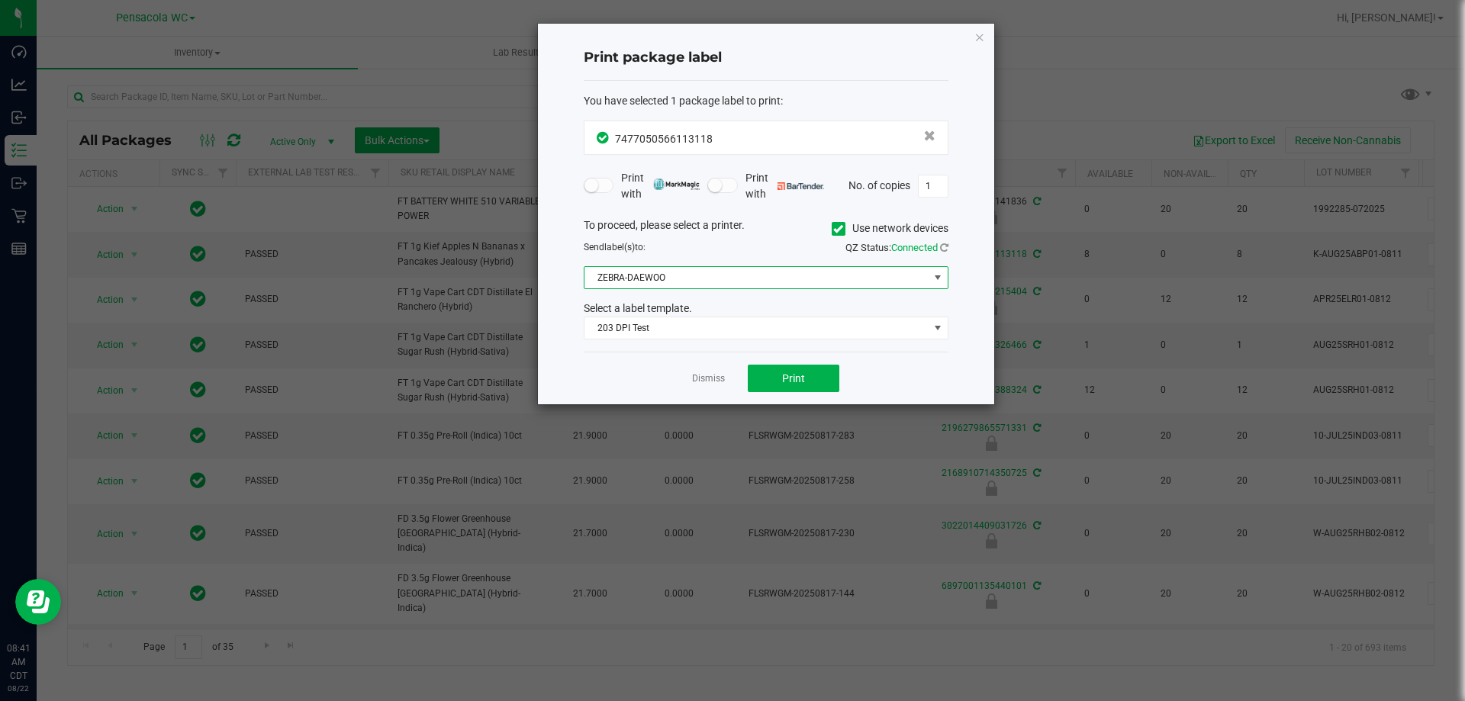
click at [638, 283] on span "ZEBRA-DAEWOO" at bounding box center [757, 277] width 344 height 21
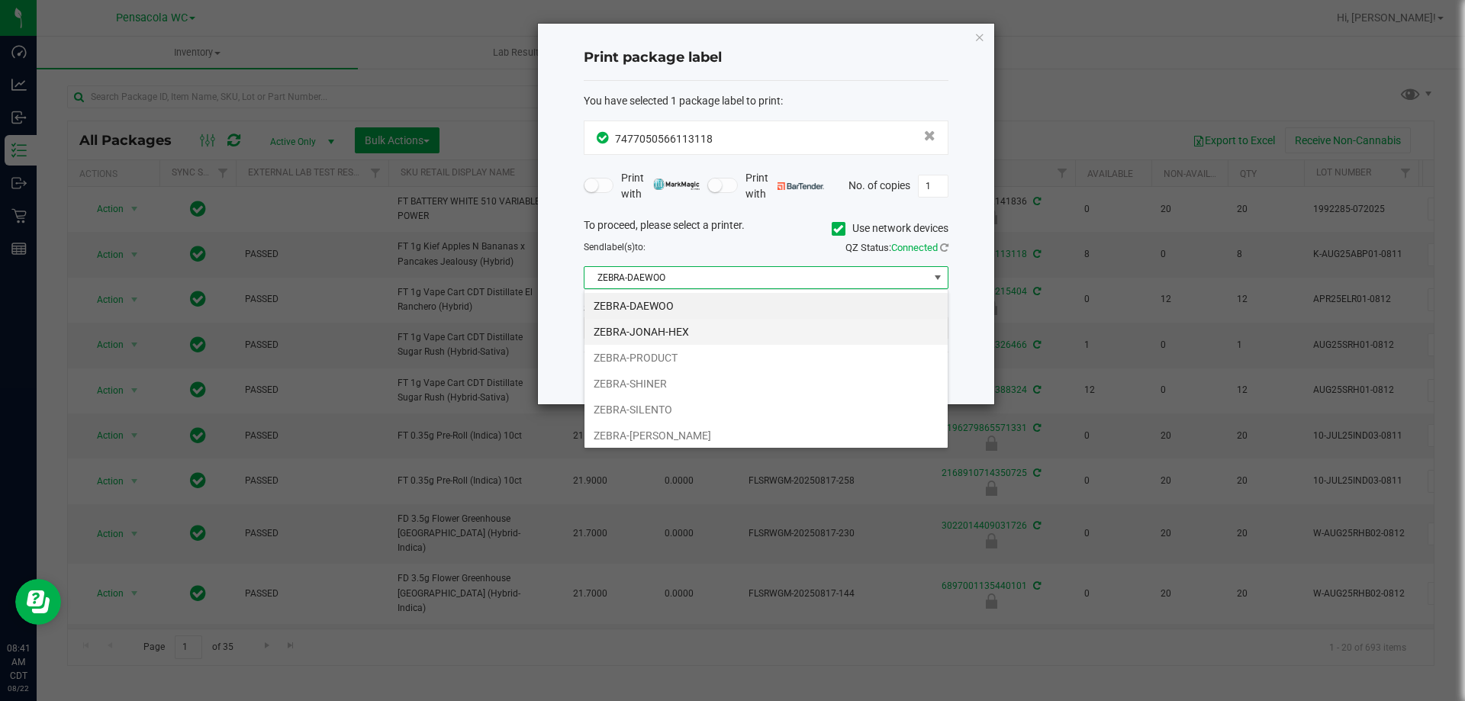
click at [662, 322] on li "ZEBRA-JONAH-HEX" at bounding box center [766, 332] width 363 height 26
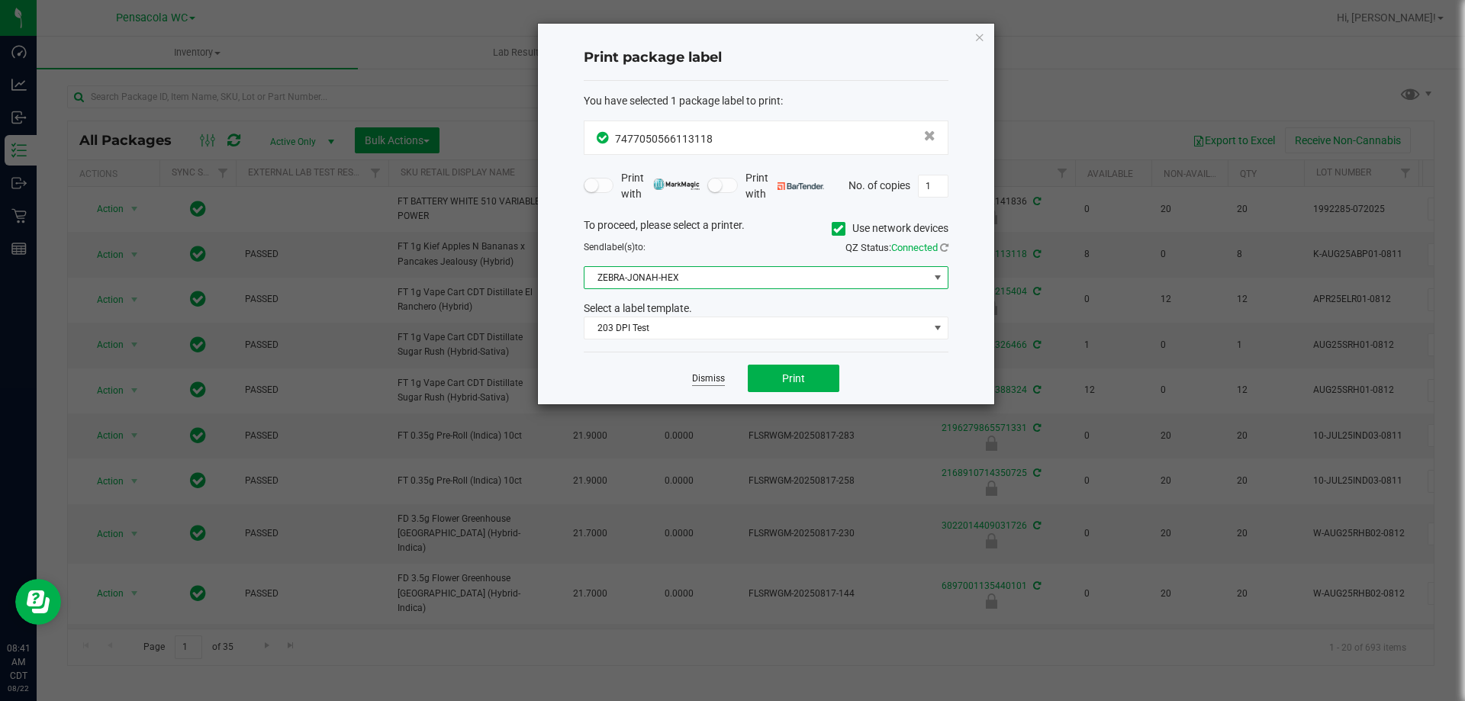
click at [718, 384] on link "Dismiss" at bounding box center [708, 378] width 33 height 13
